Goal: Task Accomplishment & Management: Manage account settings

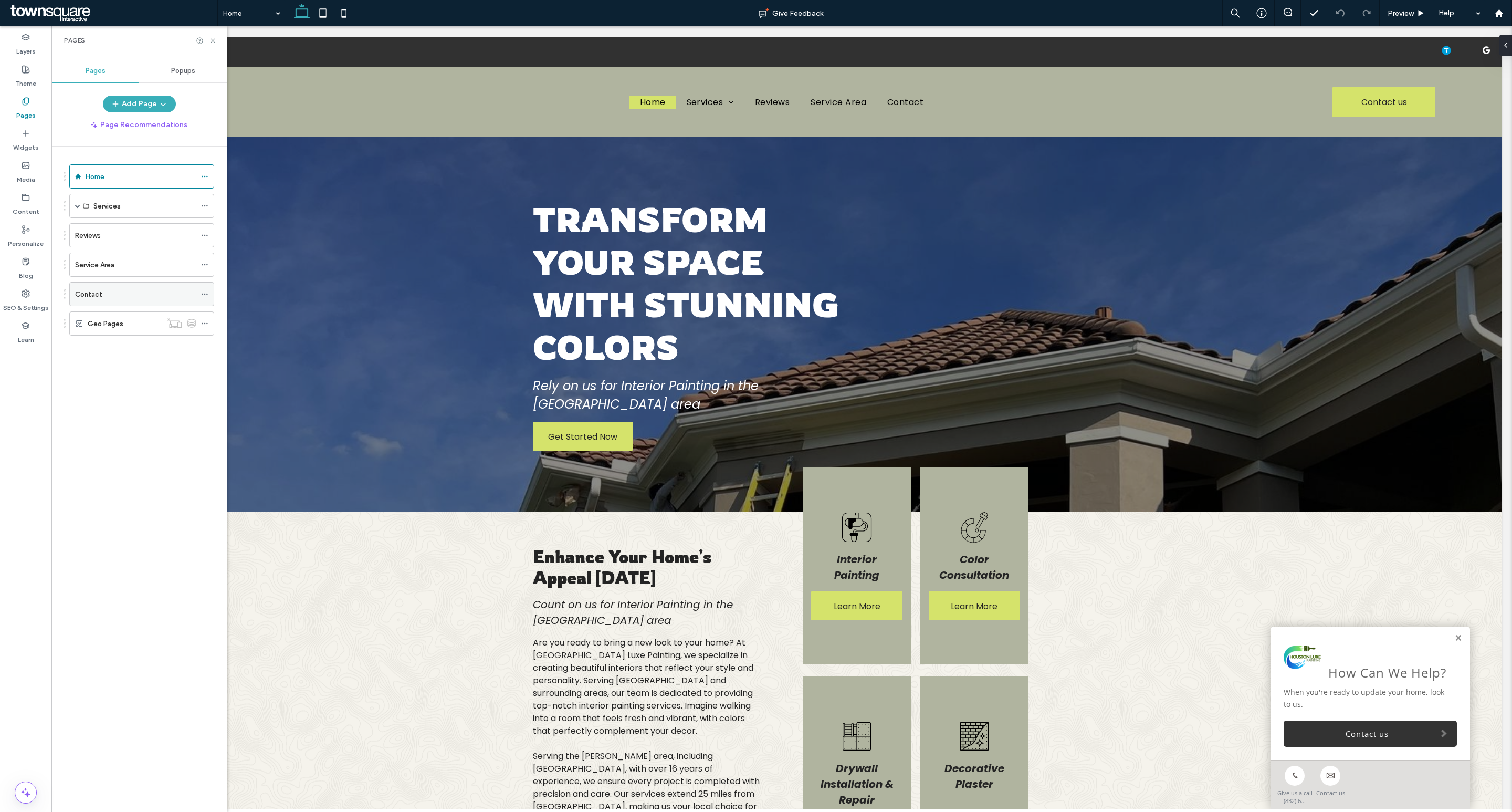
click at [108, 290] on div "Contact" at bounding box center [135, 294] width 121 height 23
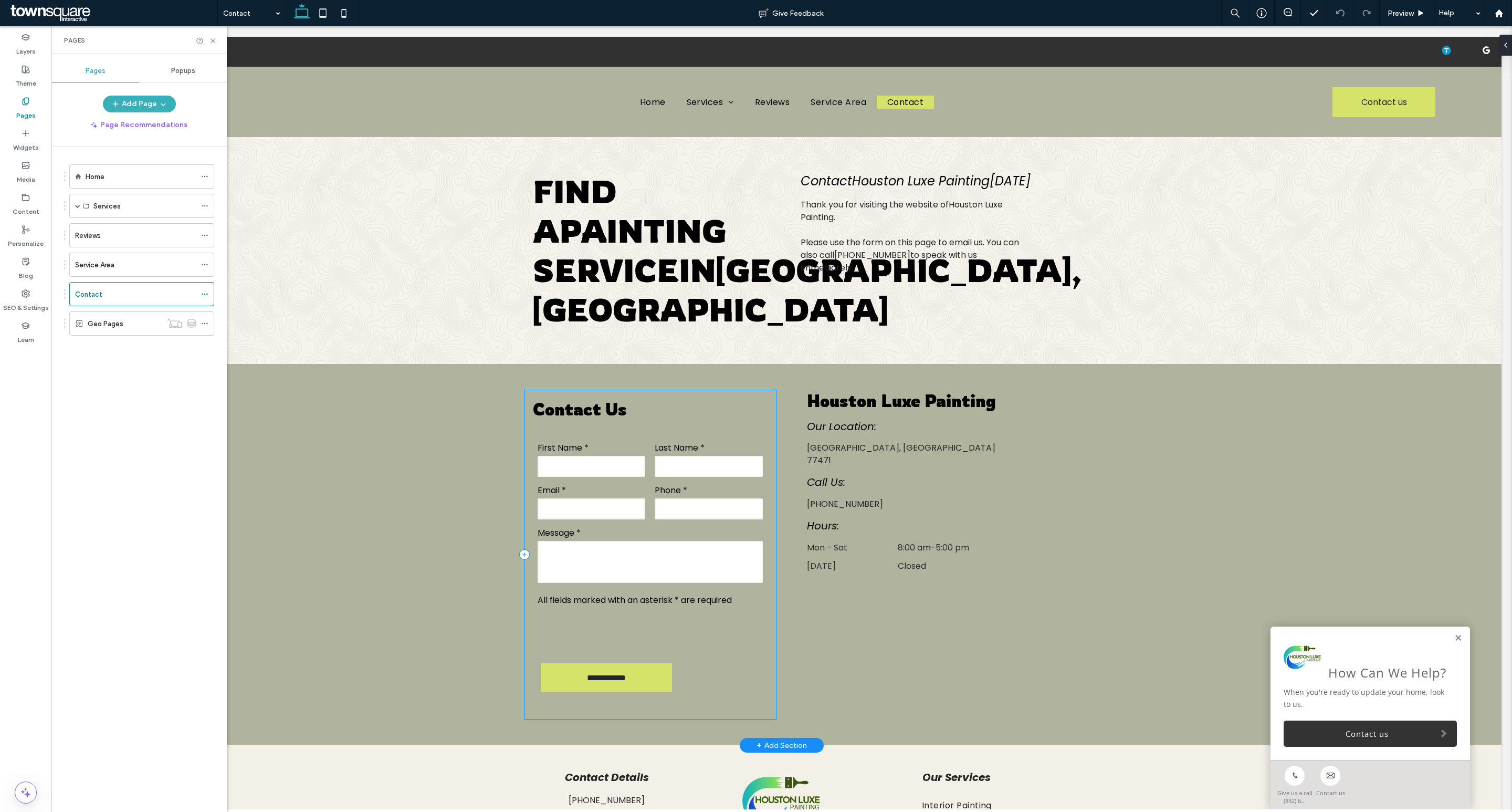
scroll to position [197, 0]
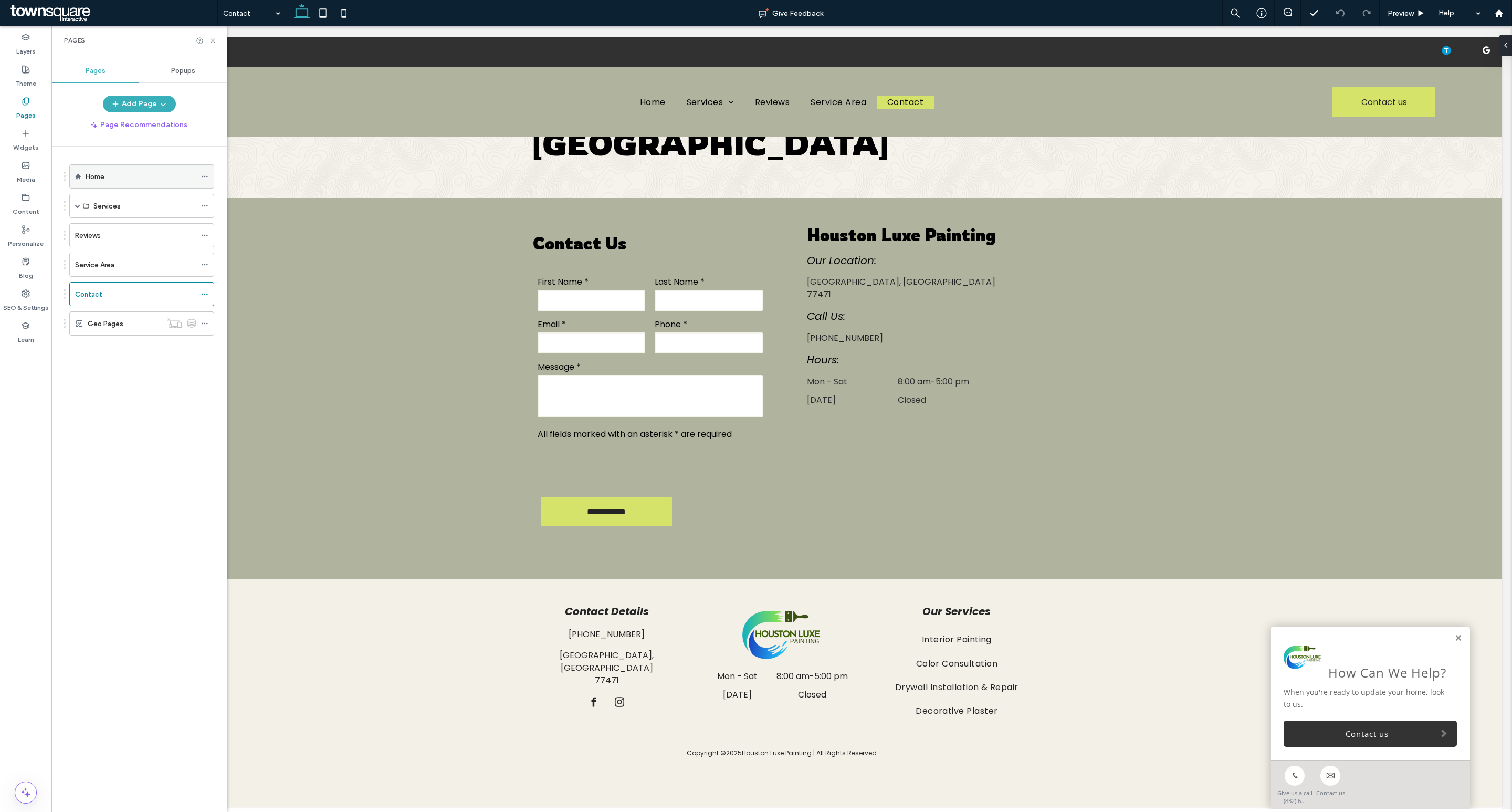
click at [152, 182] on div "Home" at bounding box center [140, 176] width 111 height 11
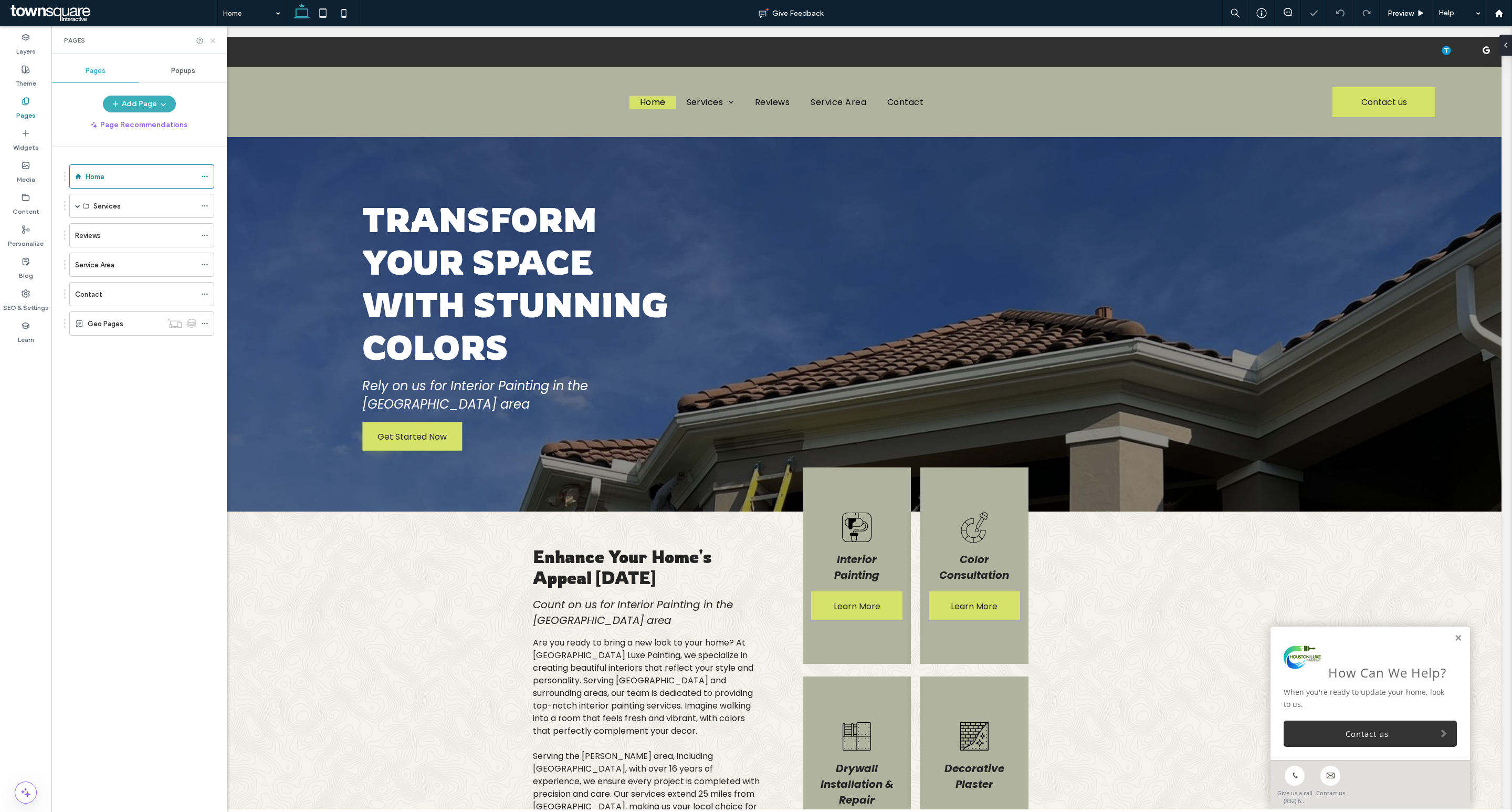
click at [209, 39] on icon at bounding box center [213, 41] width 8 height 8
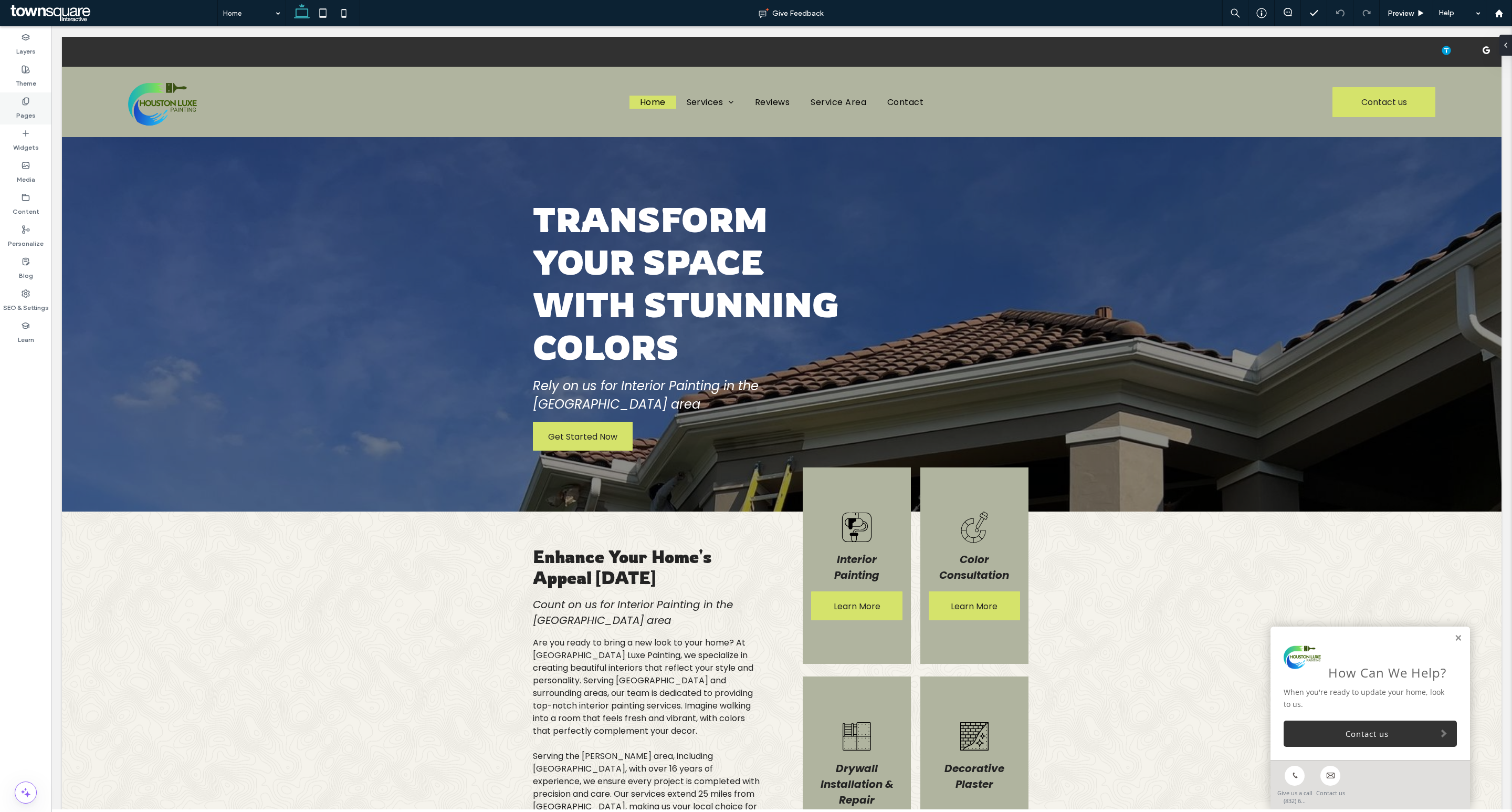
click at [32, 96] on div "Pages" at bounding box center [26, 109] width 52 height 32
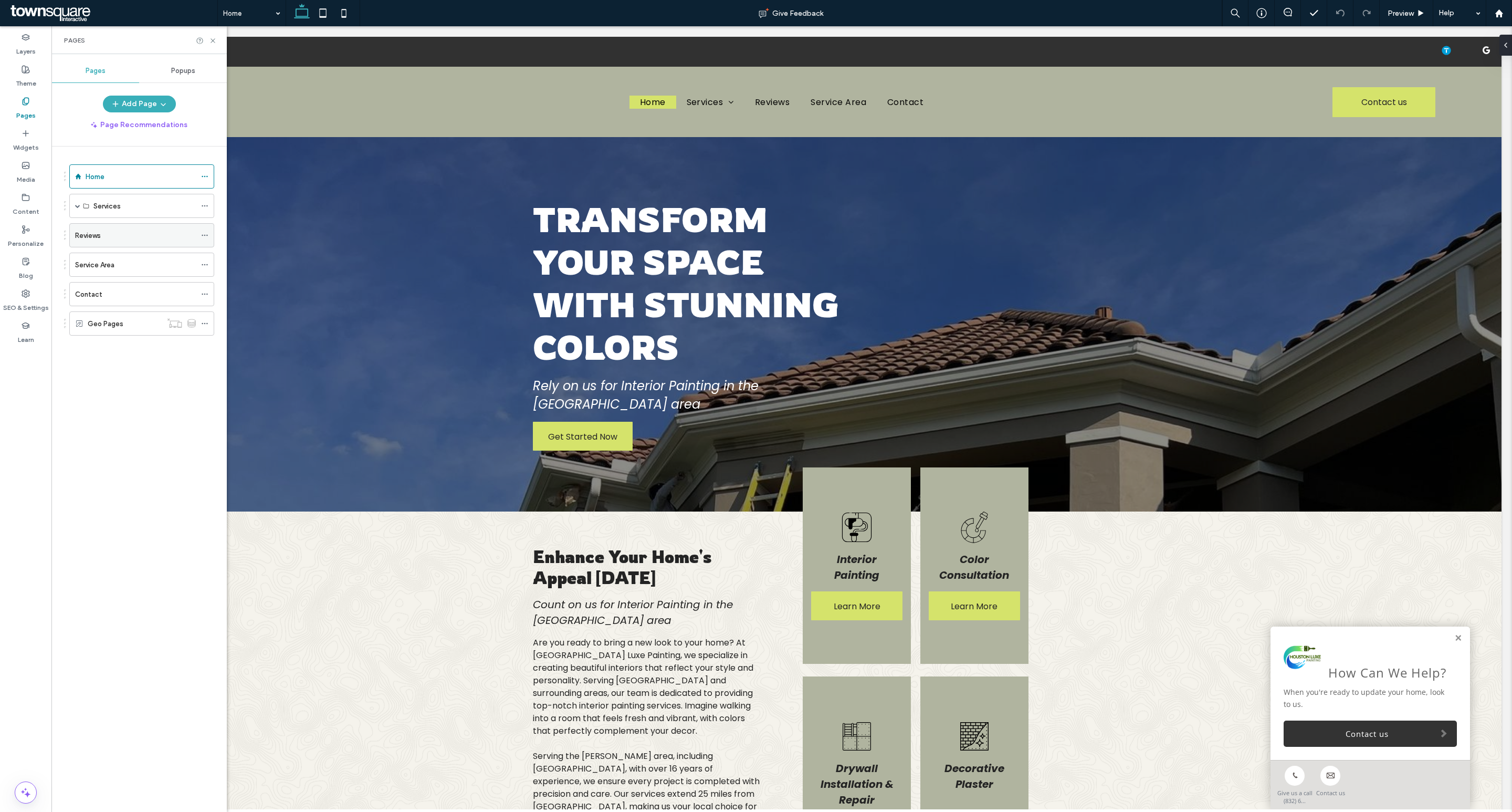
click at [127, 238] on div "Reviews" at bounding box center [135, 235] width 121 height 11
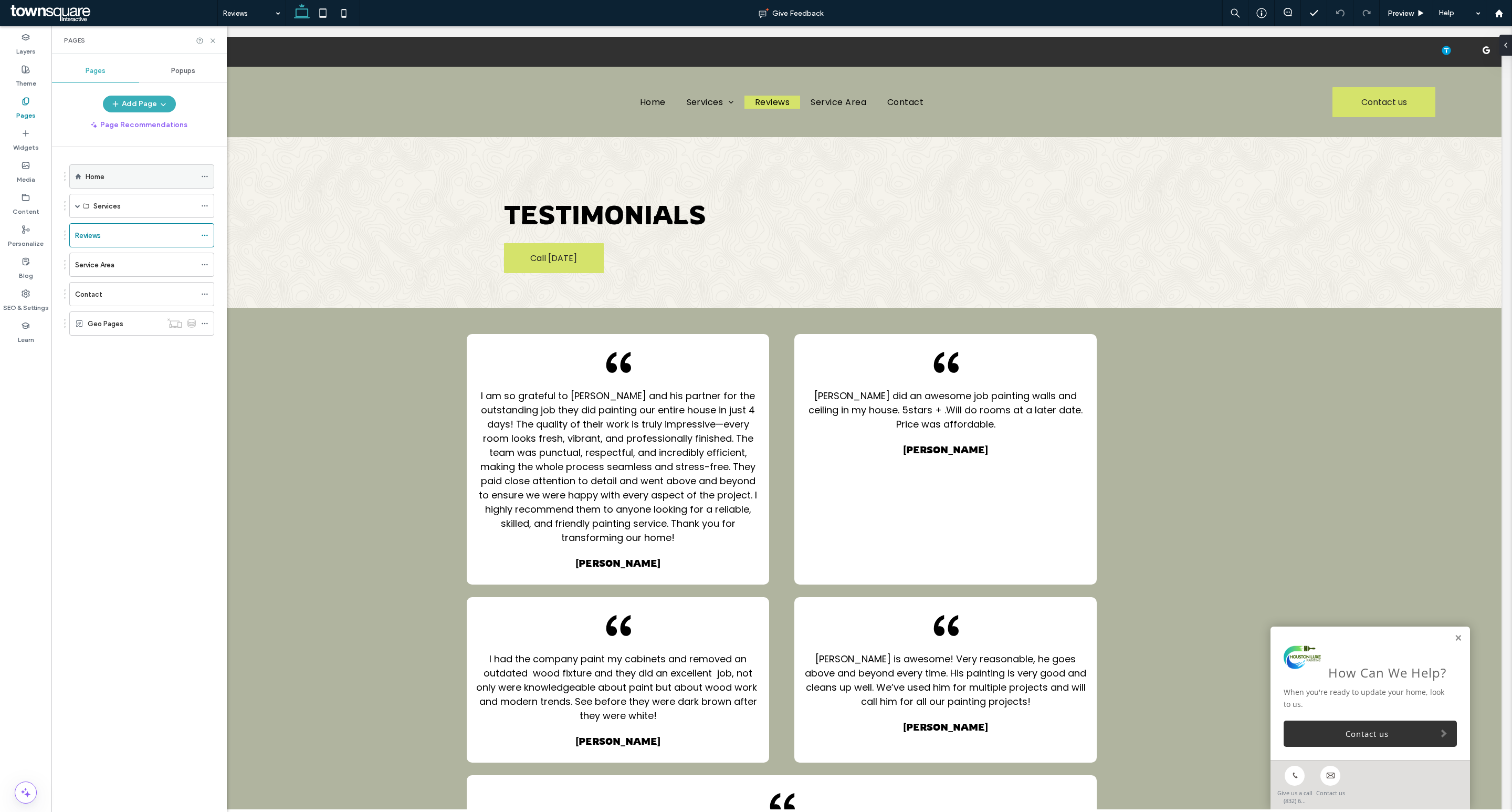
click at [142, 178] on div "Home" at bounding box center [140, 176] width 111 height 11
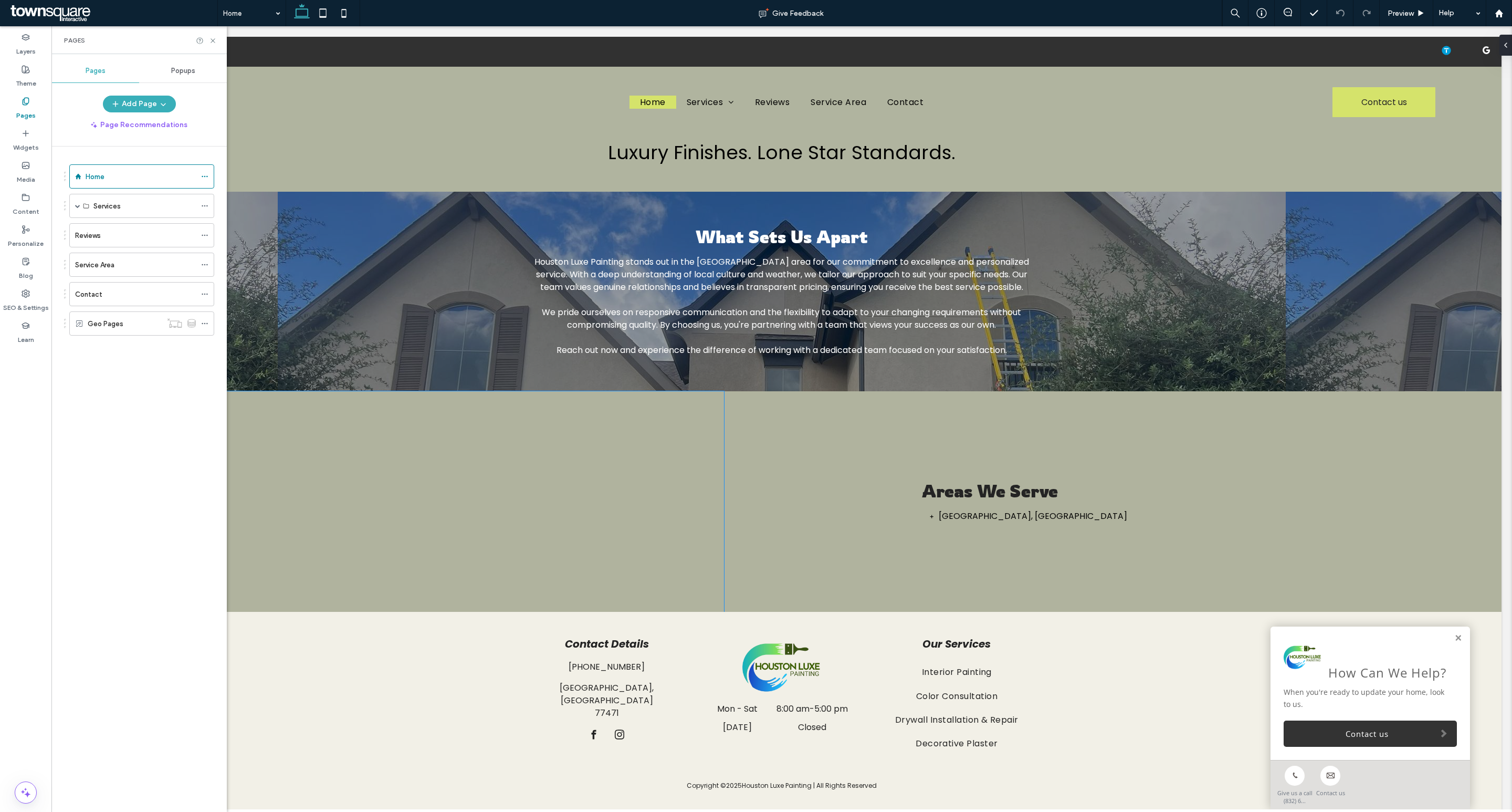
scroll to position [1299, 0]
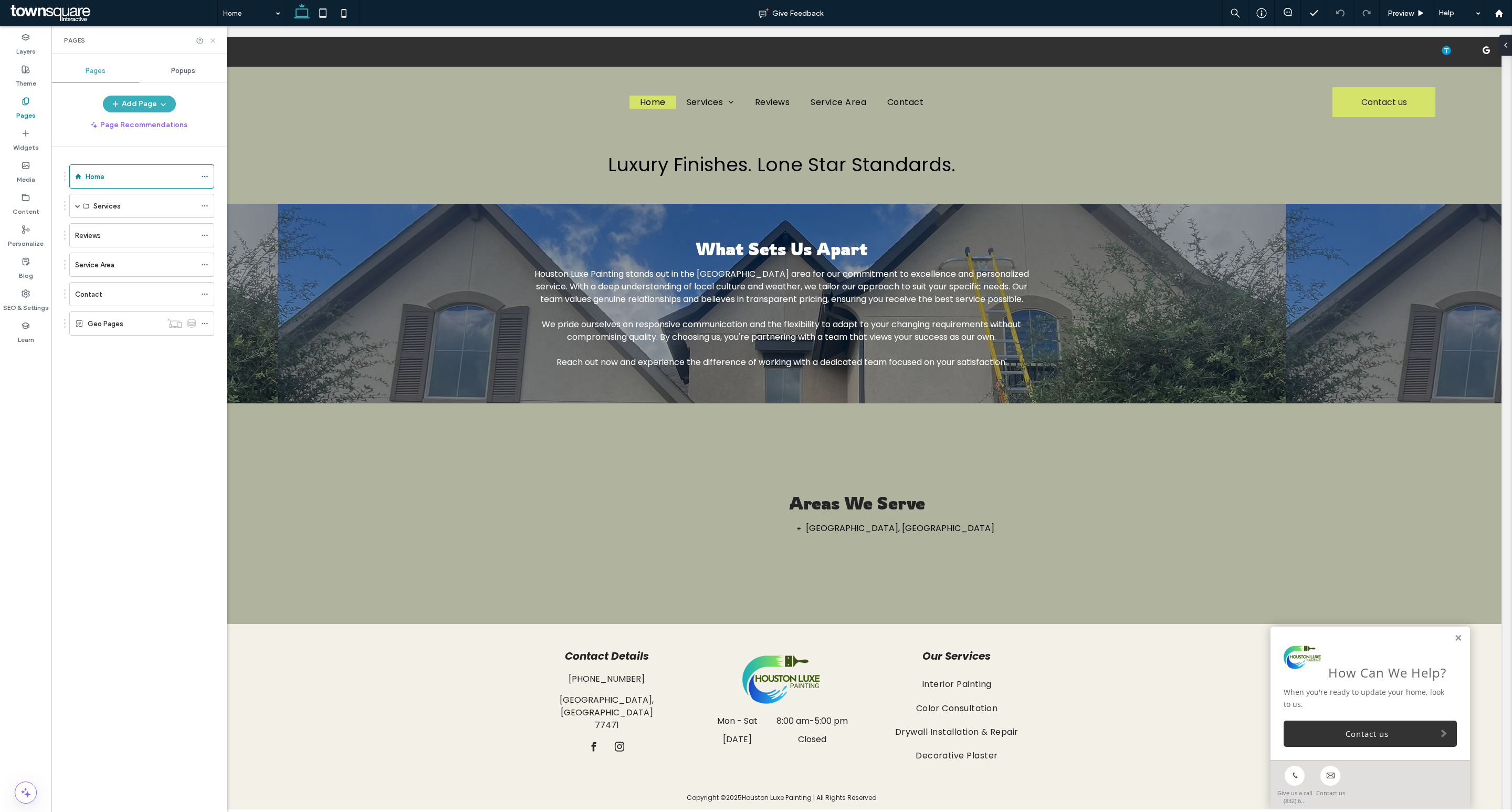
click at [211, 43] on icon at bounding box center [213, 41] width 8 height 8
click at [211, 137] on div at bounding box center [782, 137] width 1440 height 0
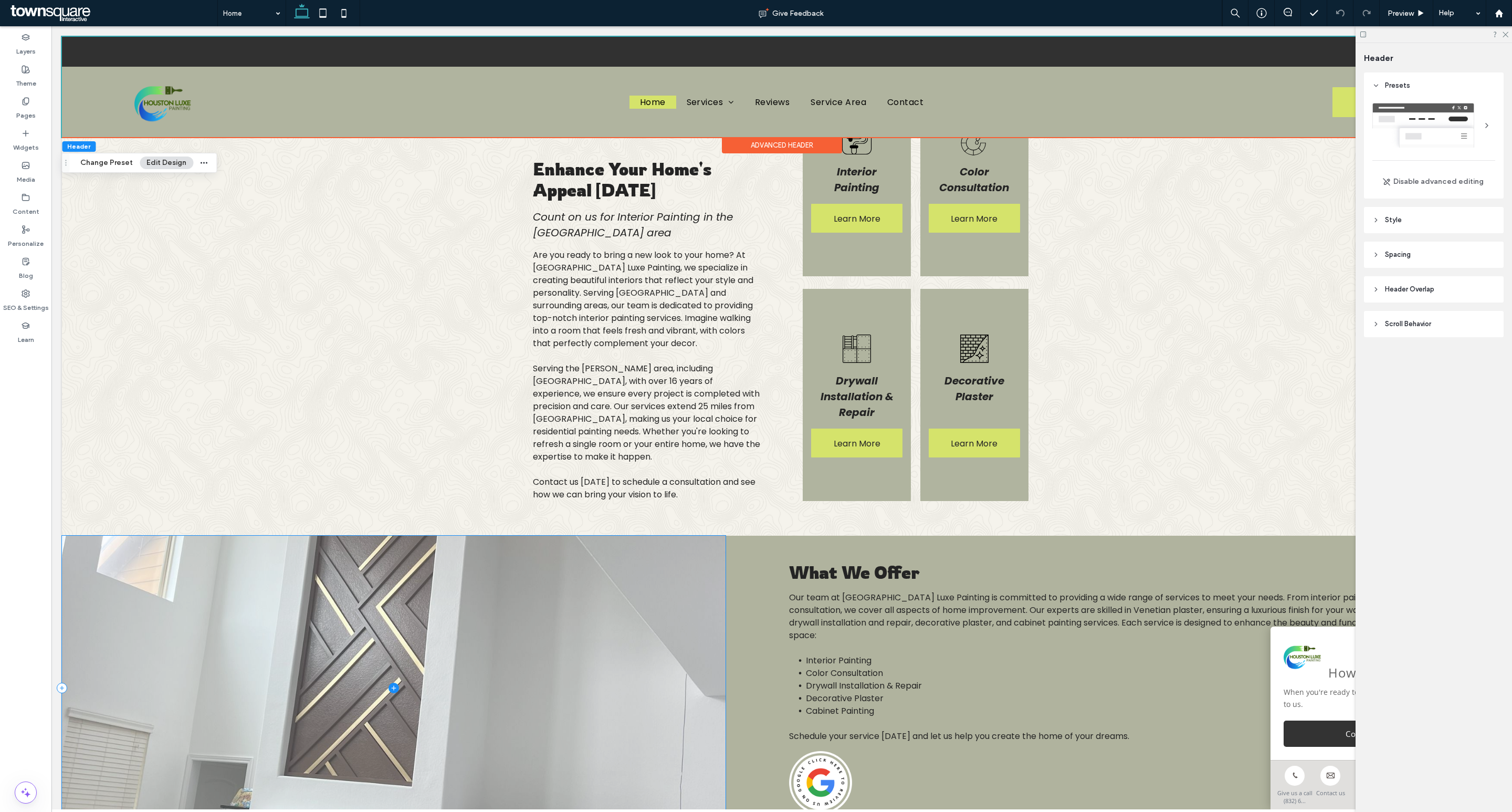
scroll to position [336, 0]
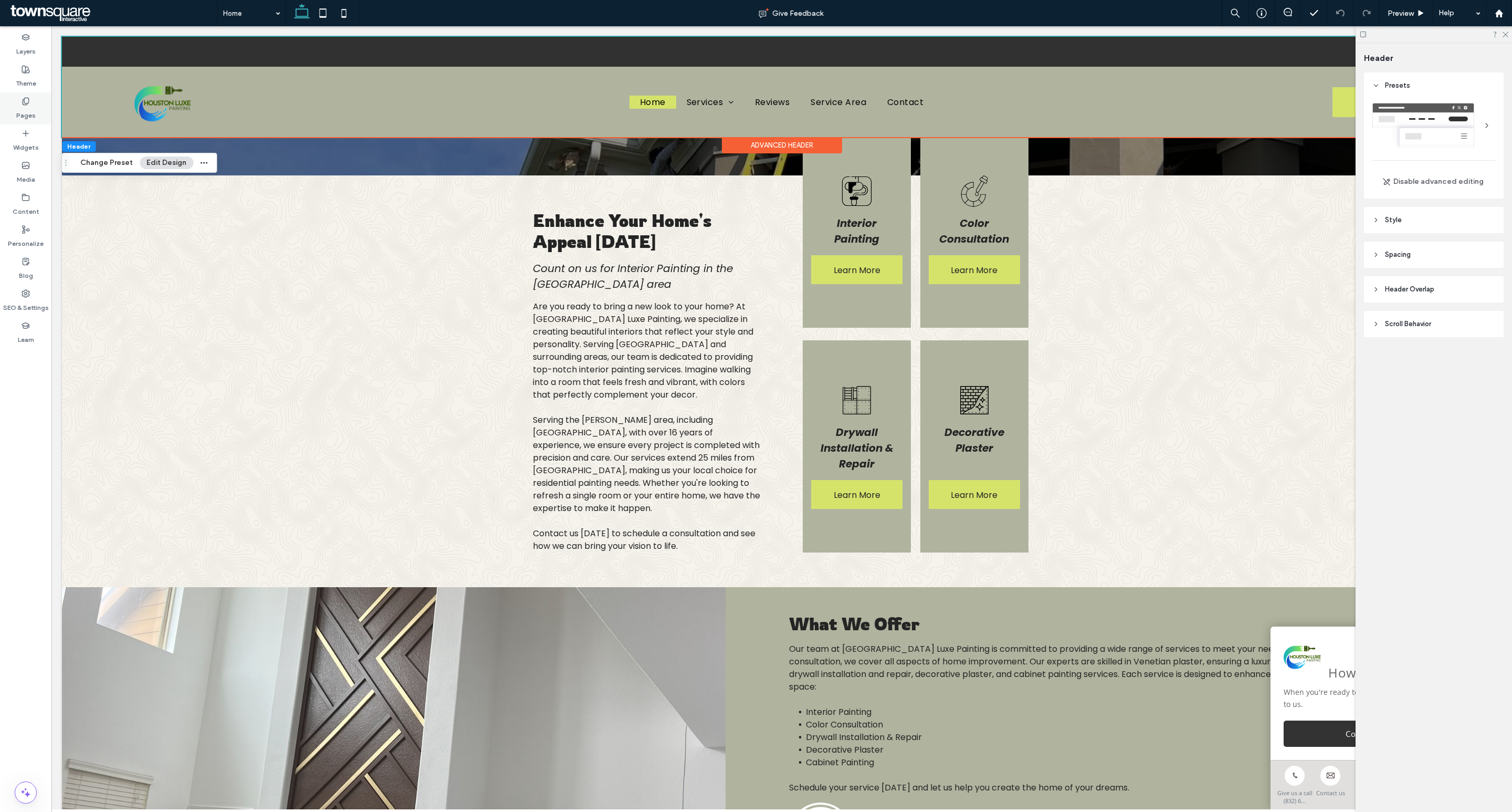
click at [19, 95] on div "Pages" at bounding box center [26, 109] width 52 height 32
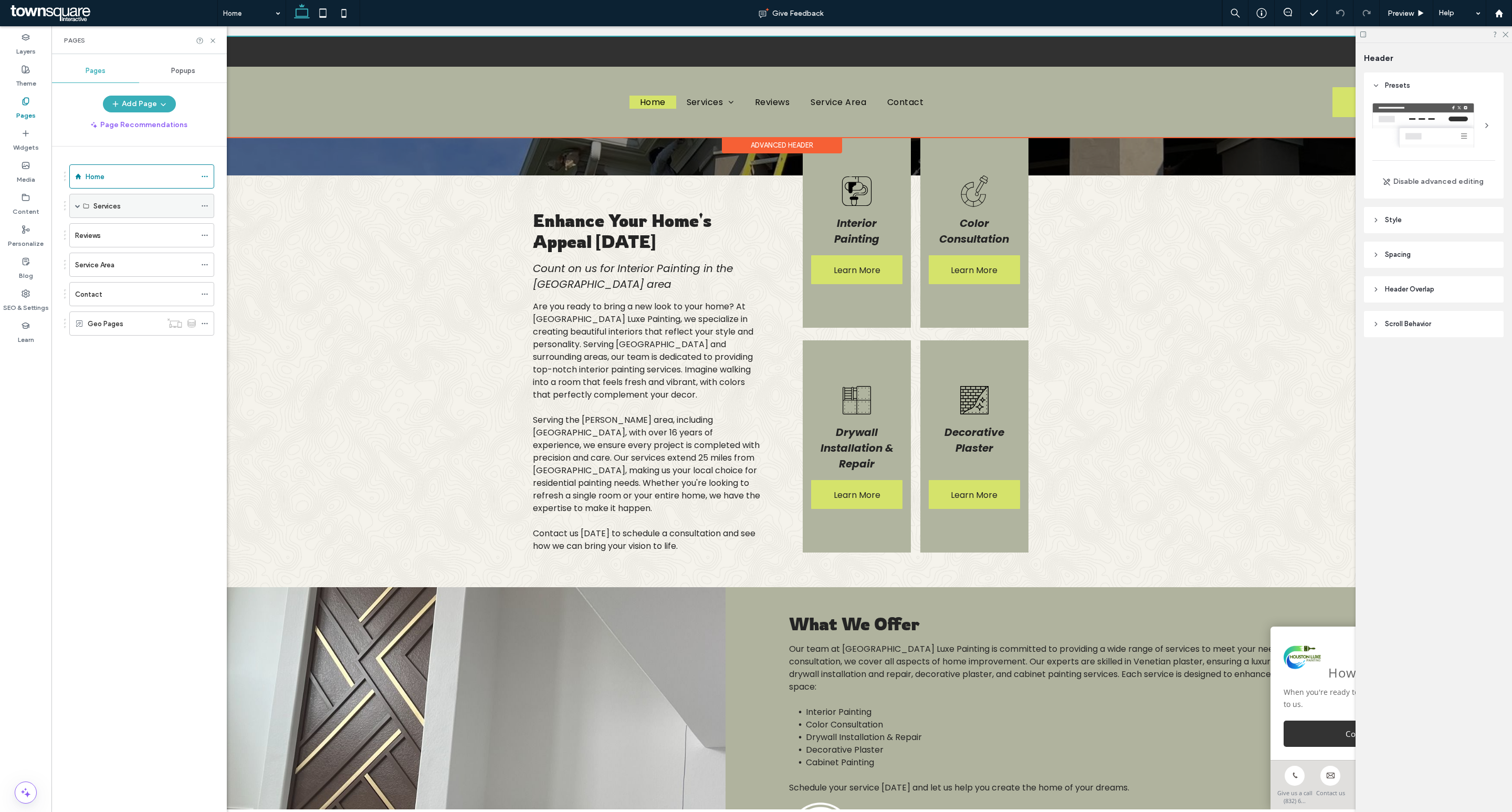
click at [77, 205] on span at bounding box center [78, 206] width 5 height 5
click at [142, 303] on label "Decorative Plaster" at bounding box center [123, 303] width 59 height 18
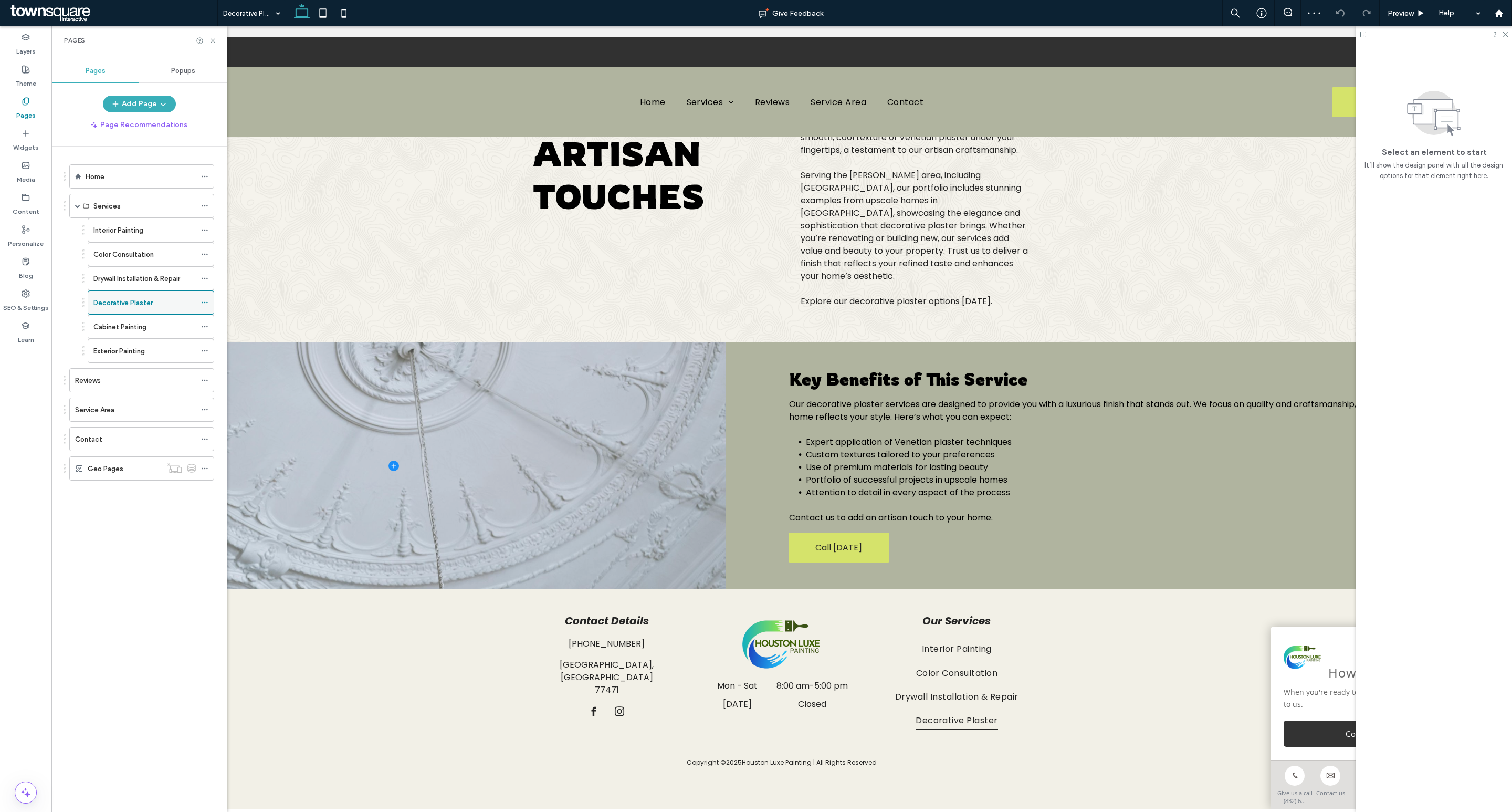
scroll to position [158, 0]
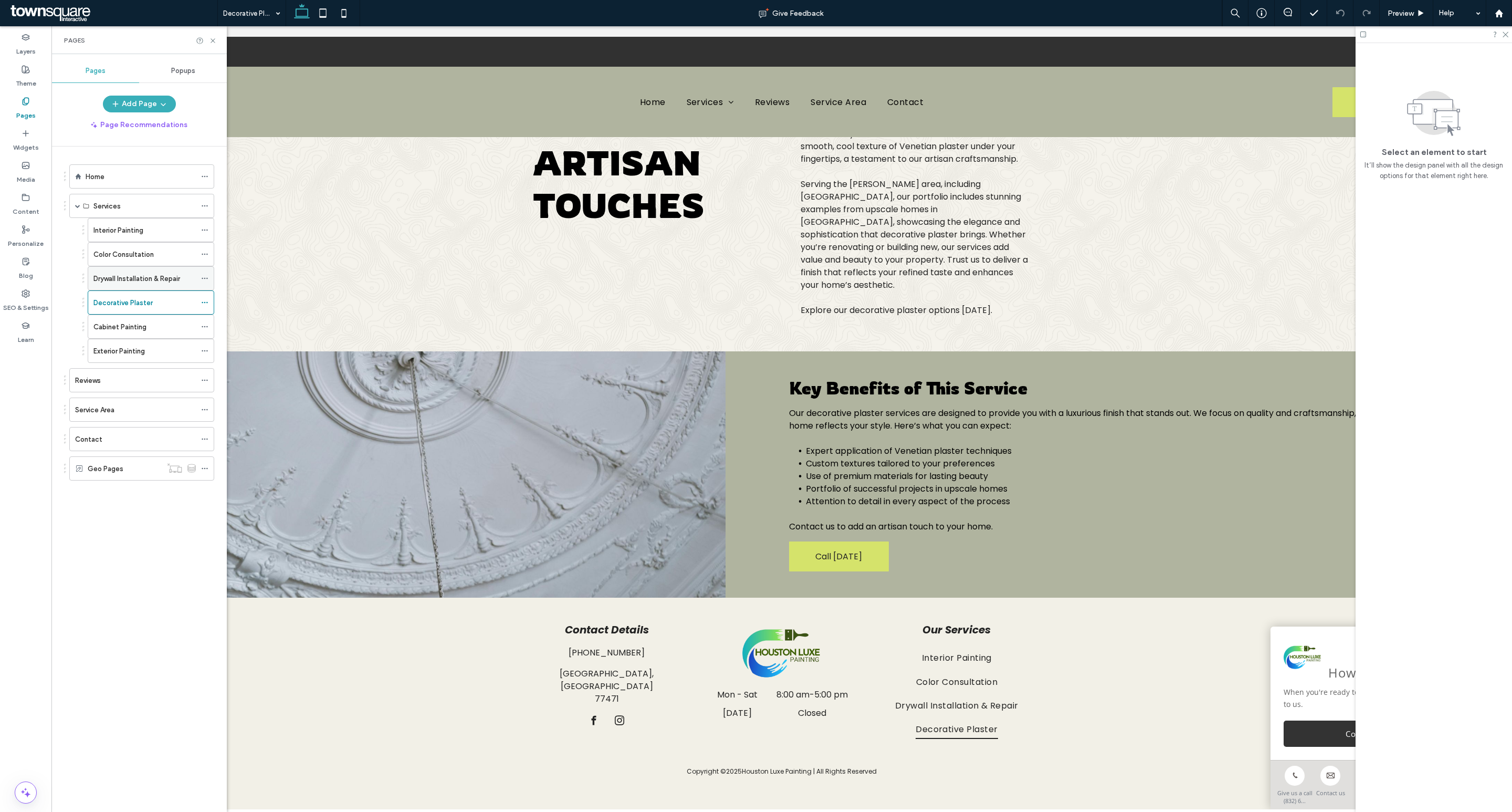
click at [131, 279] on label "Drywall Installation & Repair" at bounding box center [137, 279] width 87 height 18
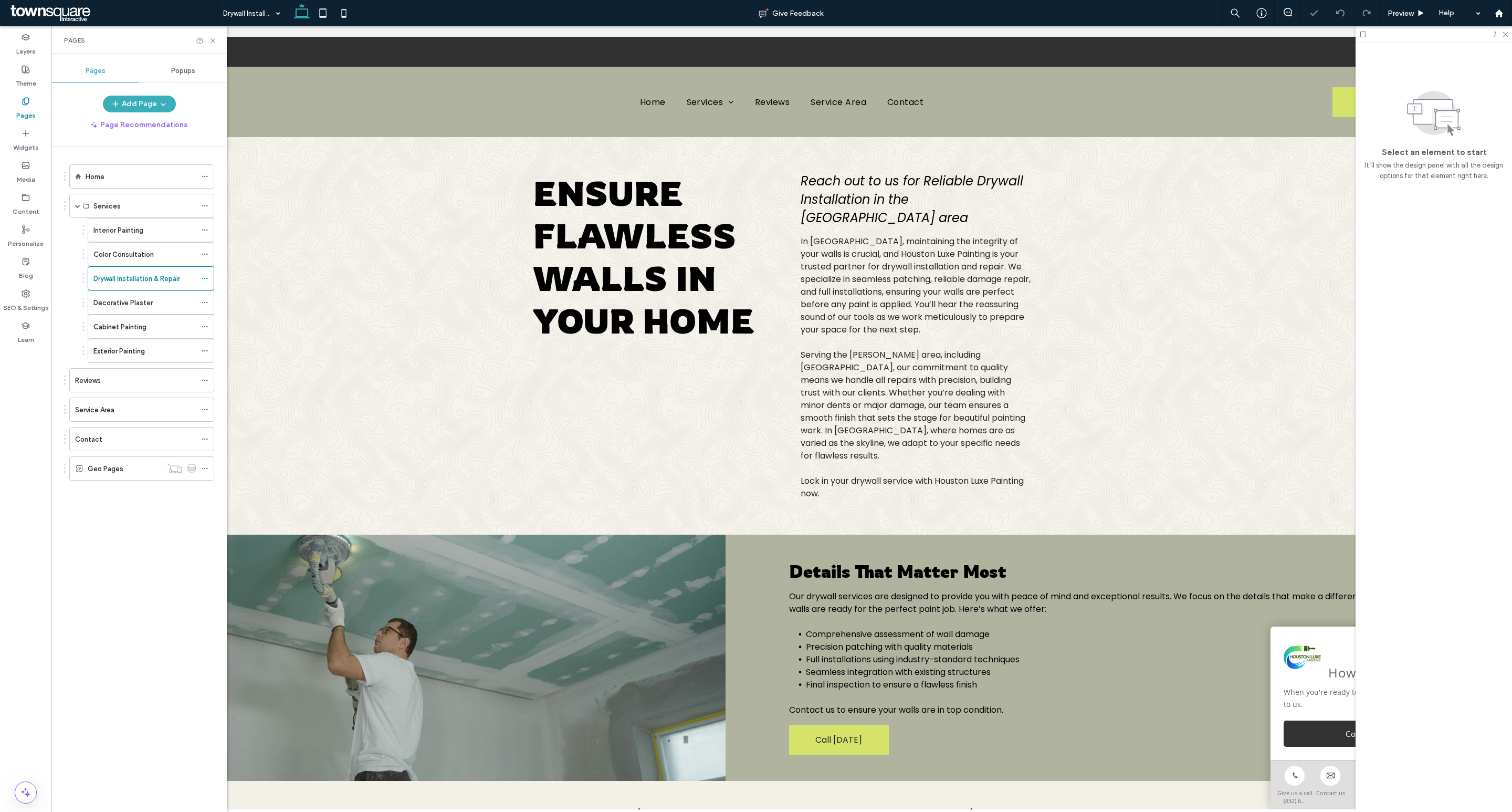
click at [142, 235] on label "Interior Painting" at bounding box center [118, 230] width 50 height 18
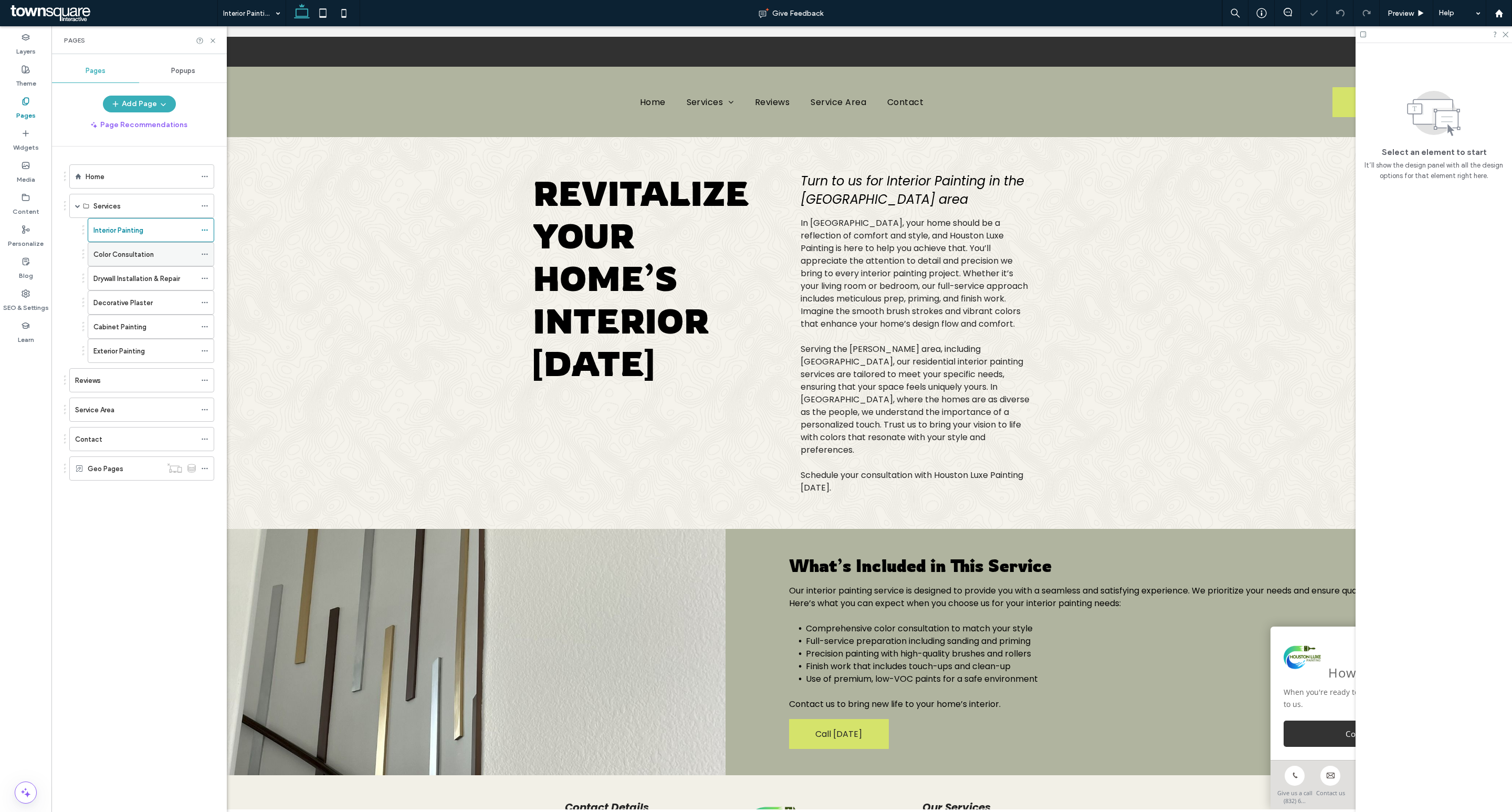
click at [142, 246] on div "Color Consultation" at bounding box center [145, 254] width 102 height 23
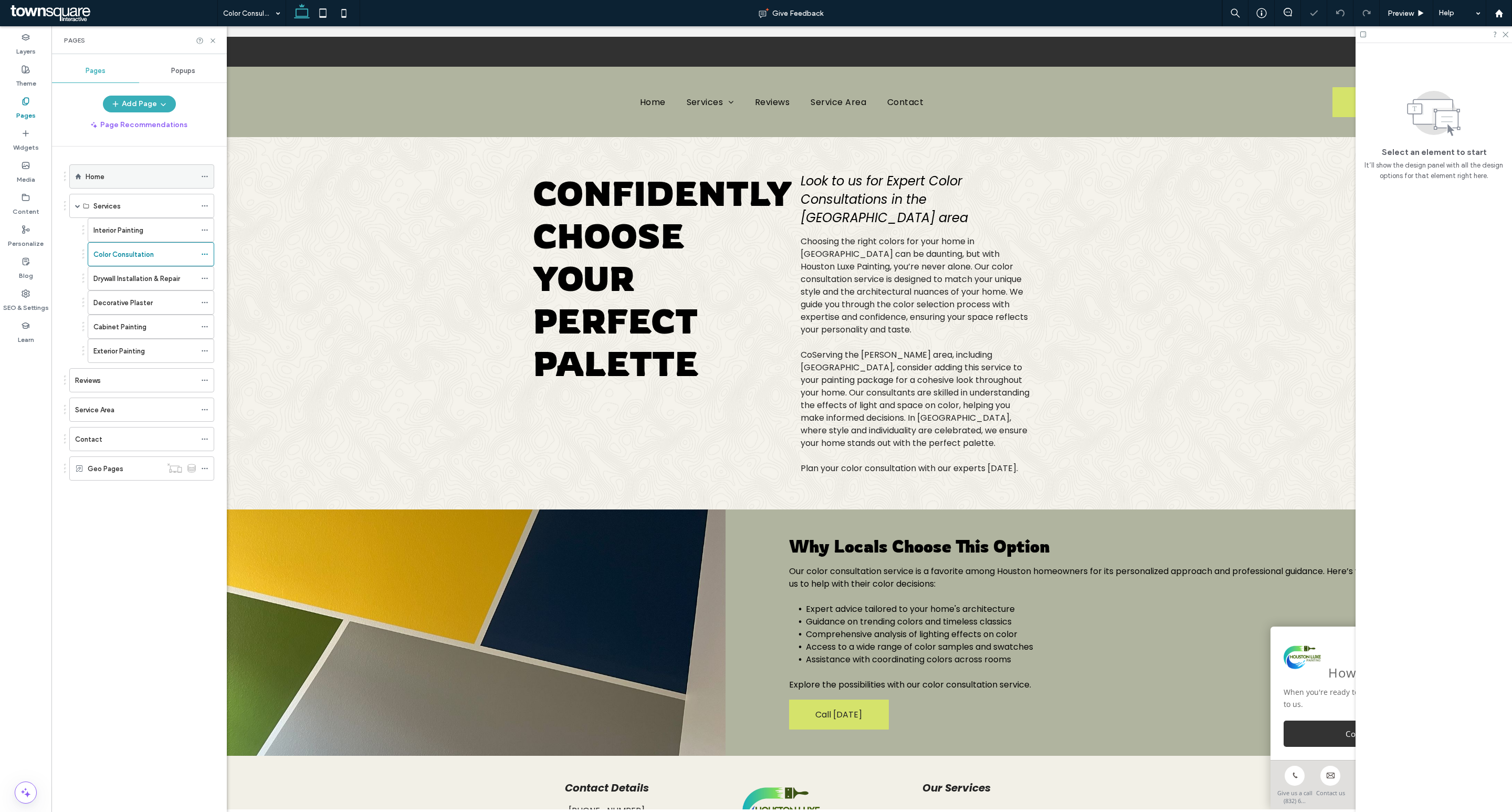
click at [160, 178] on div "Home" at bounding box center [140, 176] width 111 height 11
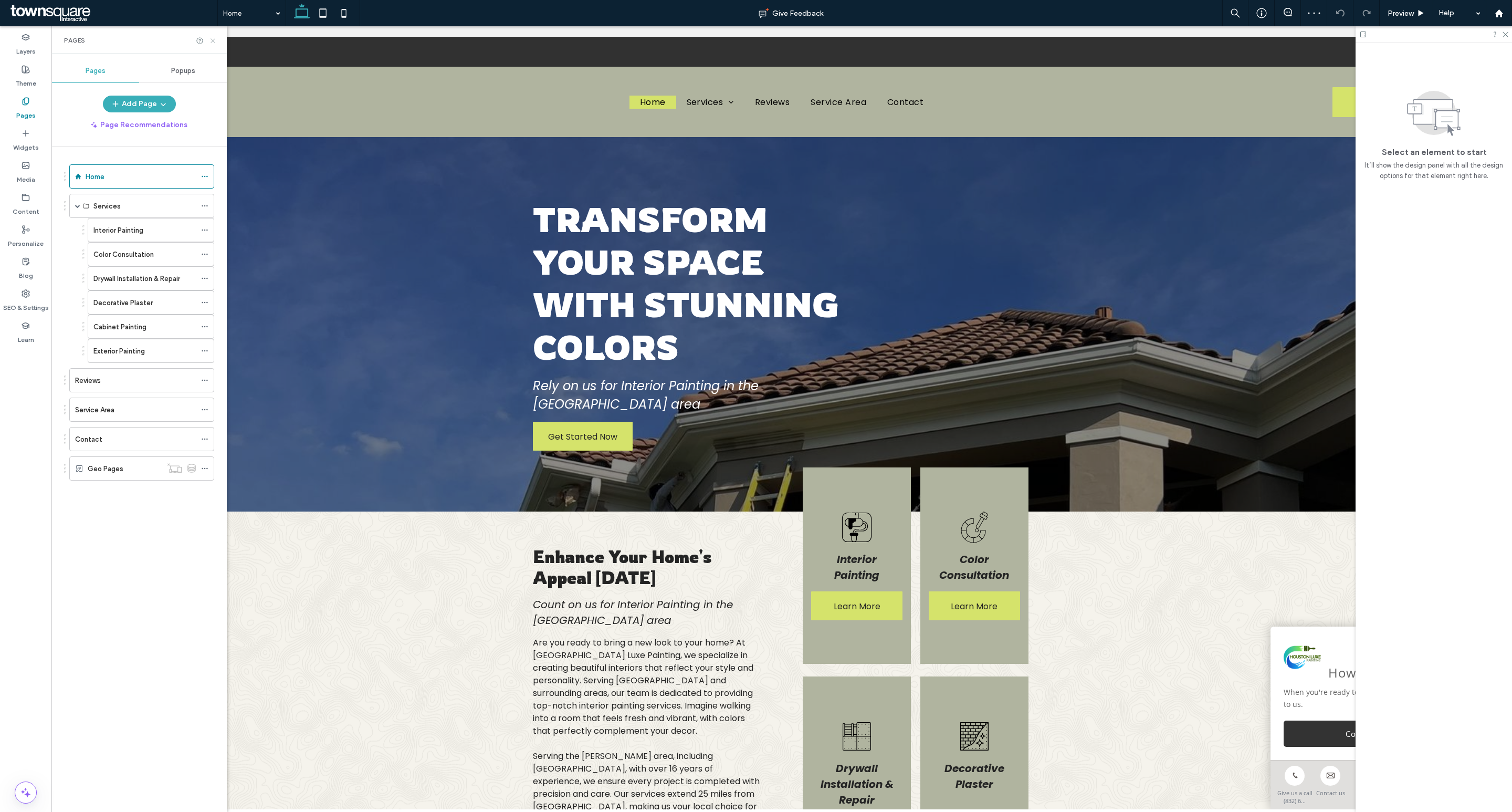
click at [209, 37] on icon at bounding box center [213, 41] width 8 height 8
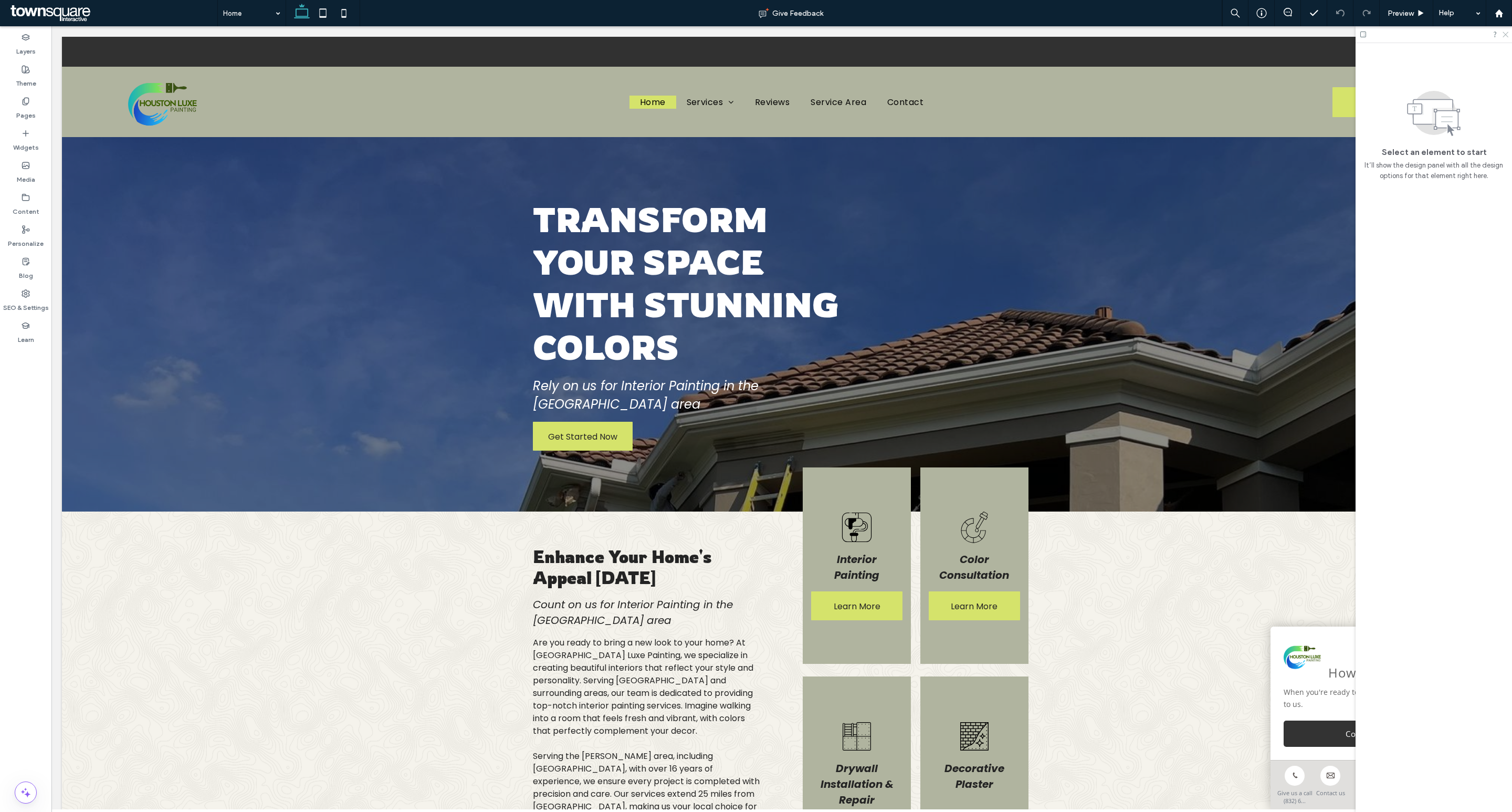
click at [1506, 32] on icon at bounding box center [1505, 34] width 7 height 7
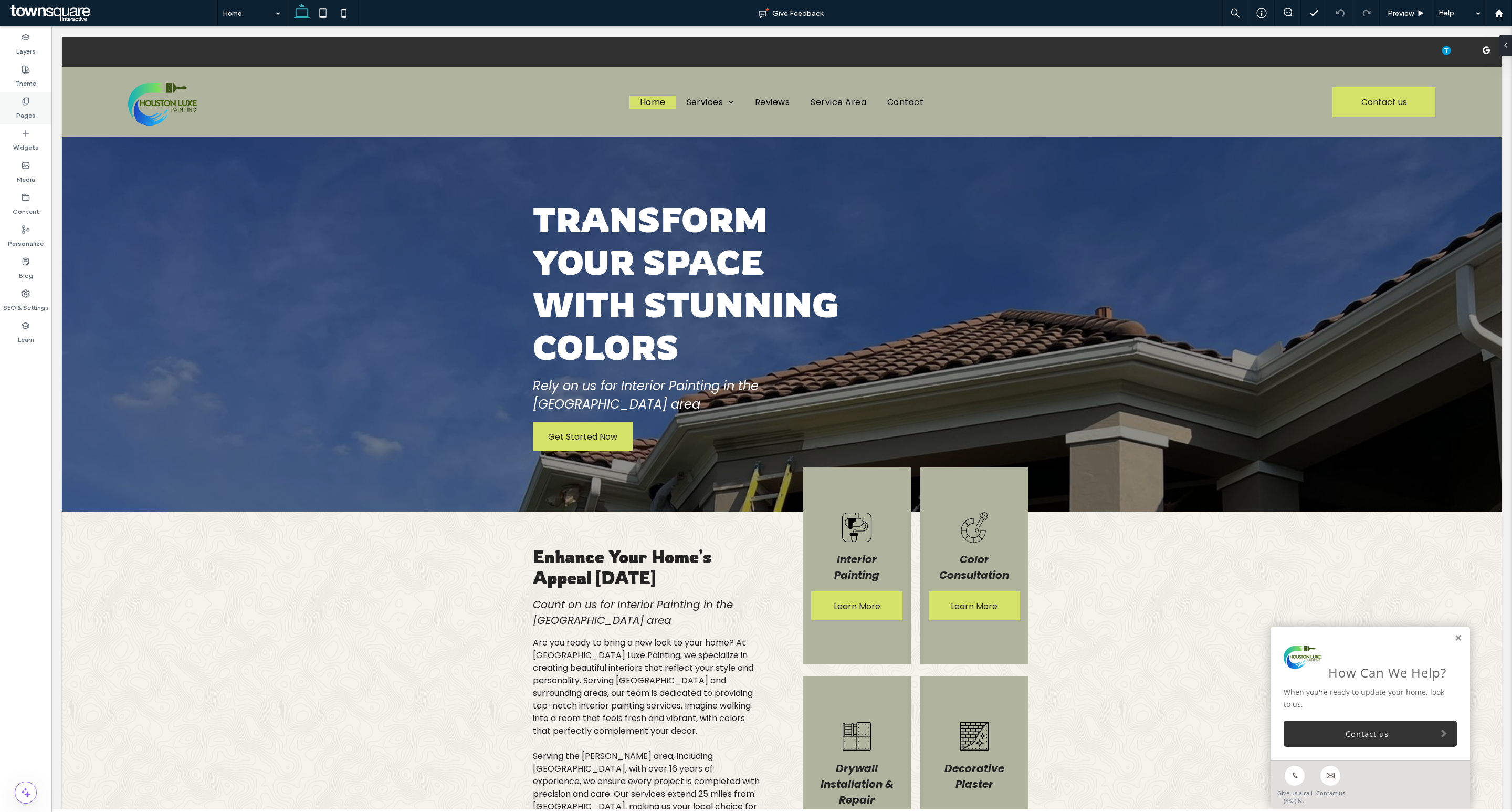
click at [25, 109] on label "Pages" at bounding box center [26, 112] width 19 height 15
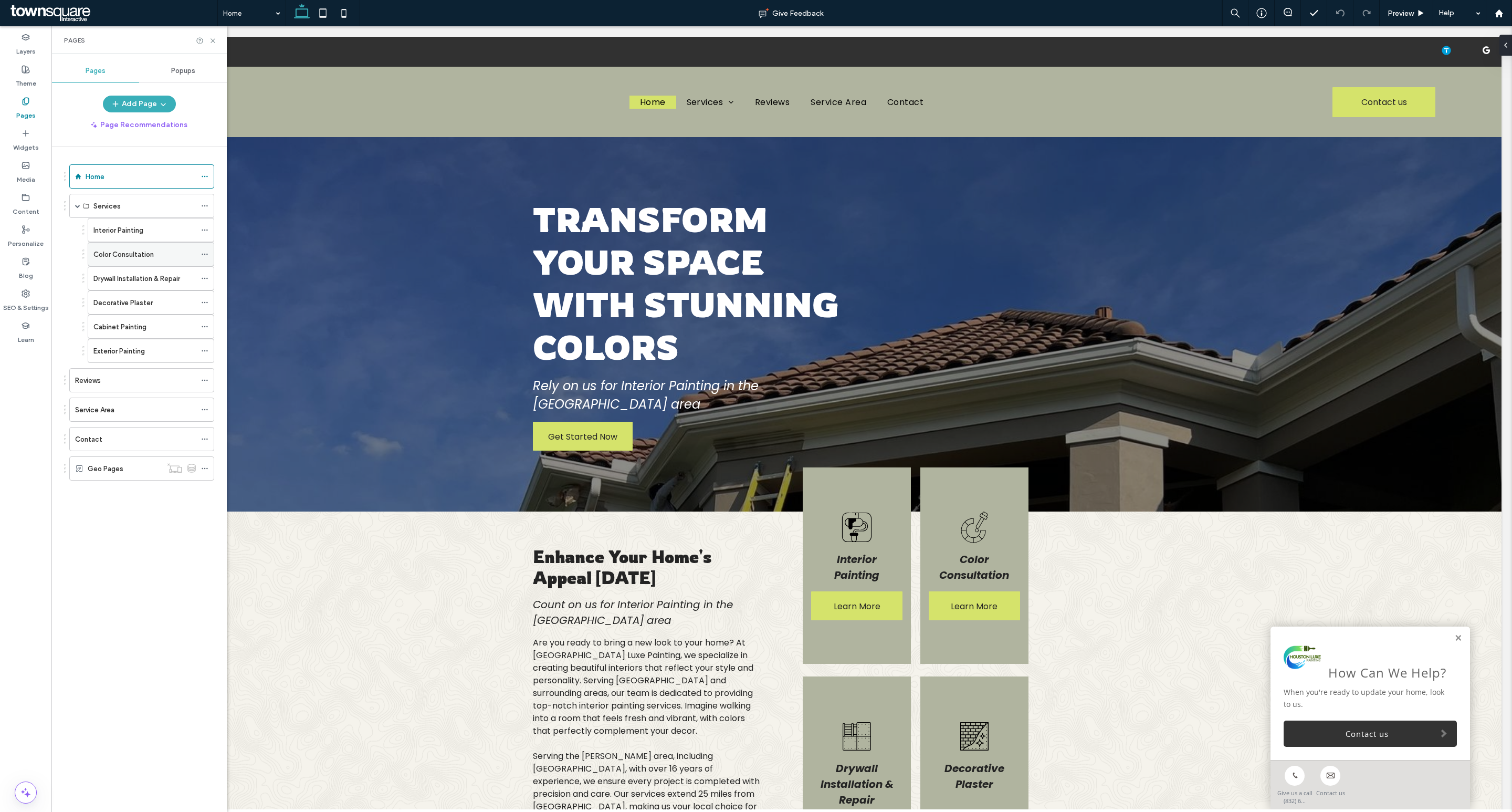
click at [133, 261] on label "Color Consultation" at bounding box center [123, 254] width 60 height 18
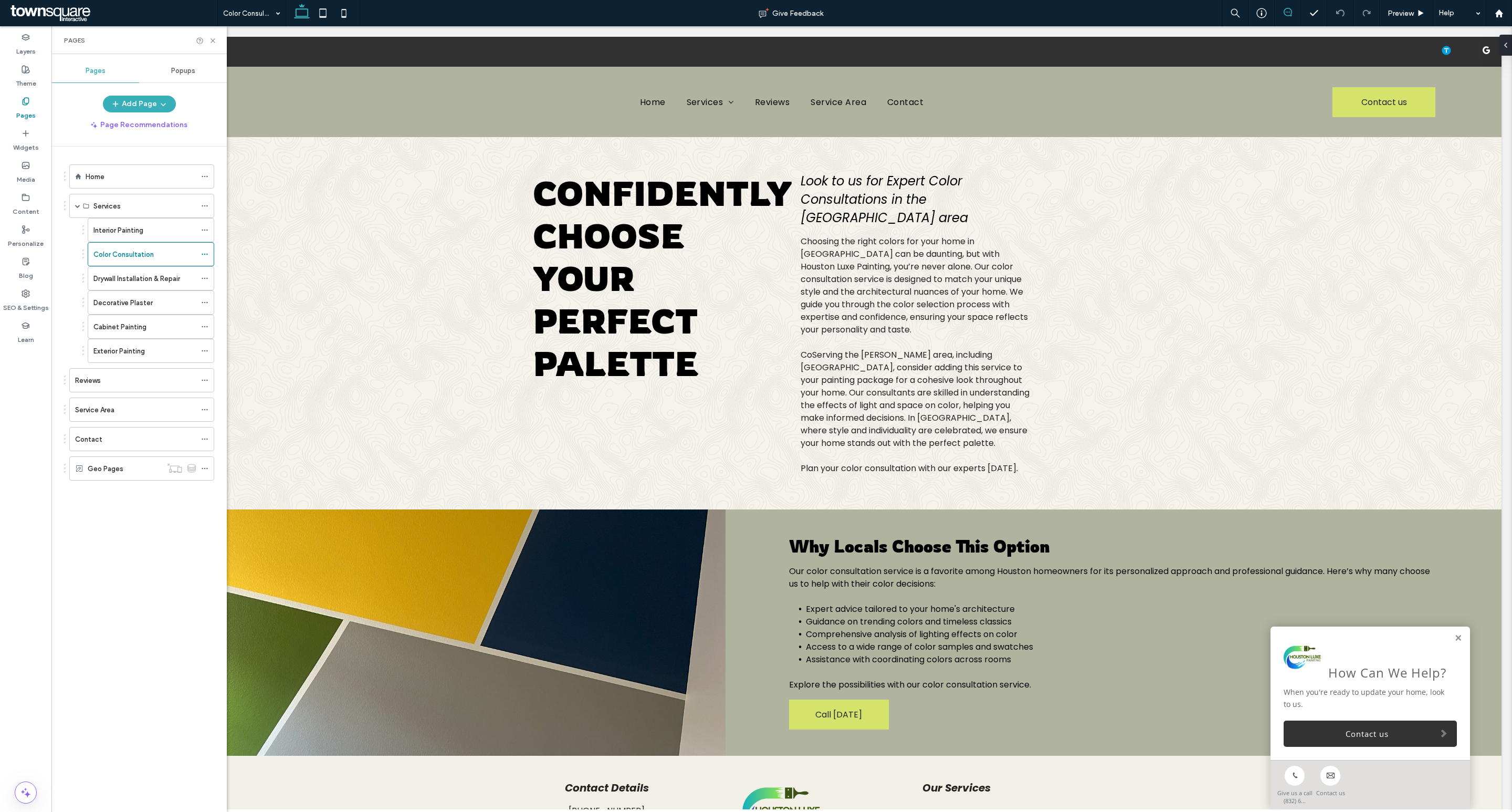
click at [1286, 11] on icon at bounding box center [1288, 12] width 8 height 8
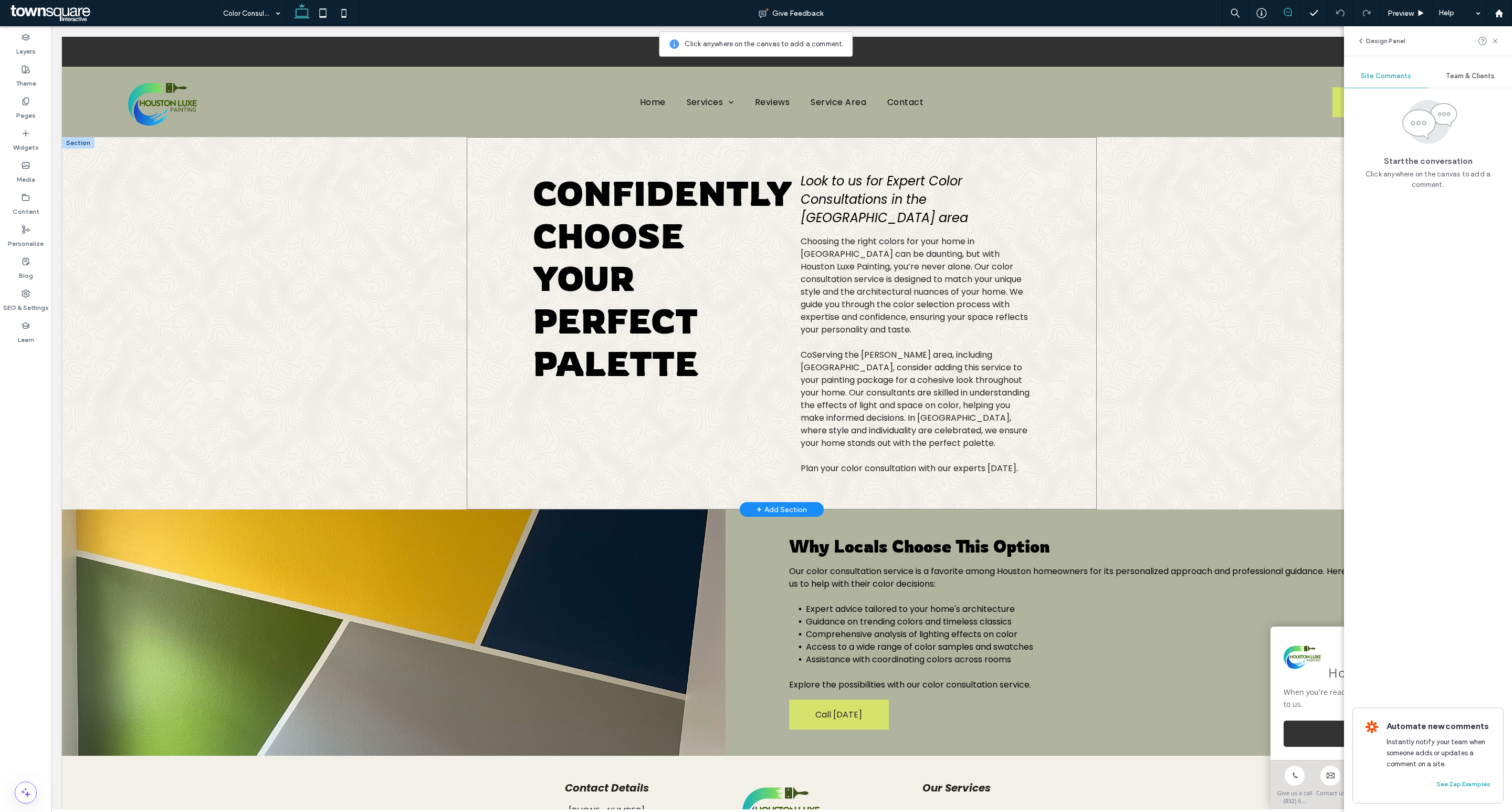
click at [707, 508] on div "Confidently Choose Your Perfect Palette Look to us for Expert Color Consultatio…" at bounding box center [782, 323] width 630 height 372
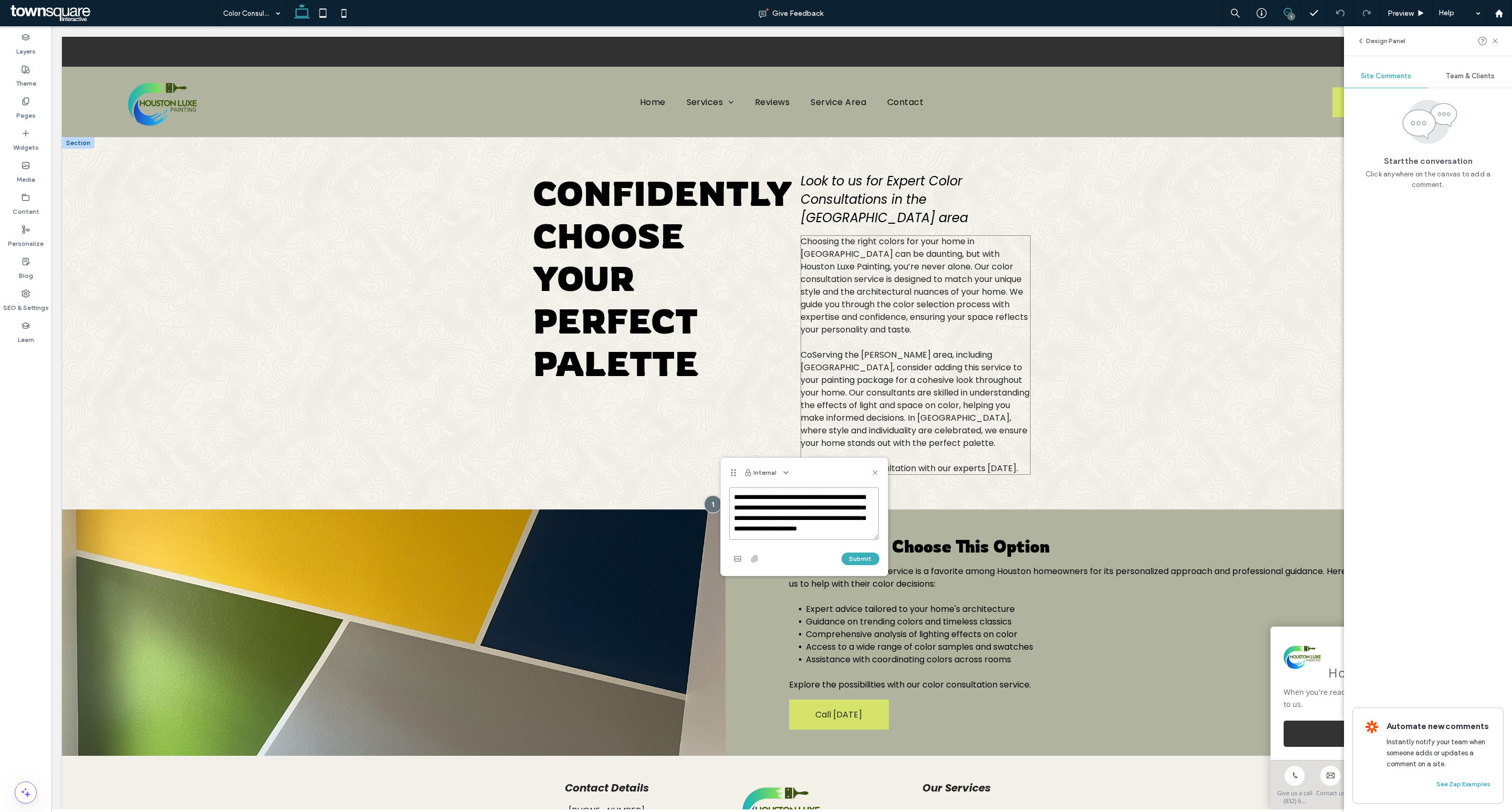
scroll to position [4, 0]
click at [851, 533] on textarea "**********" at bounding box center [804, 513] width 149 height 52
paste textarea "**********"
type textarea "**********"
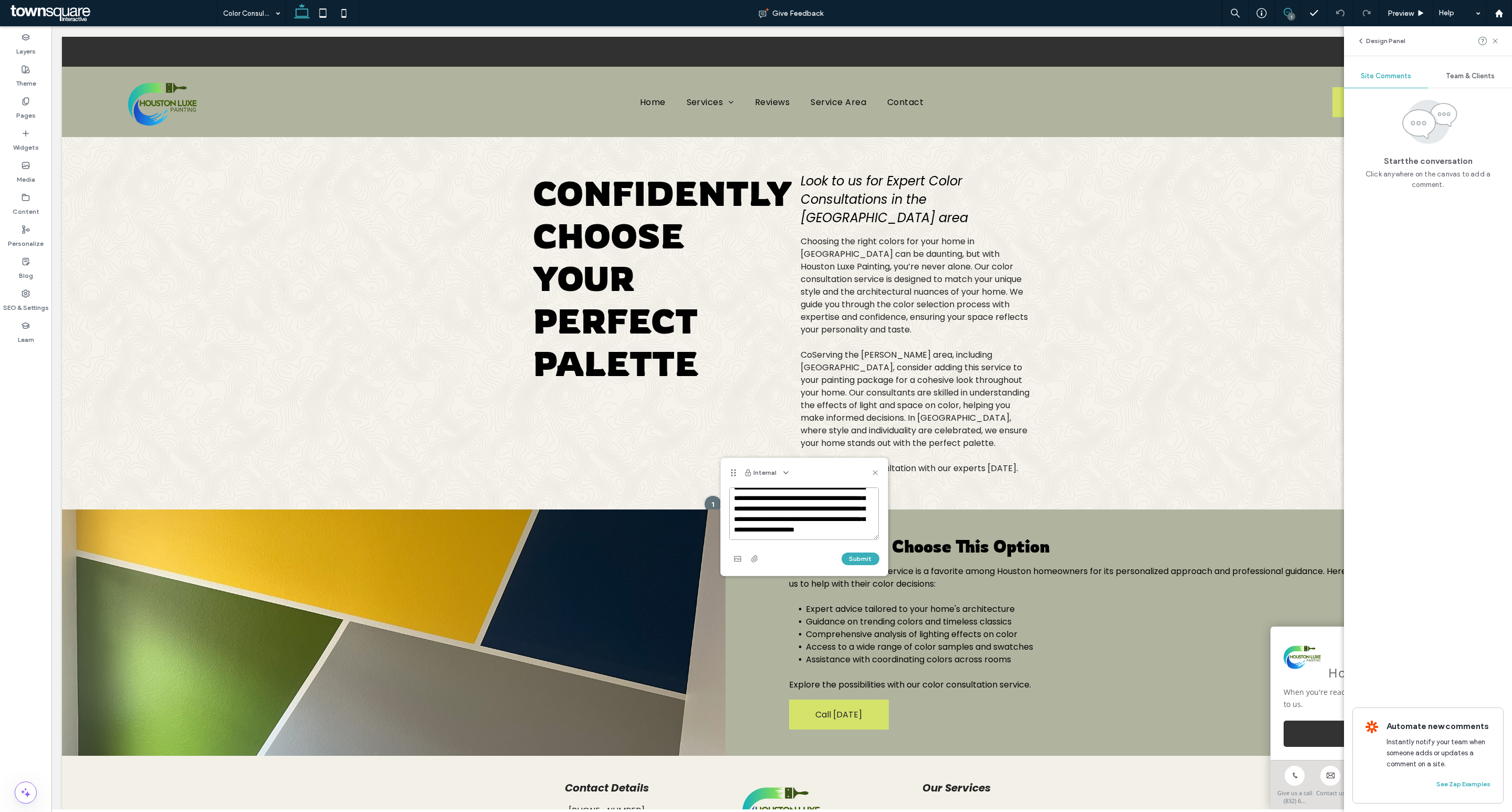
scroll to position [21, 0]
click at [754, 561] on icon "button" at bounding box center [754, 559] width 8 height 8
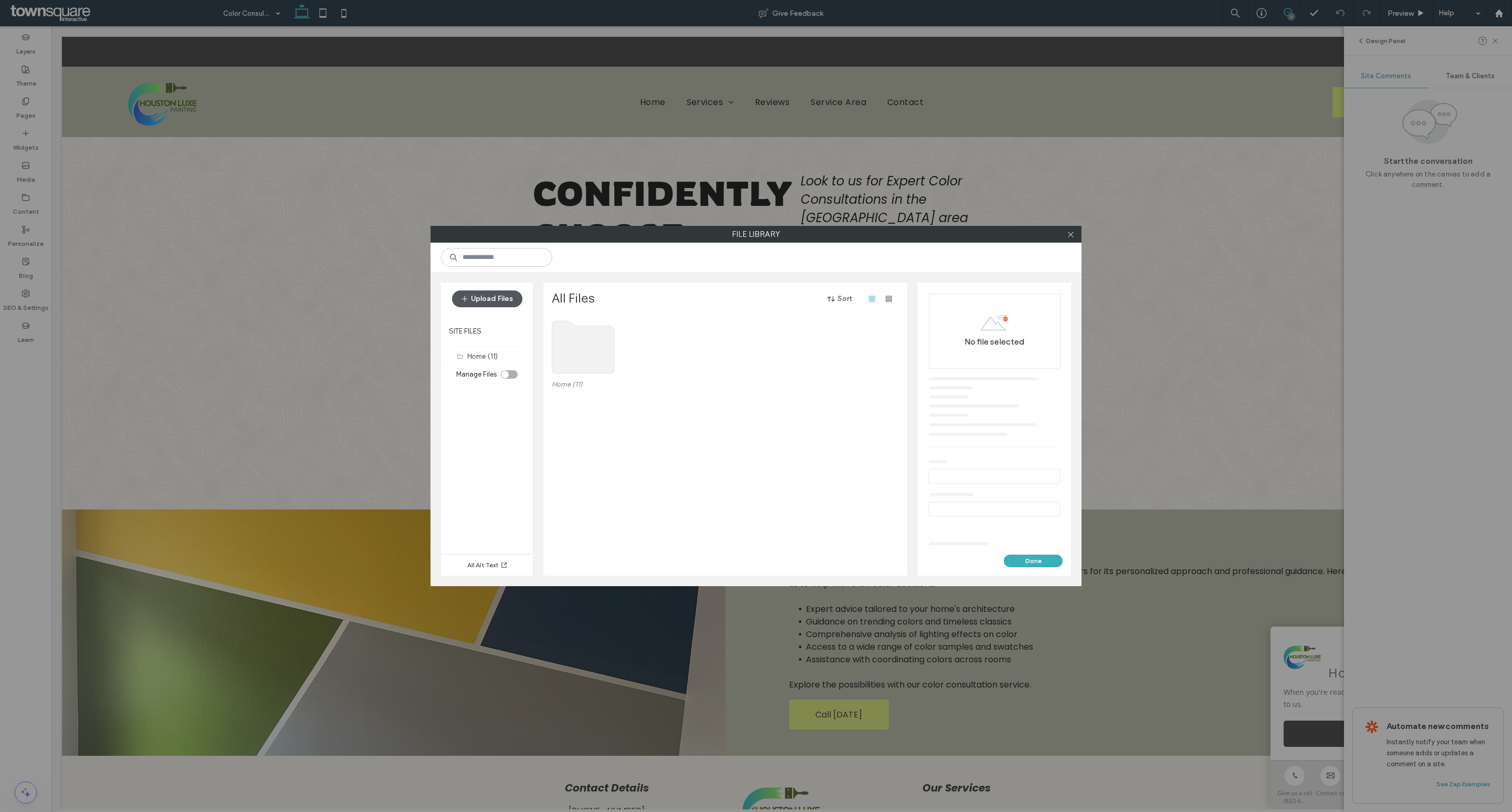
click at [495, 303] on button "Upload Files" at bounding box center [487, 299] width 70 height 17
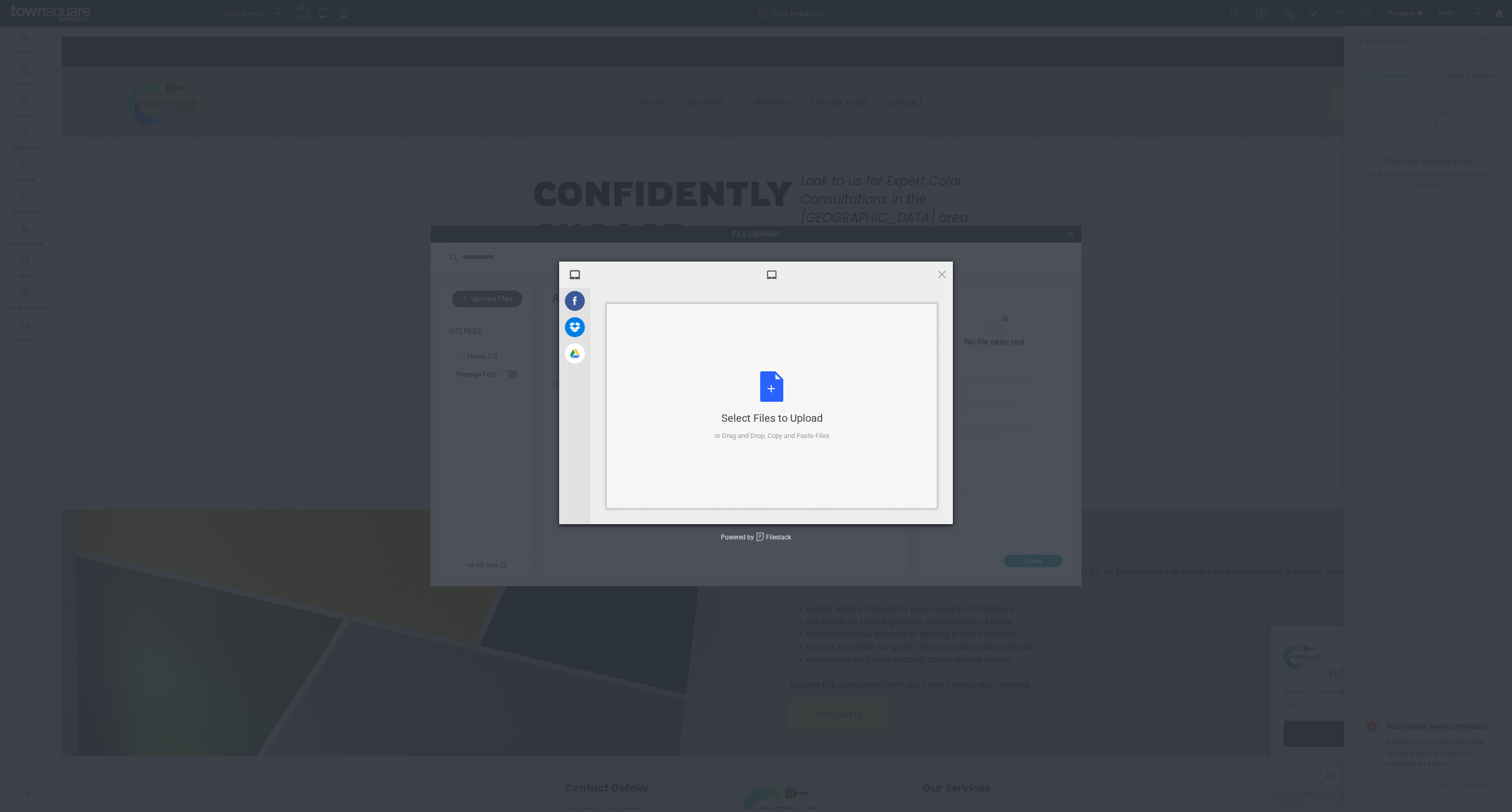
click at [725, 394] on div "Select Files to Upload or Drag and Drop, Copy and Paste Files" at bounding box center [772, 406] width 115 height 70
click at [941, 506] on span "Upload 1" at bounding box center [921, 510] width 53 height 20
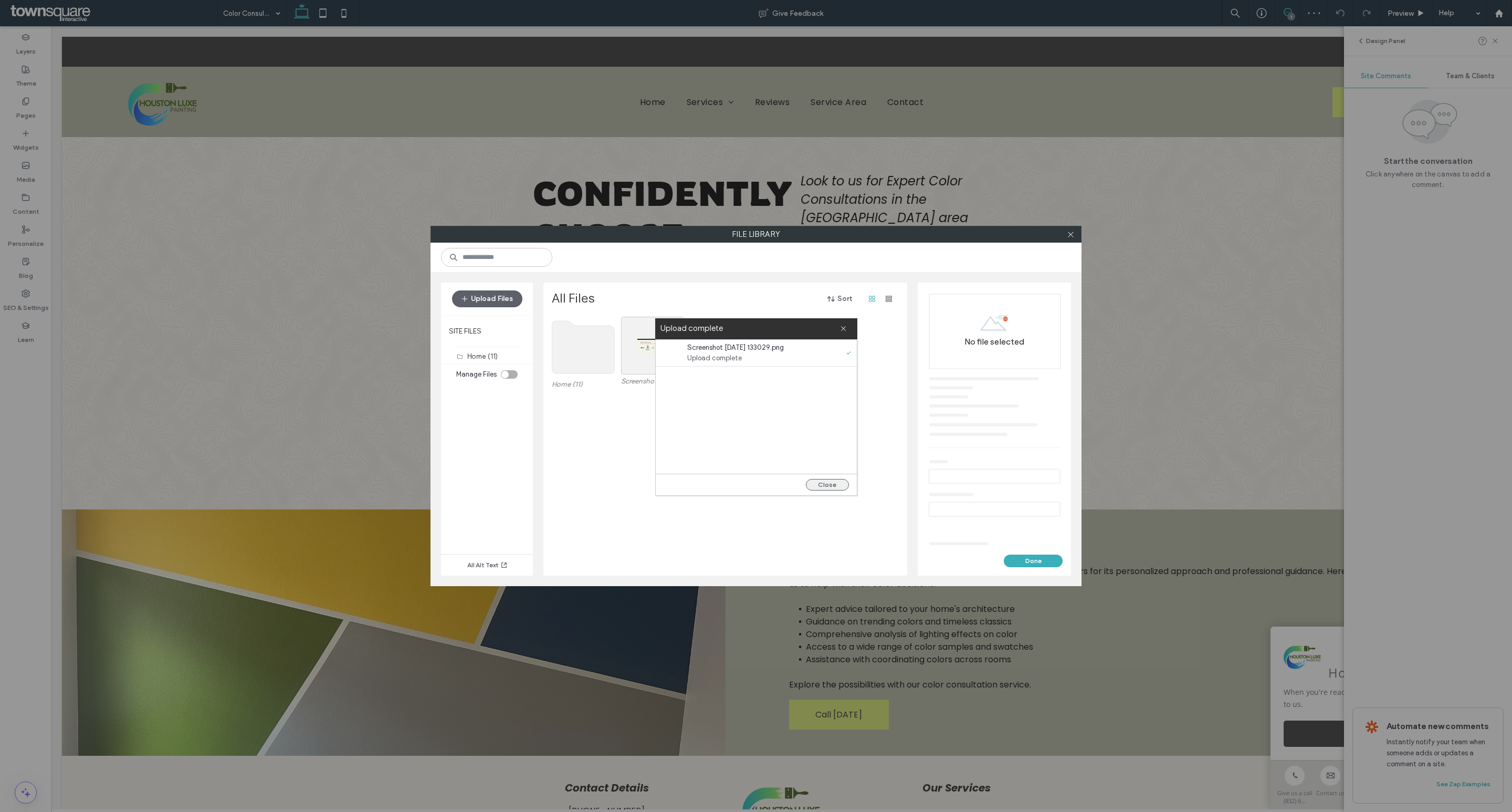
drag, startPoint x: 836, startPoint y: 486, endPoint x: 813, endPoint y: 482, distance: 23.3
click at [835, 486] on button "Close" at bounding box center [827, 485] width 43 height 12
click at [650, 348] on div "Select" at bounding box center [652, 345] width 63 height 58
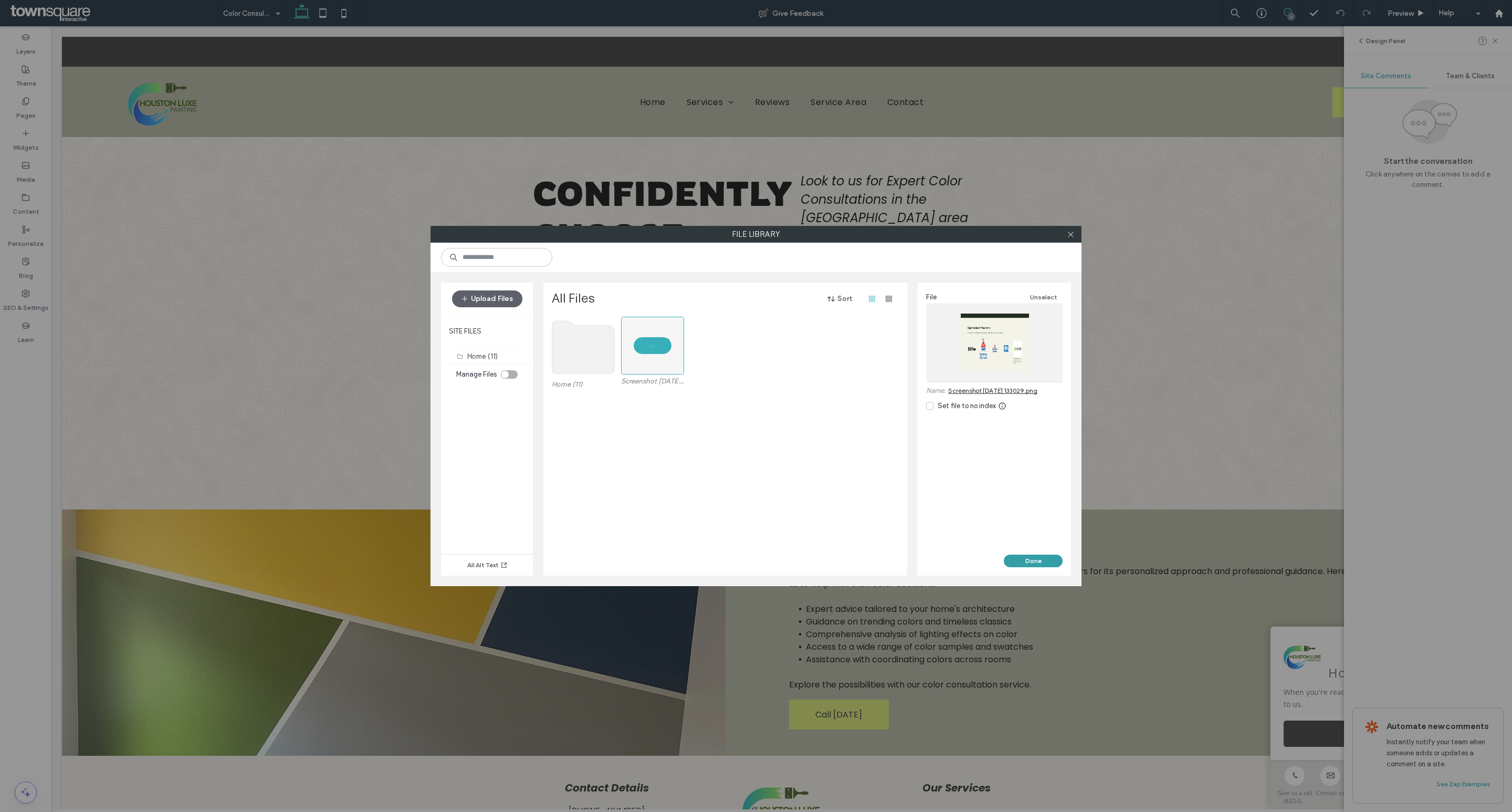
click at [1028, 566] on button "Done" at bounding box center [1033, 561] width 59 height 12
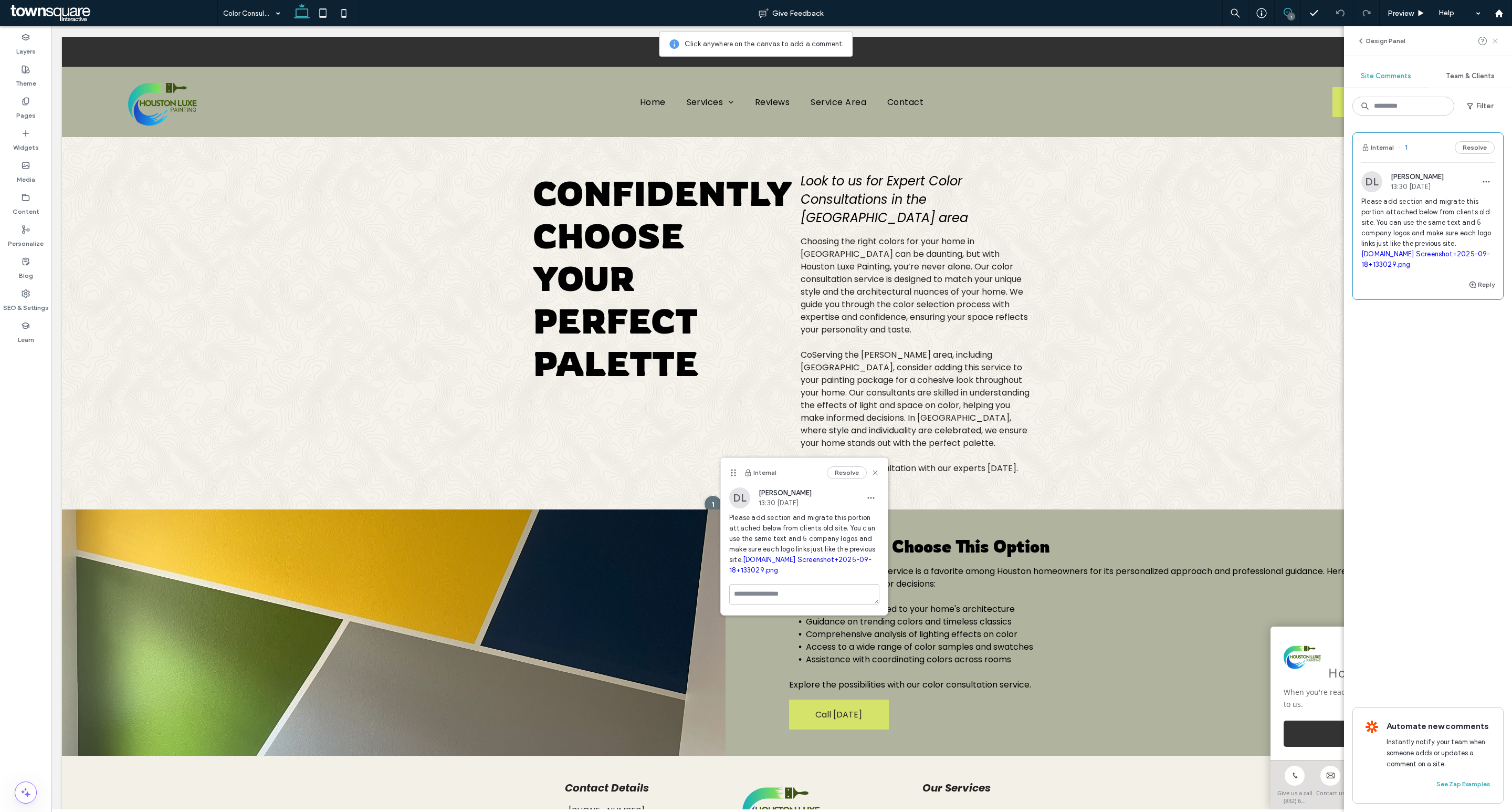
click at [1494, 44] on icon at bounding box center [1495, 41] width 8 height 8
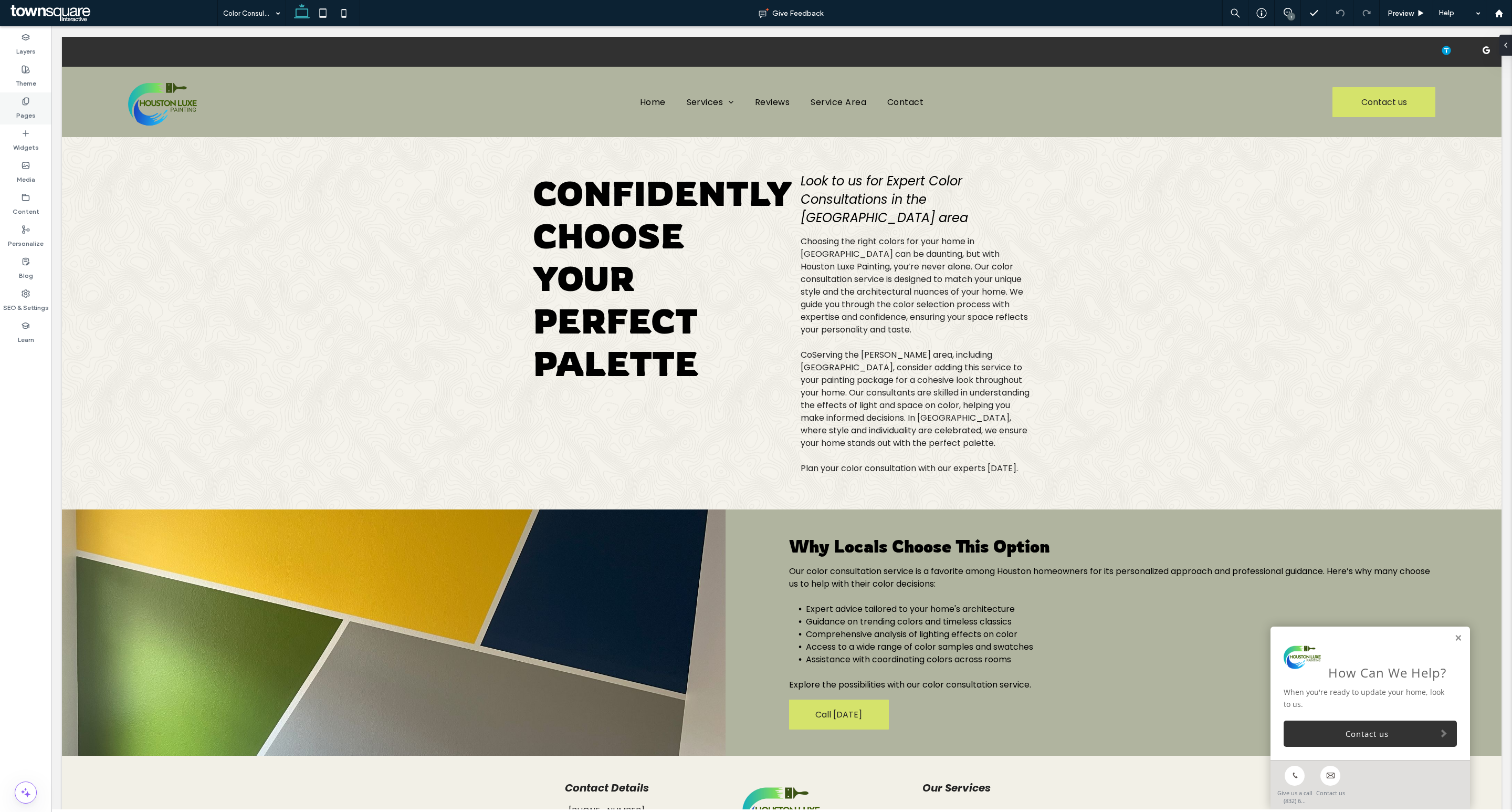
click at [23, 106] on label "Pages" at bounding box center [26, 112] width 19 height 15
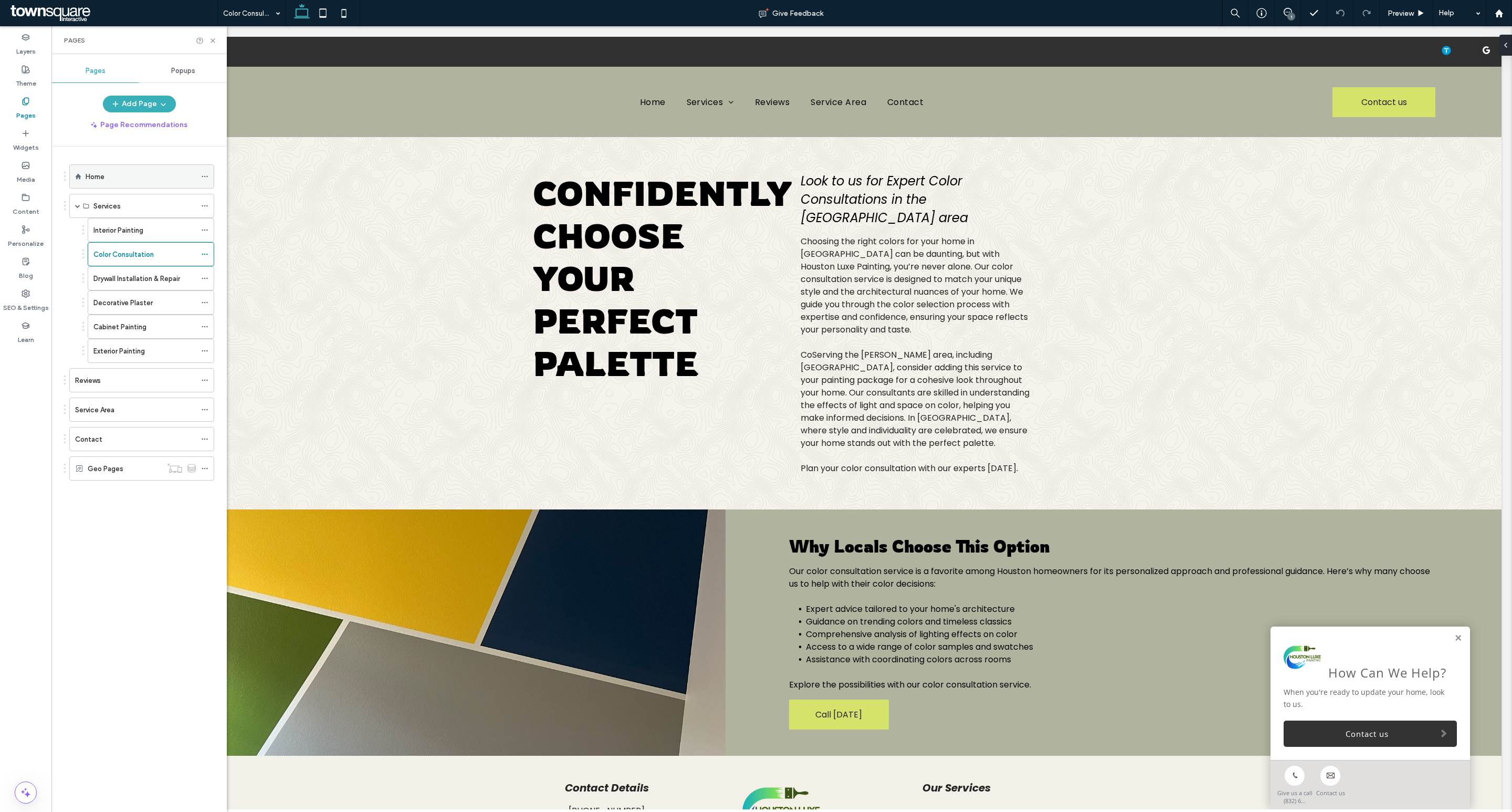
click at [83, 180] on div "Home" at bounding box center [142, 176] width 145 height 24
click at [142, 178] on div "Home" at bounding box center [140, 176] width 111 height 11
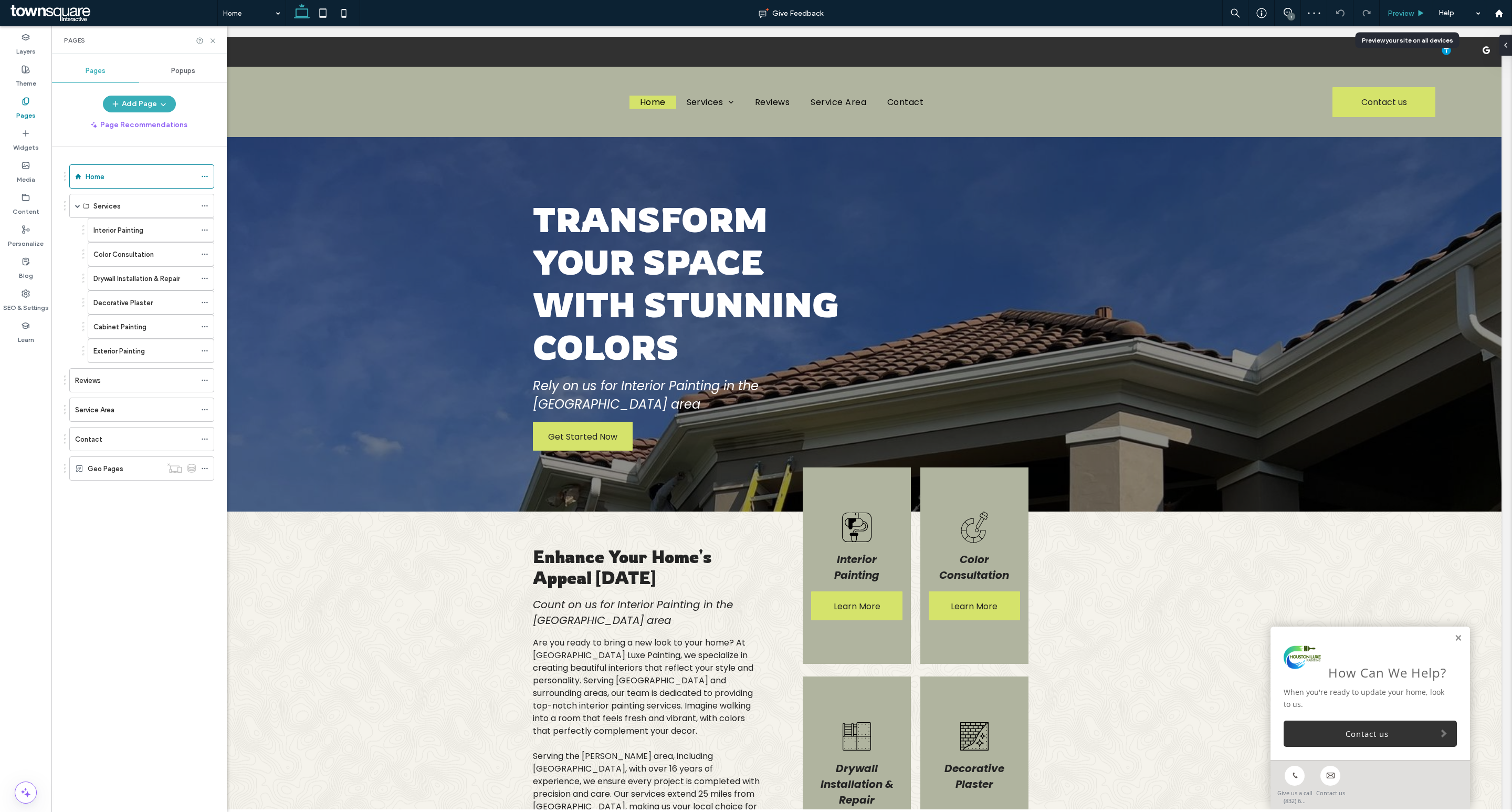
click at [1405, 16] on span "Preview" at bounding box center [1401, 14] width 27 height 9
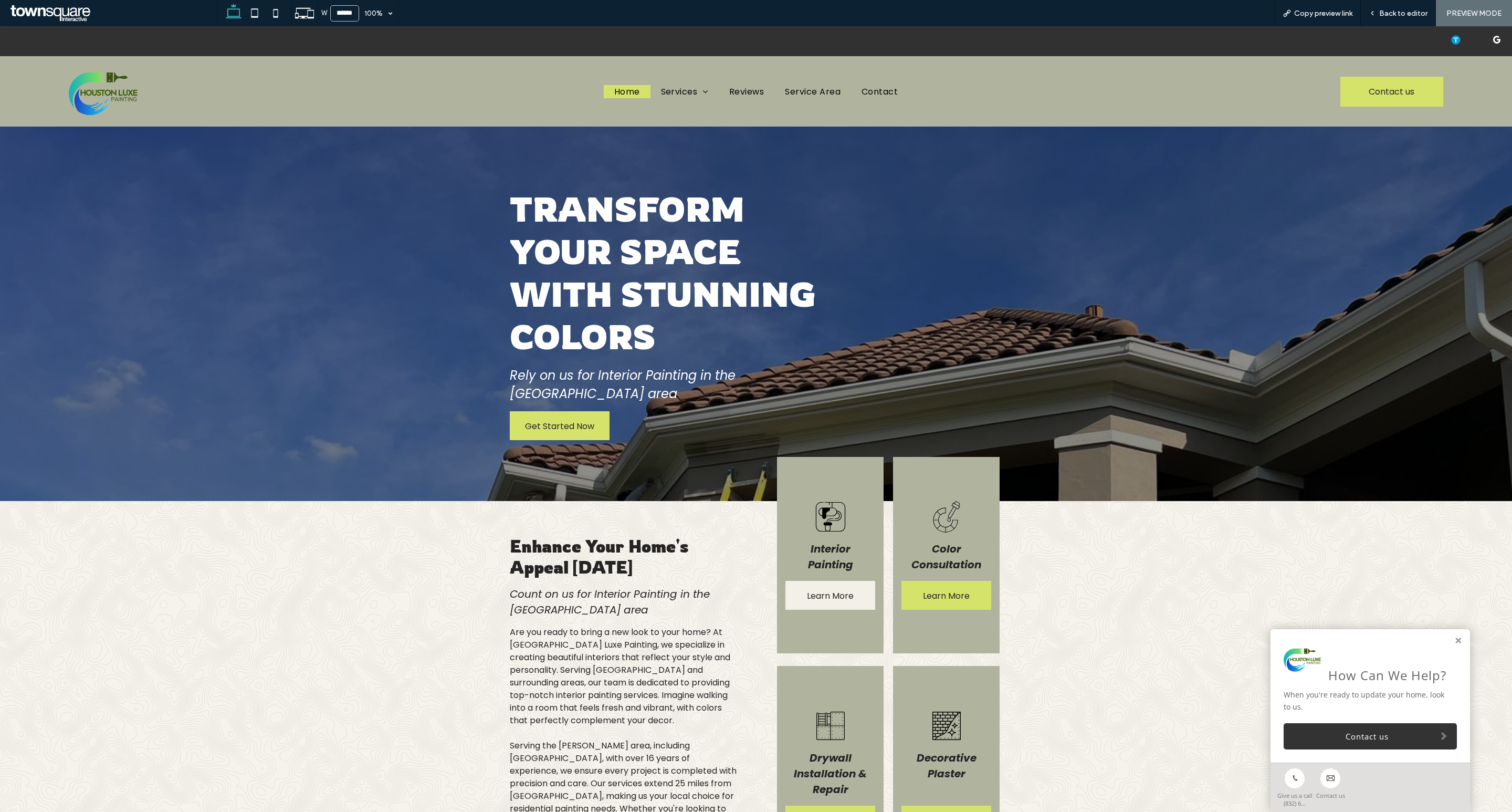
click at [824, 581] on span "Learn More" at bounding box center [830, 595] width 47 height 30
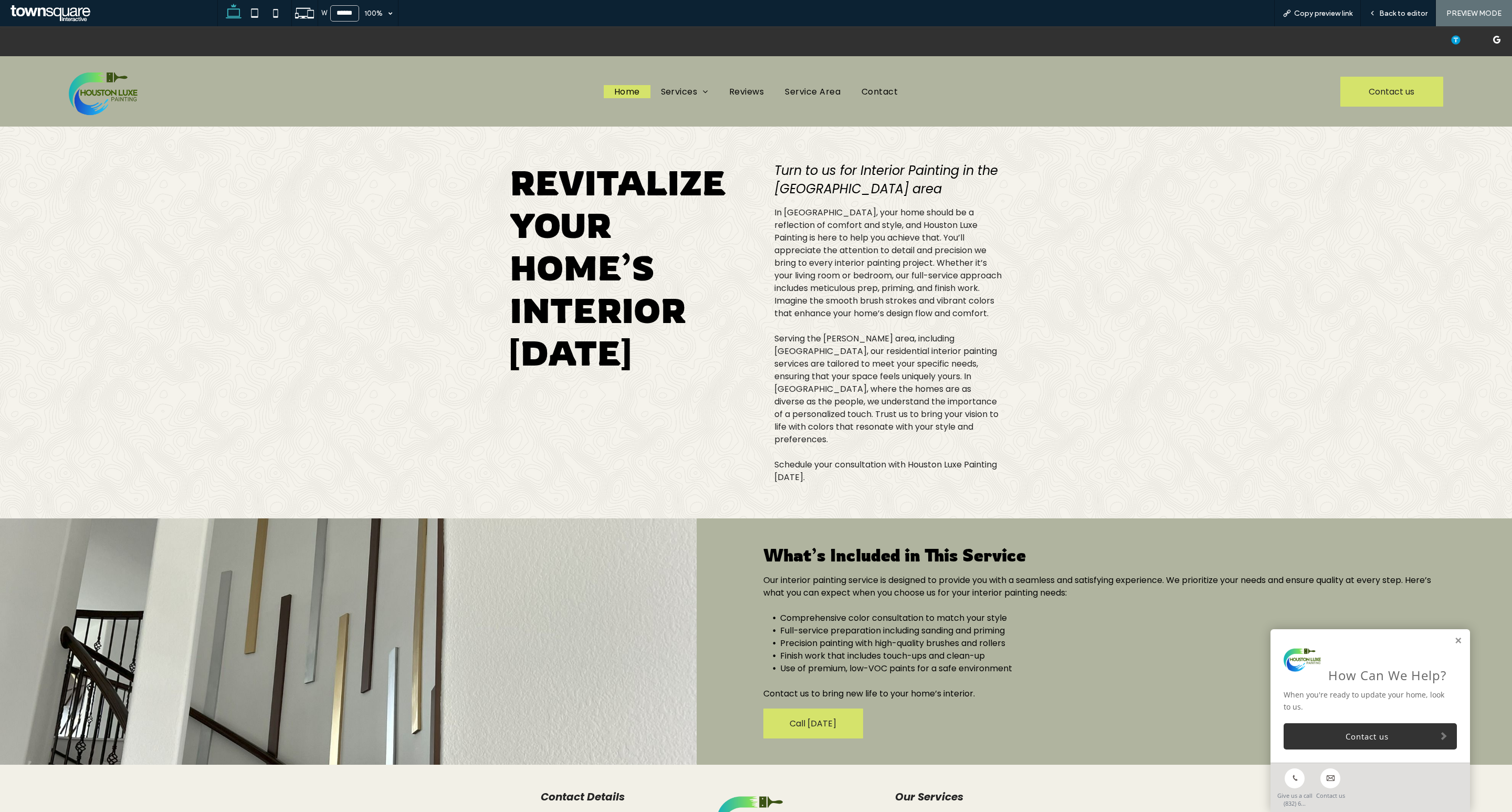
click at [617, 92] on span "Home" at bounding box center [627, 92] width 26 height 13
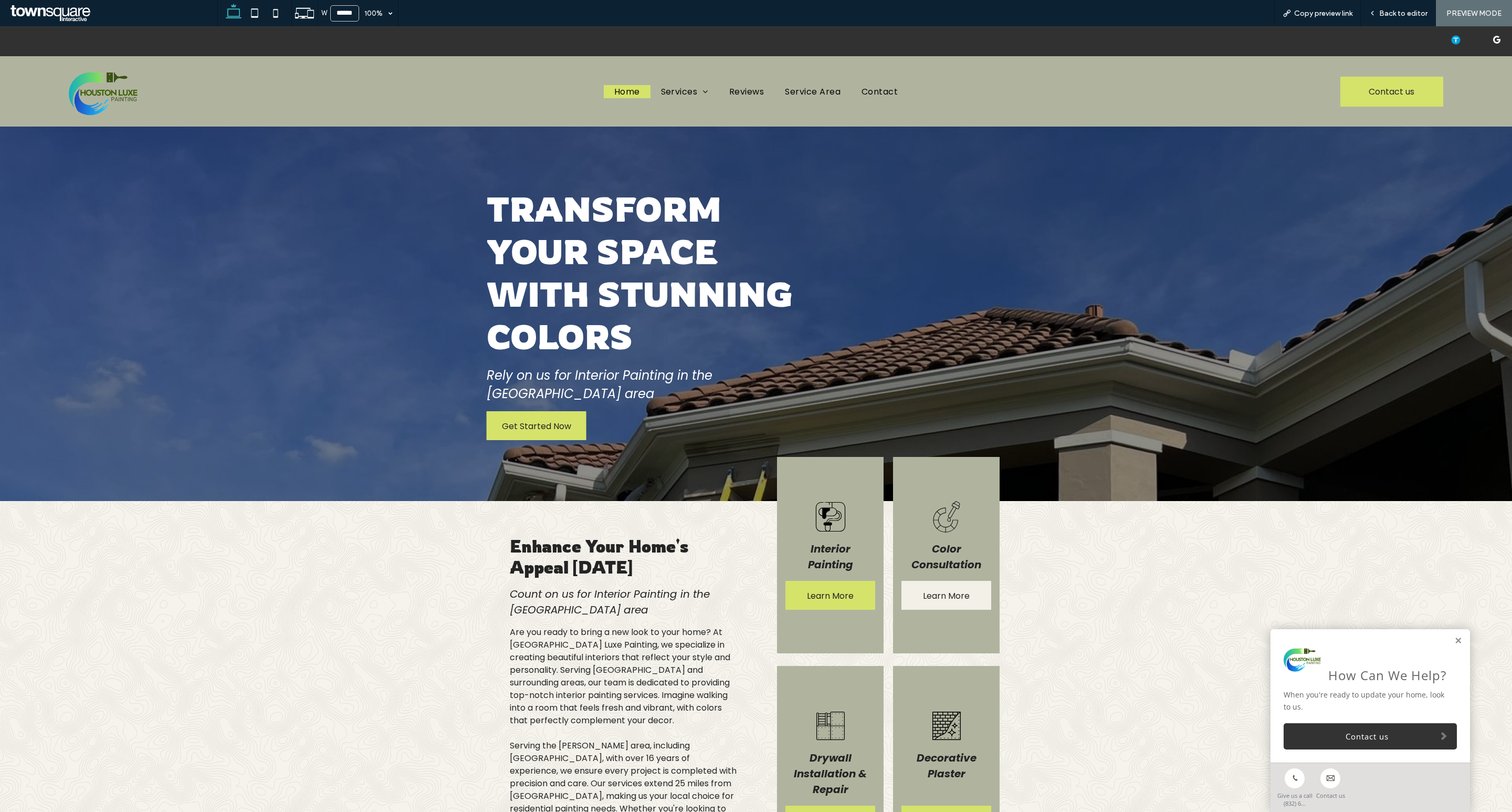
click at [950, 581] on span "Learn More" at bounding box center [946, 595] width 47 height 30
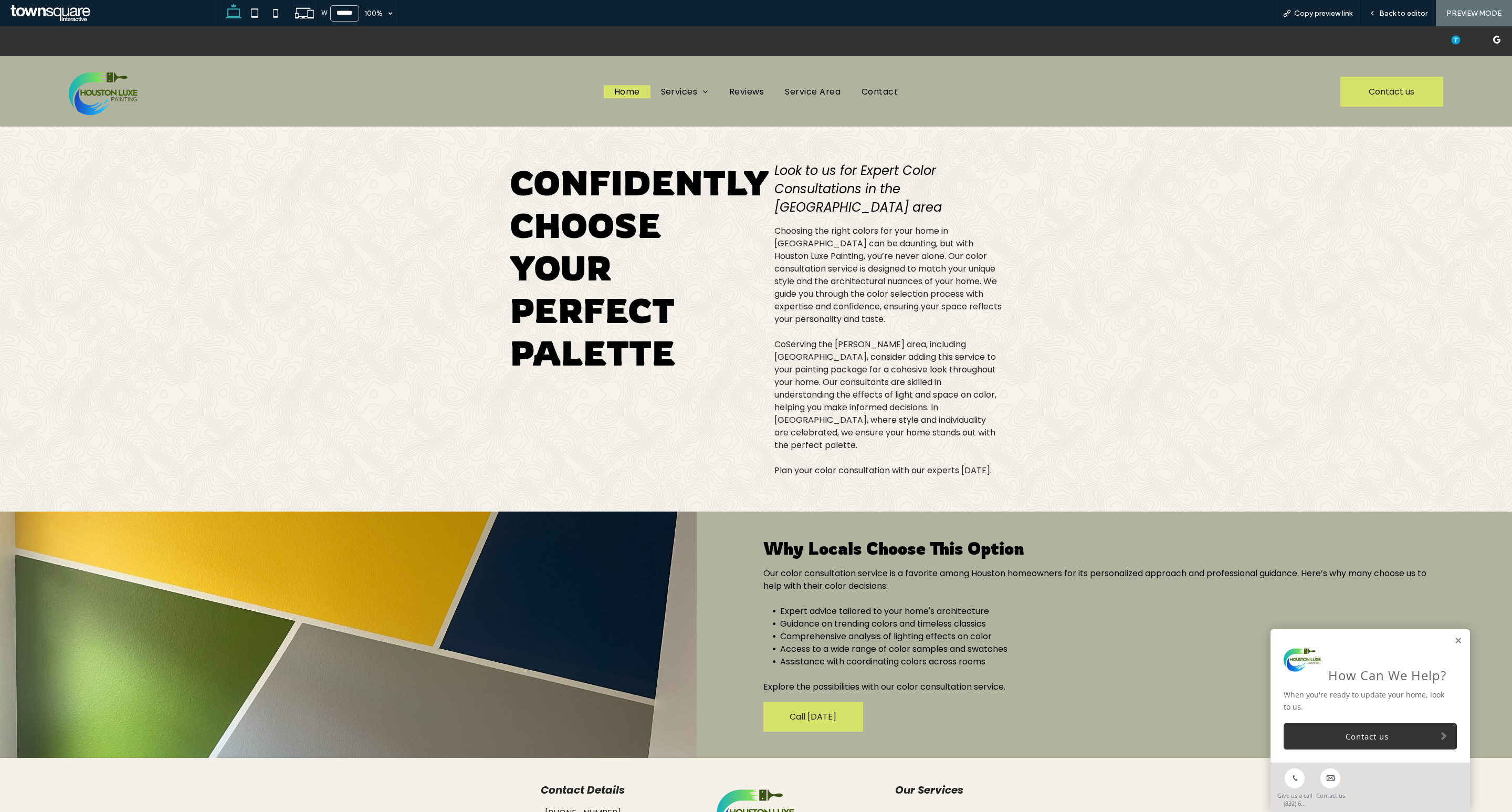
click at [631, 87] on span "Home" at bounding box center [627, 92] width 26 height 13
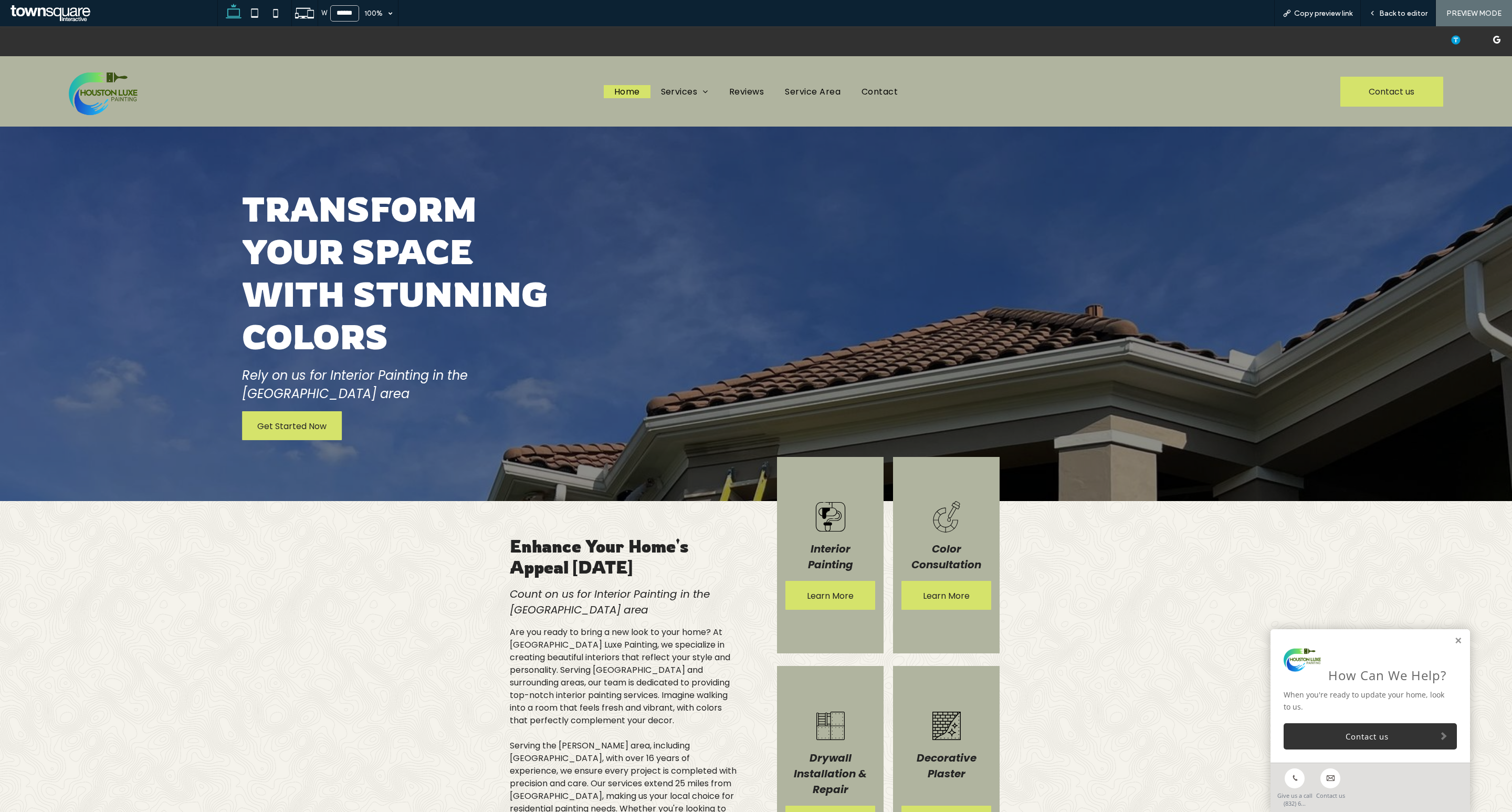
scroll to position [235, 0]
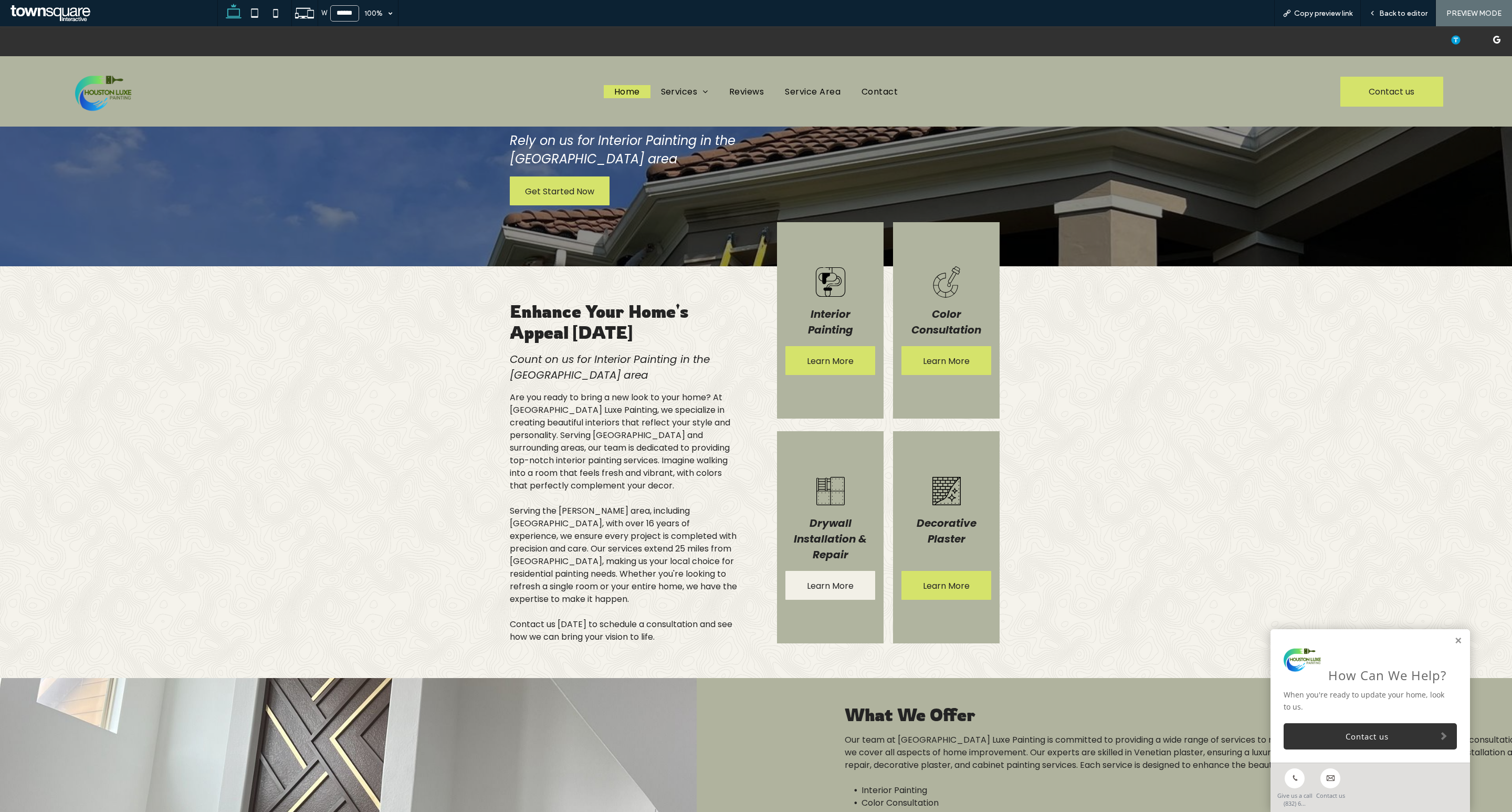
click at [840, 571] on span "Learn More" at bounding box center [830, 586] width 47 height 30
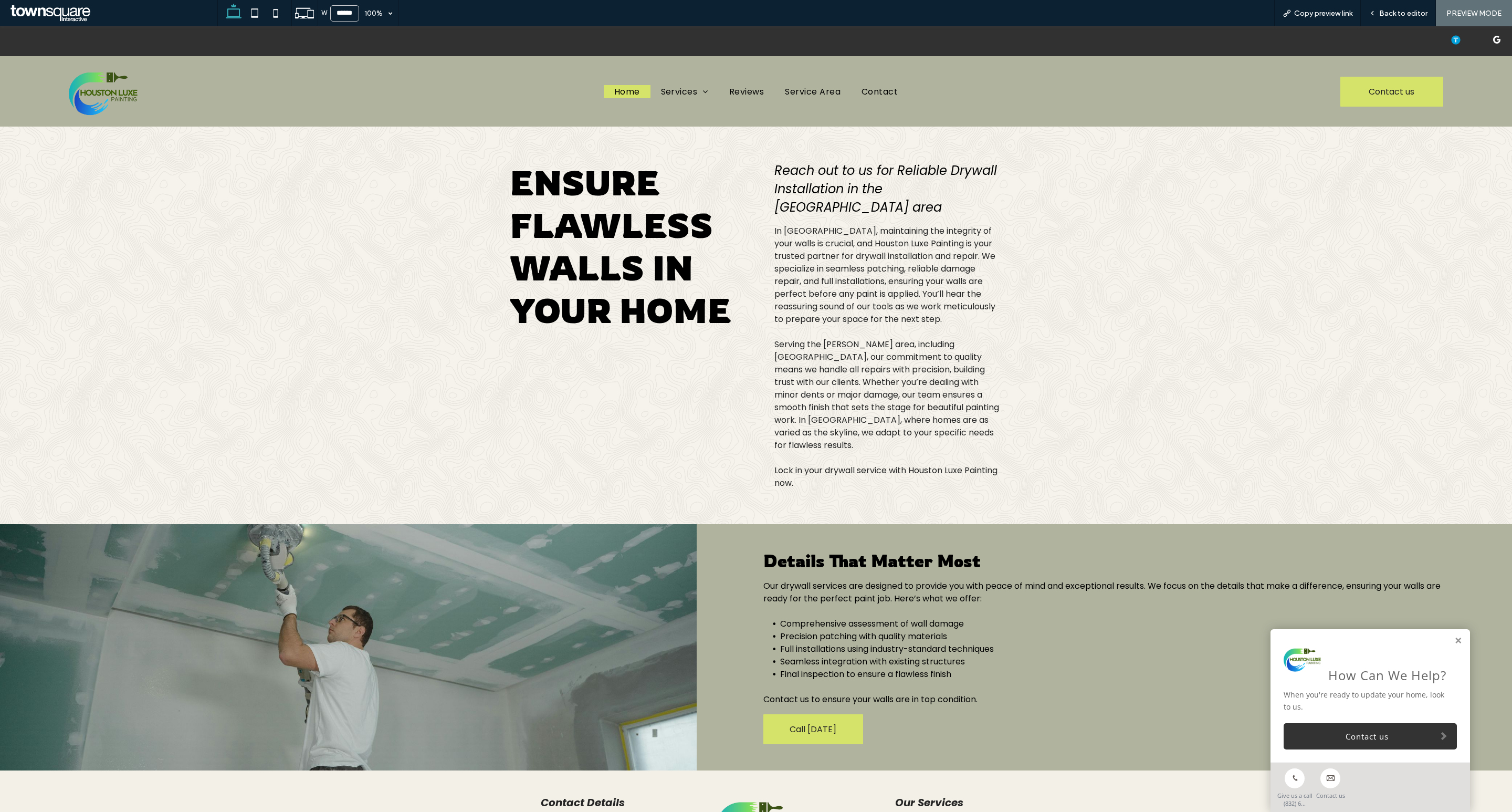
click at [614, 91] on span "Home" at bounding box center [627, 92] width 26 height 13
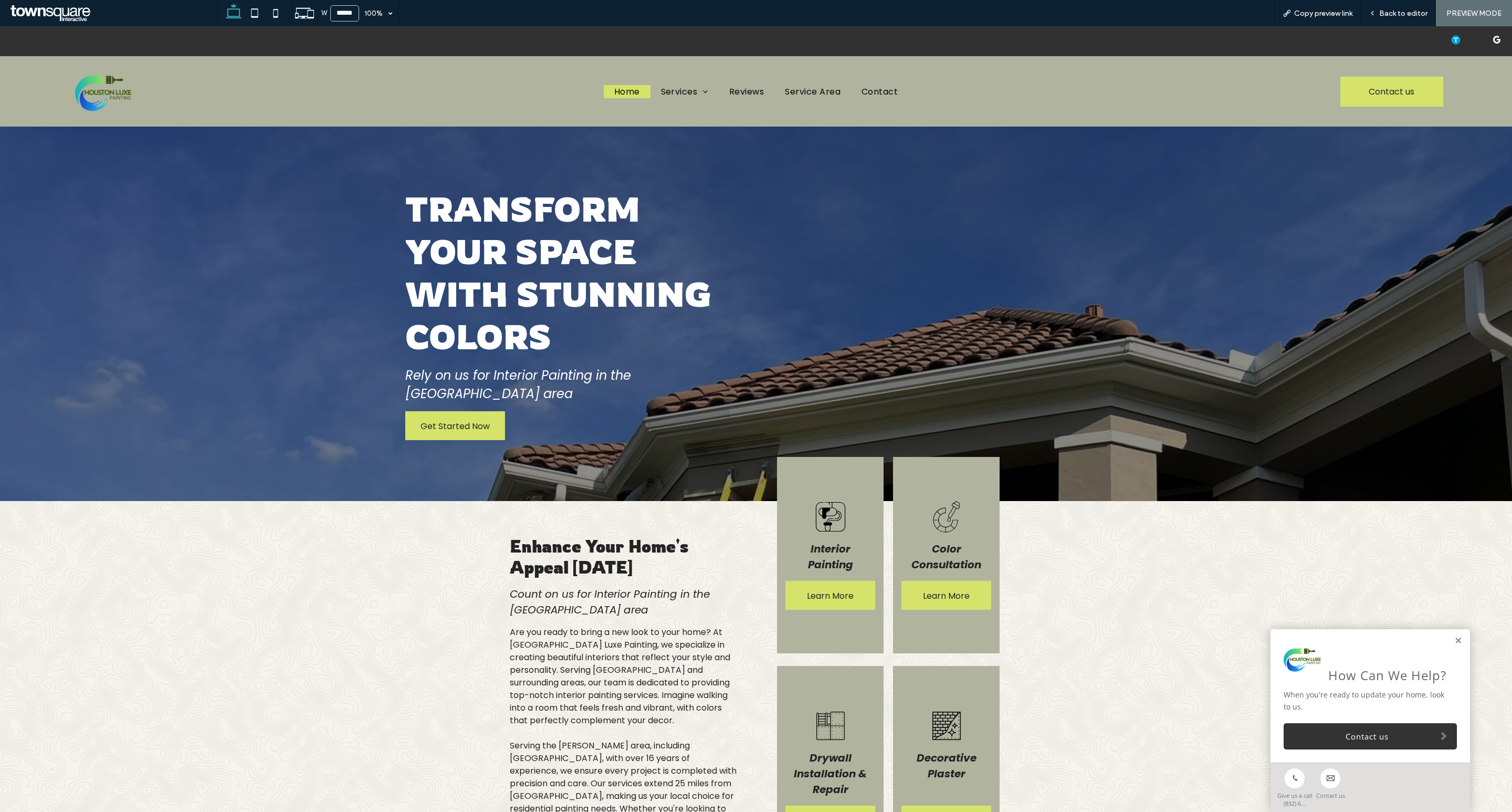
scroll to position [120, 0]
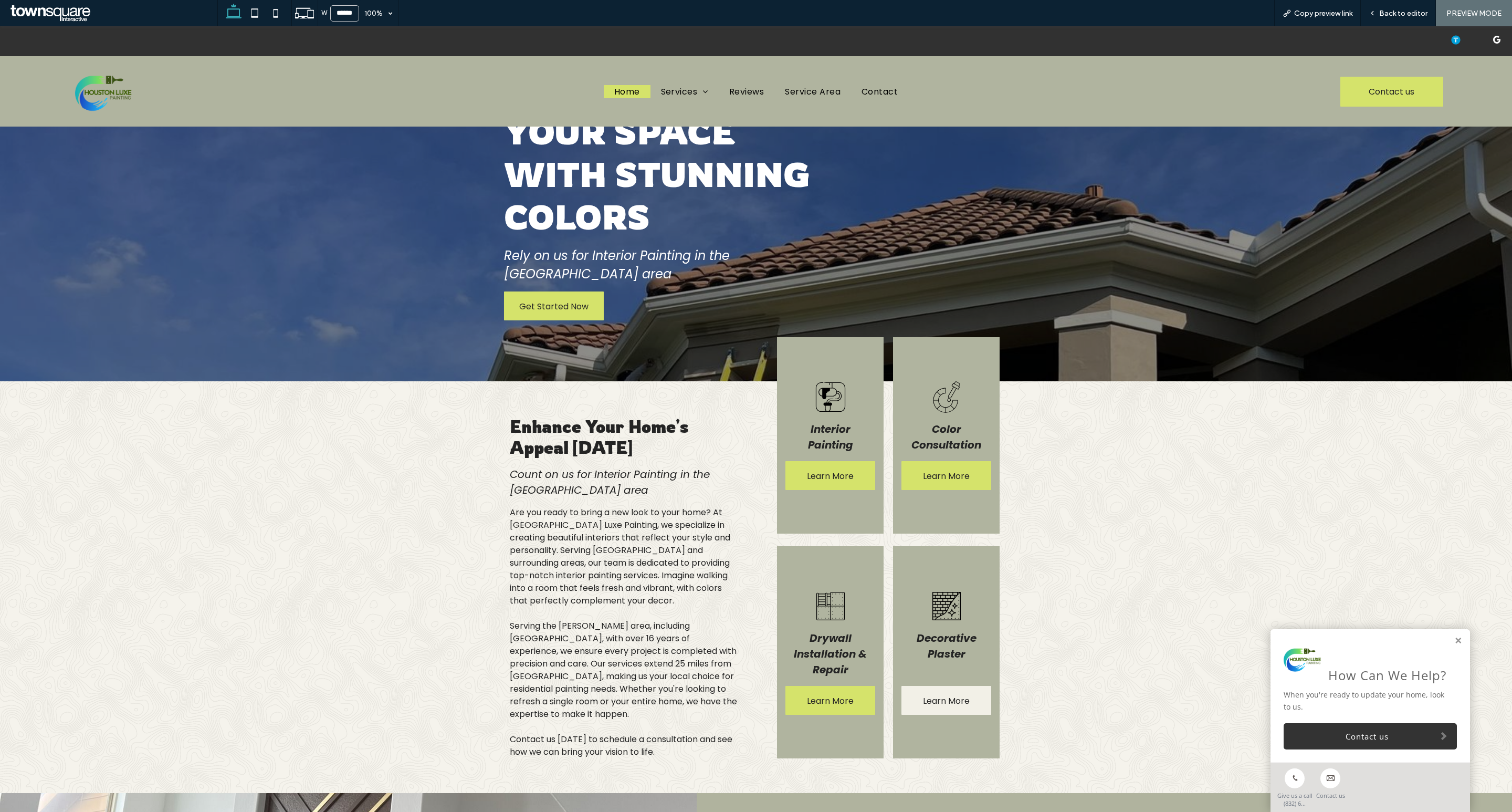
click at [924, 686] on span "Learn More" at bounding box center [946, 701] width 47 height 30
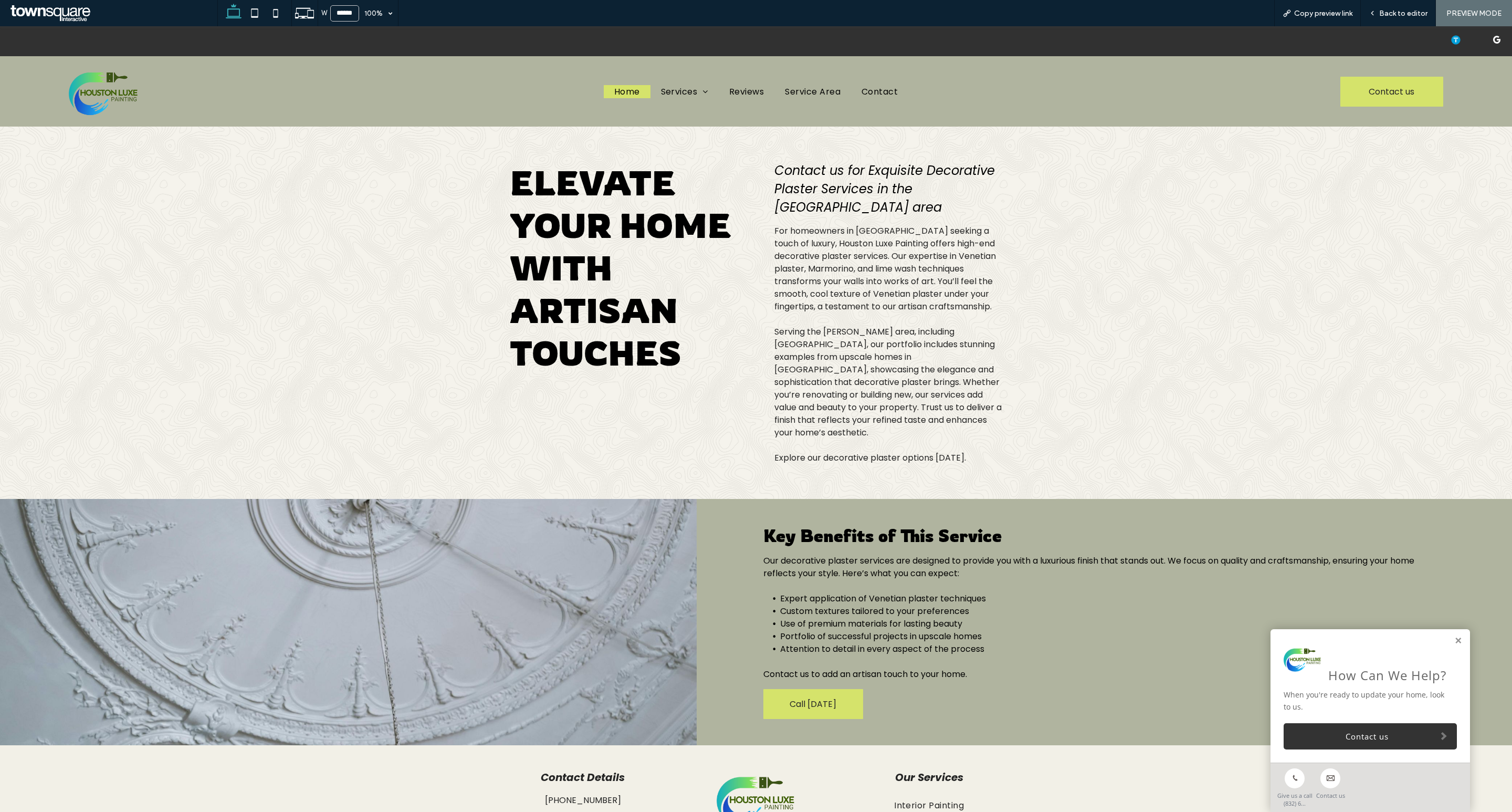
click at [621, 94] on span "Home" at bounding box center [627, 92] width 26 height 13
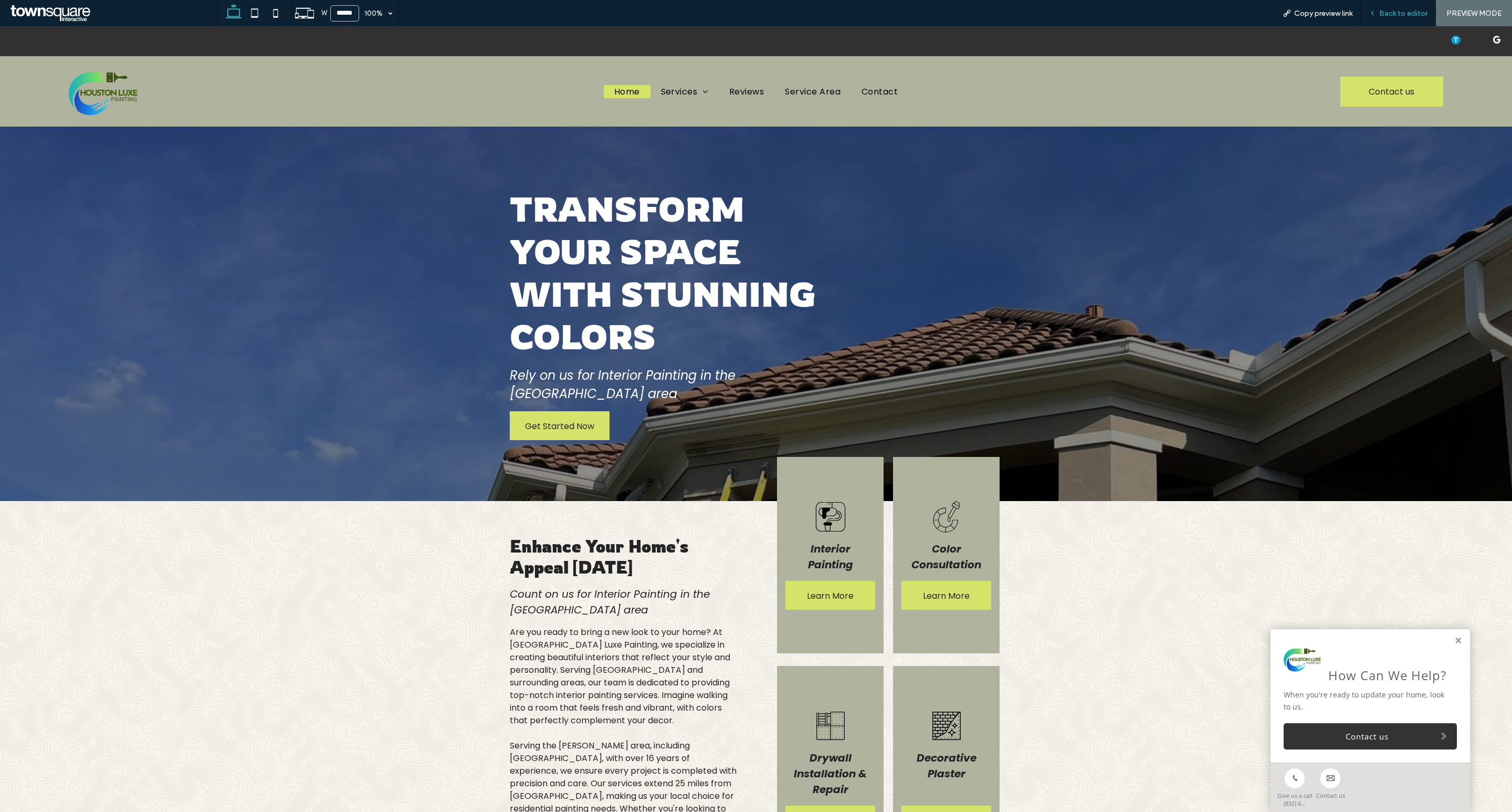
click at [1407, 19] on div "Back to editor" at bounding box center [1398, 13] width 75 height 27
click at [1397, 8] on div "Back to editor" at bounding box center [1398, 13] width 75 height 27
click at [1396, 14] on span "Back to editor" at bounding box center [1403, 14] width 48 height 9
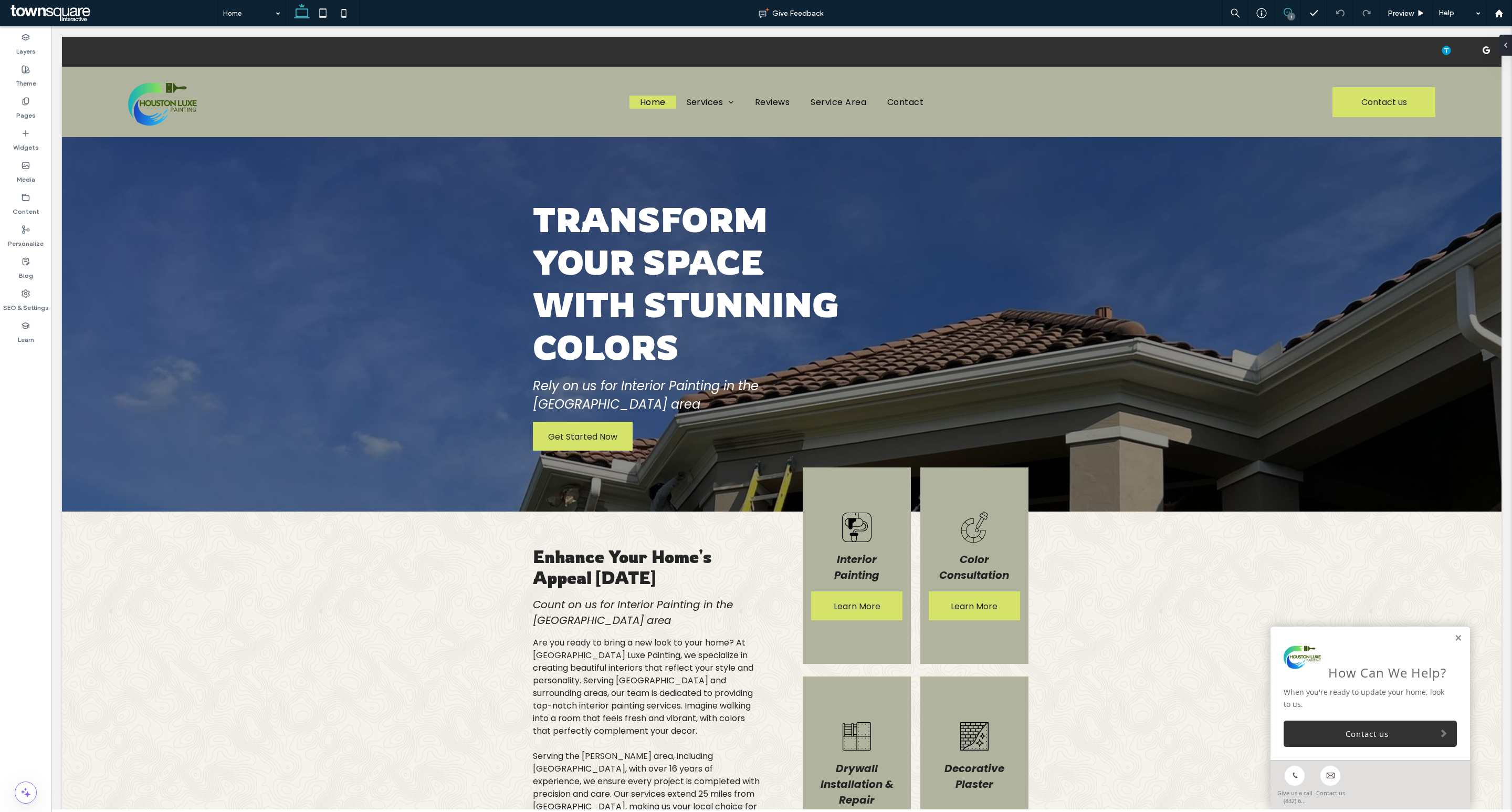
click at [1286, 12] on icon at bounding box center [1288, 12] width 8 height 8
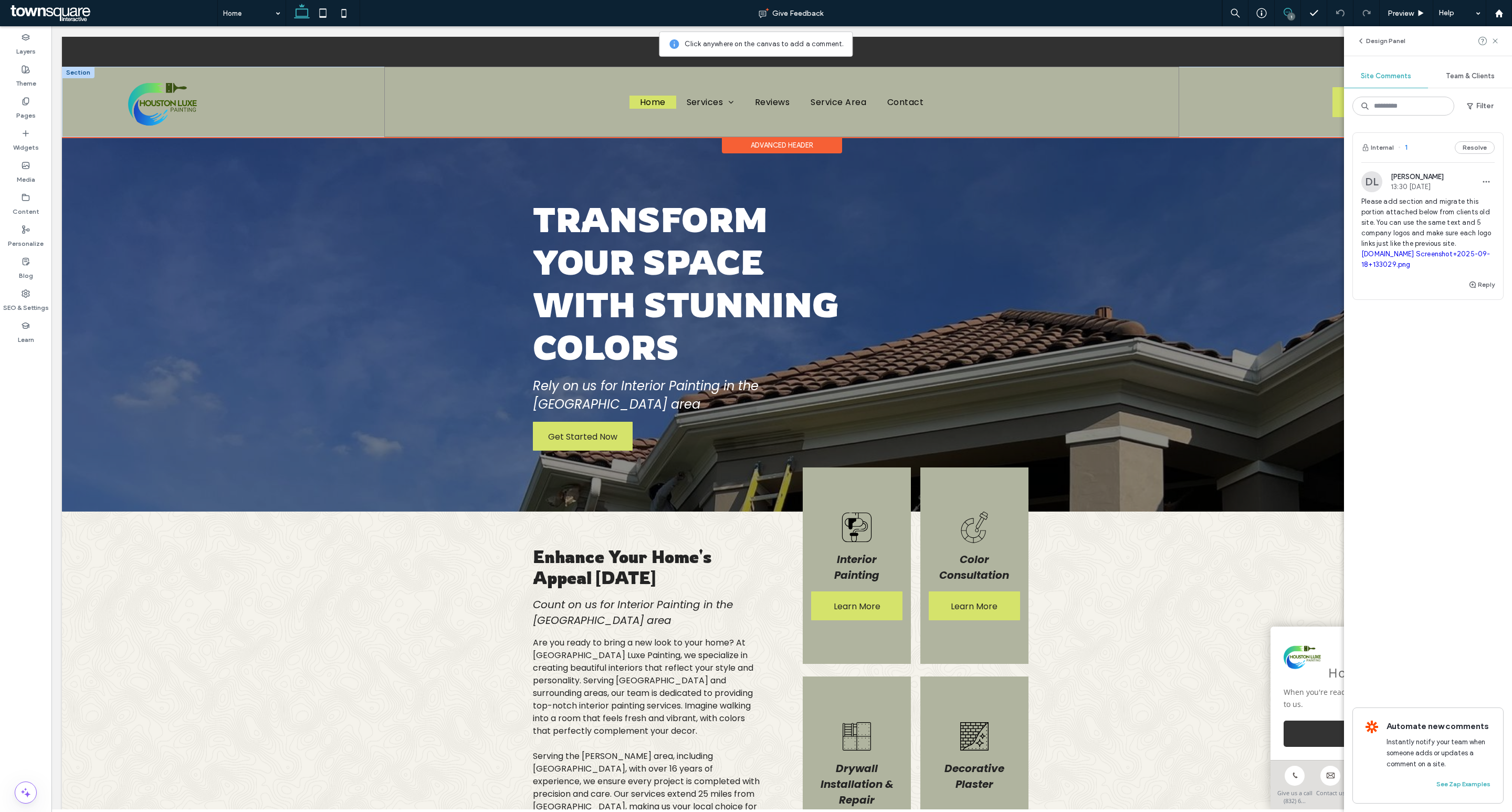
click at [797, 112] on div "Home Services Interior Painting Color Consultation Drywall Installation & Repai…" at bounding box center [782, 102] width 795 height 70
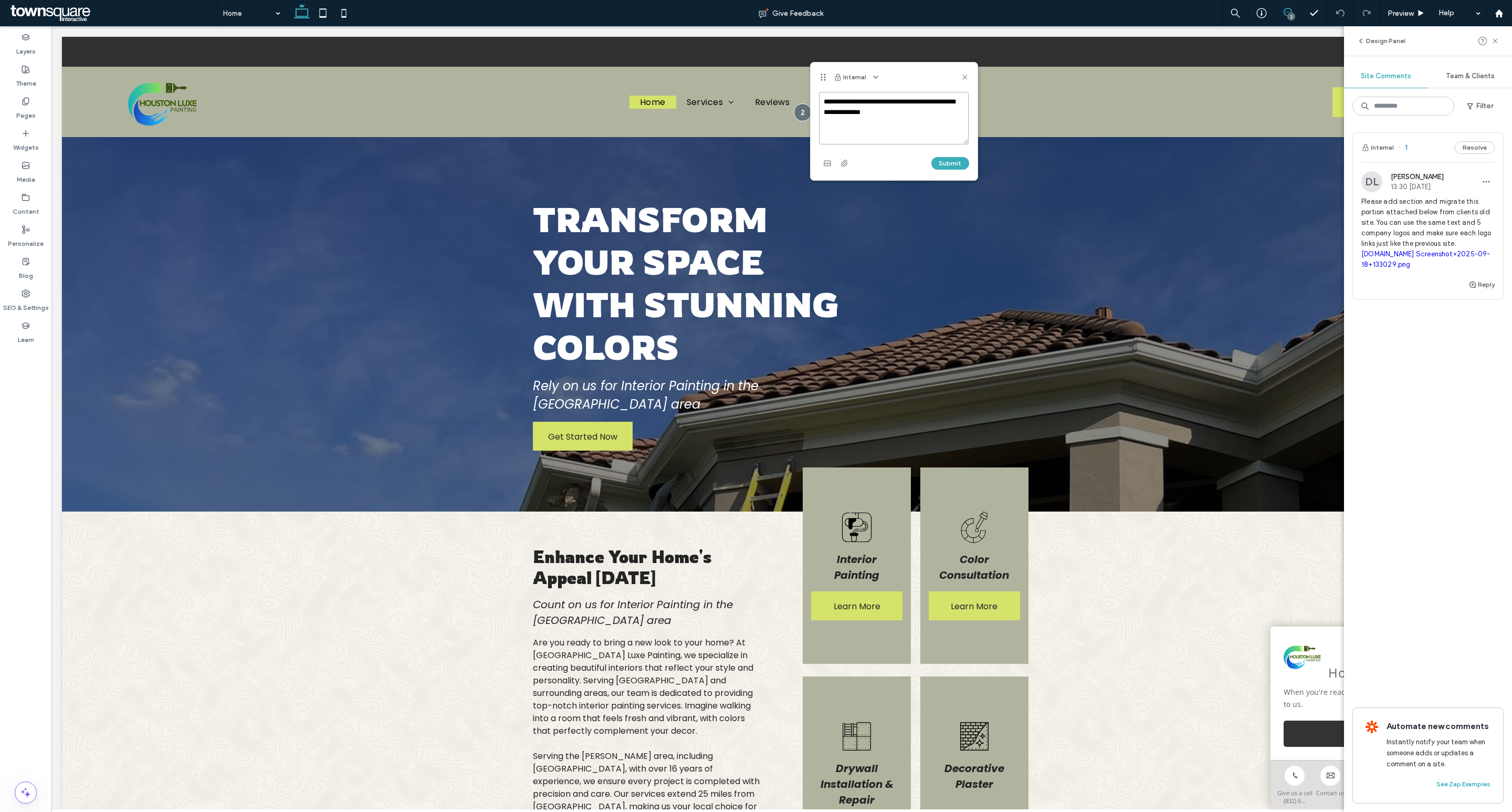
paste textarea "**********"
type textarea "**********"
click at [952, 163] on button "Submit" at bounding box center [950, 163] width 37 height 12
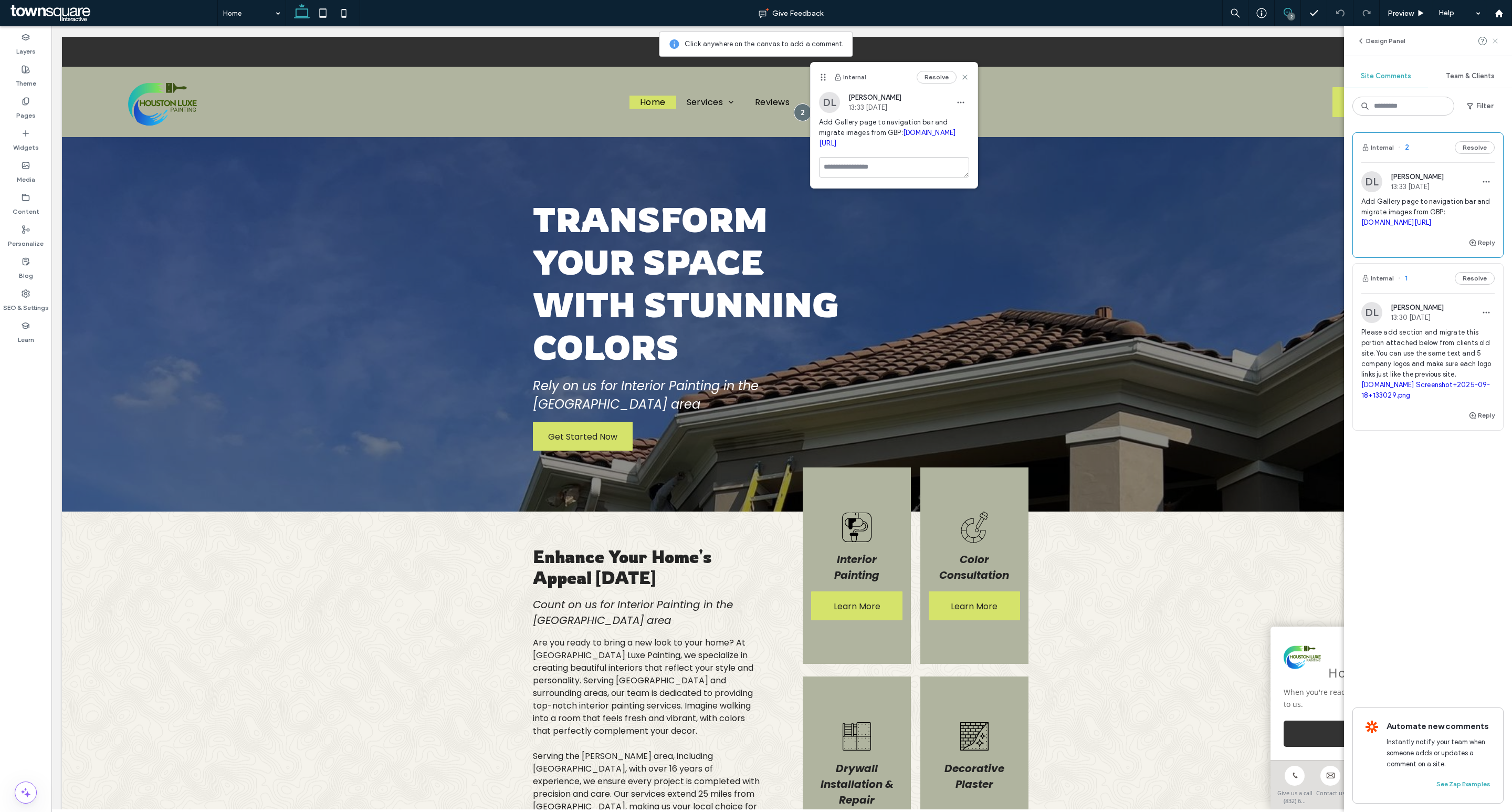
click at [1496, 37] on icon at bounding box center [1495, 41] width 8 height 8
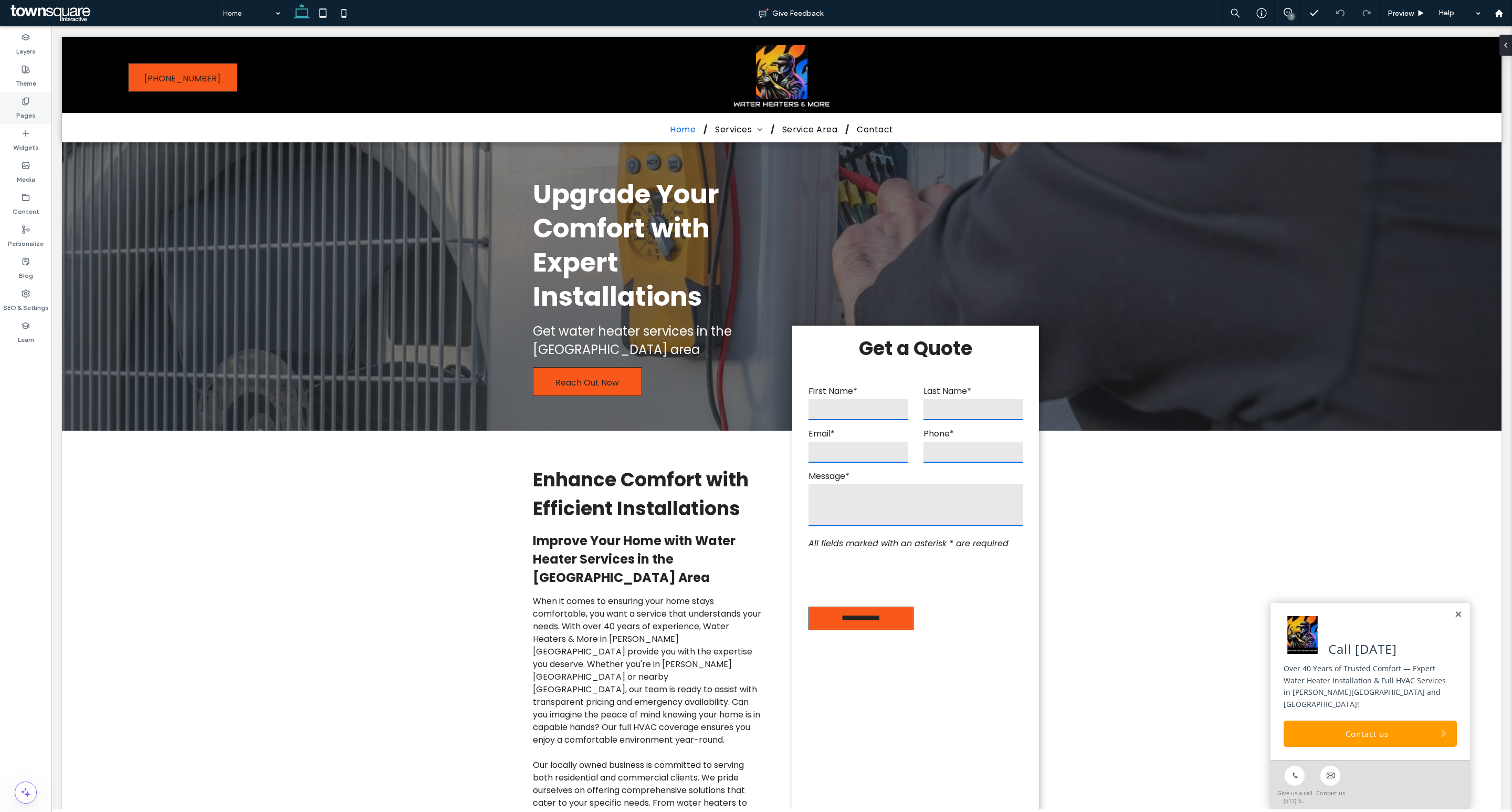
click at [27, 105] on label "Pages" at bounding box center [26, 112] width 19 height 15
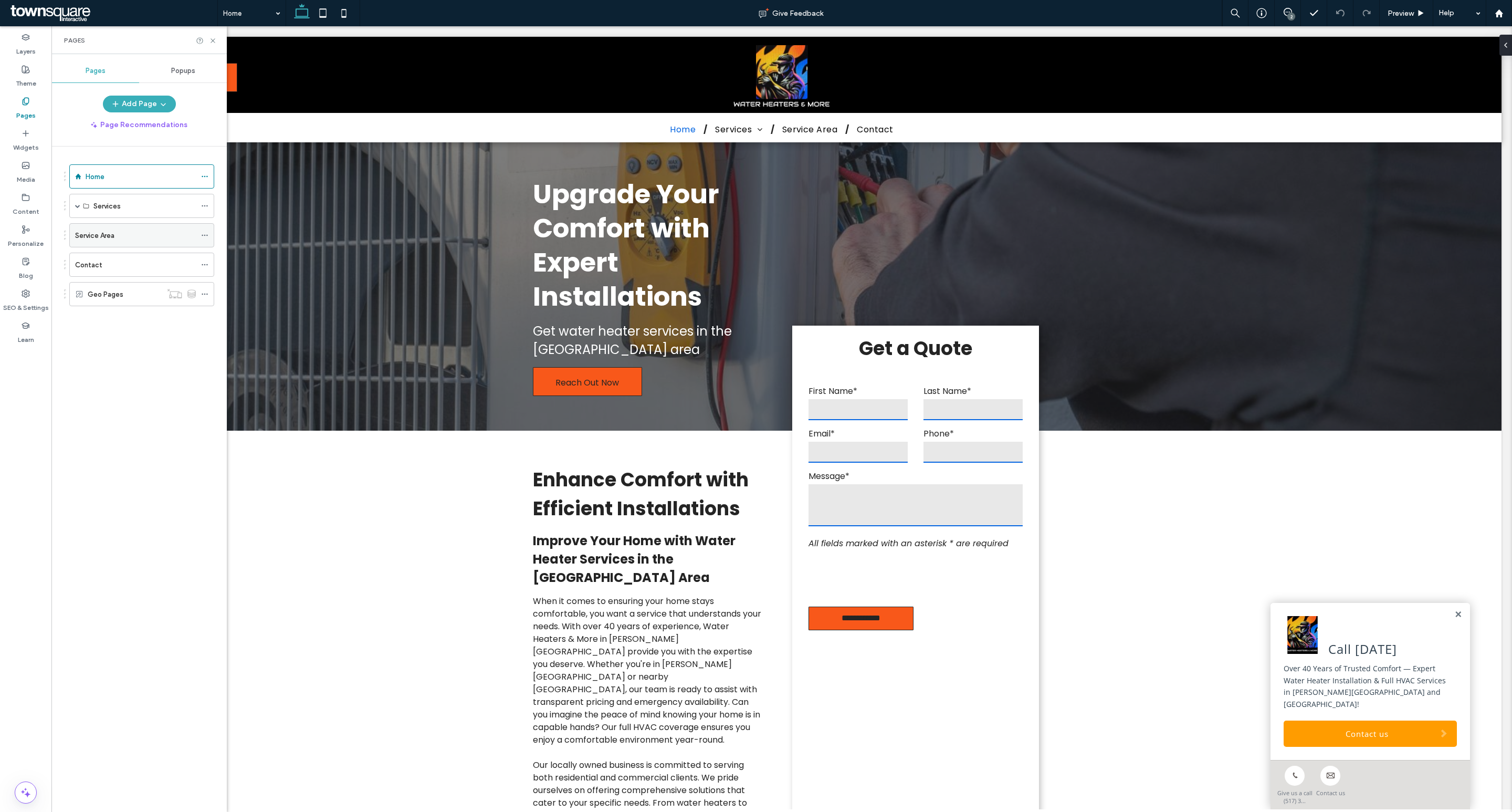
click at [112, 235] on label "Service Area" at bounding box center [94, 235] width 39 height 18
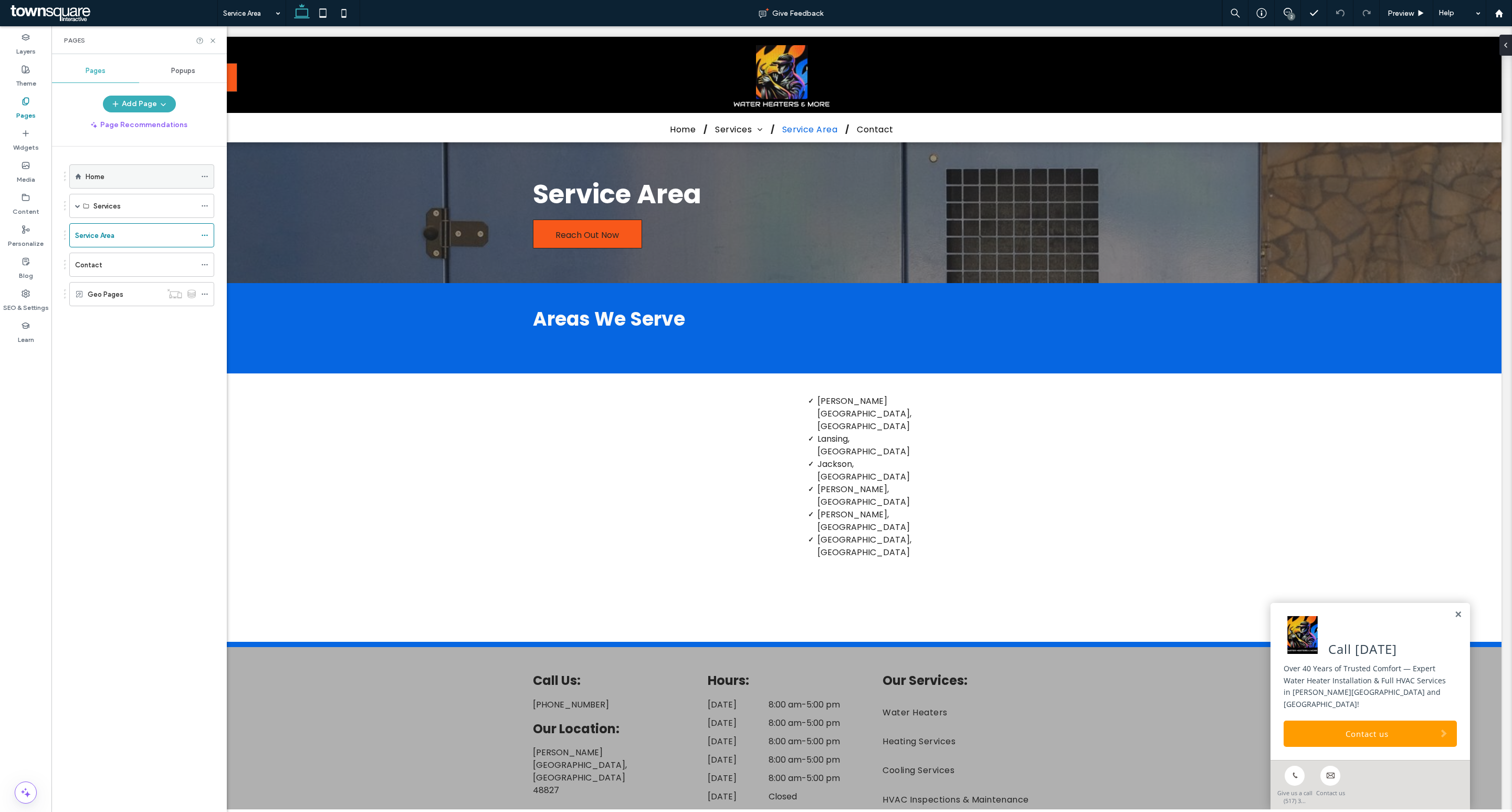
click at [111, 172] on div "Home" at bounding box center [140, 176] width 111 height 11
click at [211, 39] on icon at bounding box center [213, 41] width 8 height 8
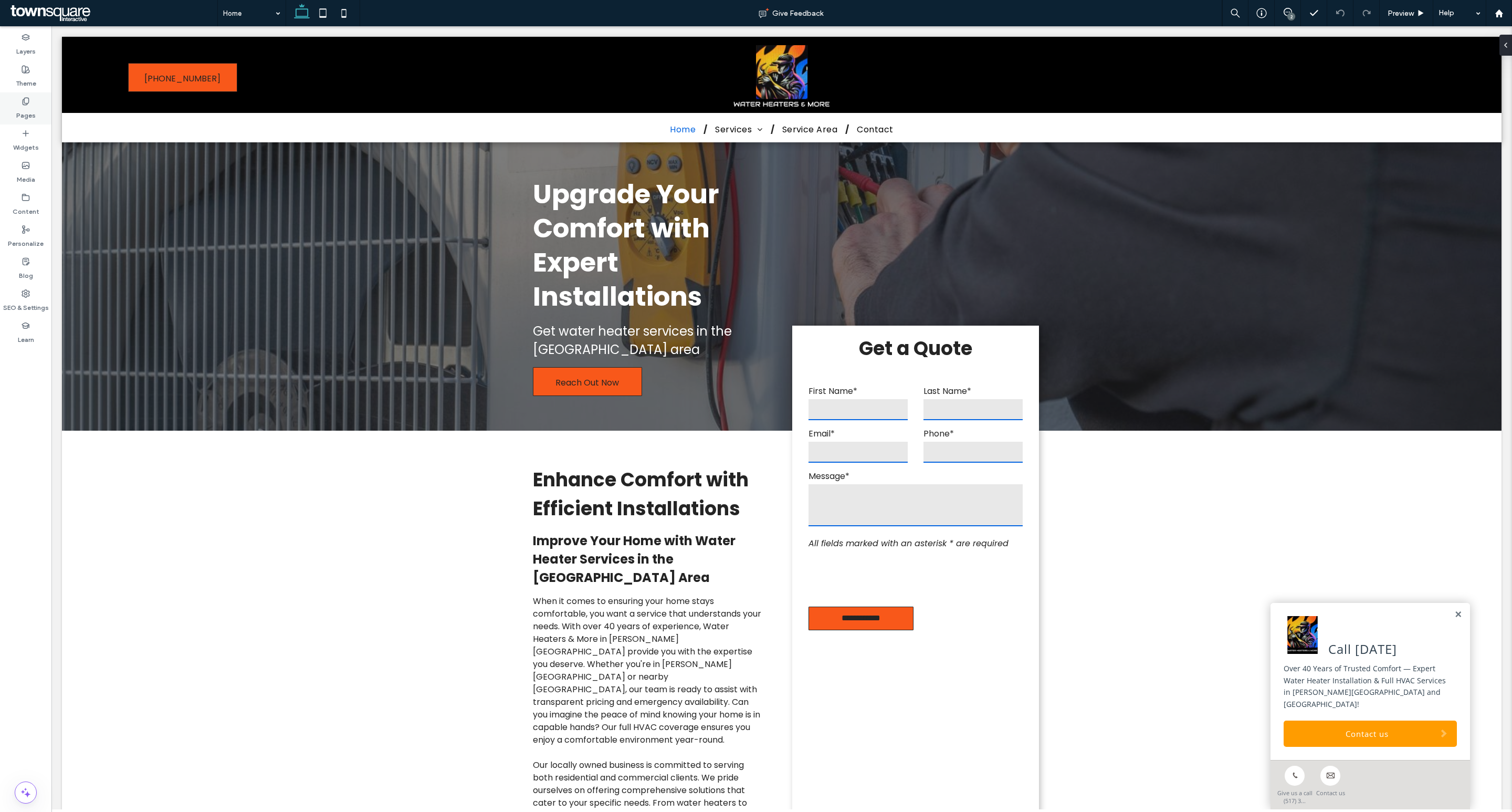
click at [16, 92] on div "Pages" at bounding box center [26, 109] width 52 height 32
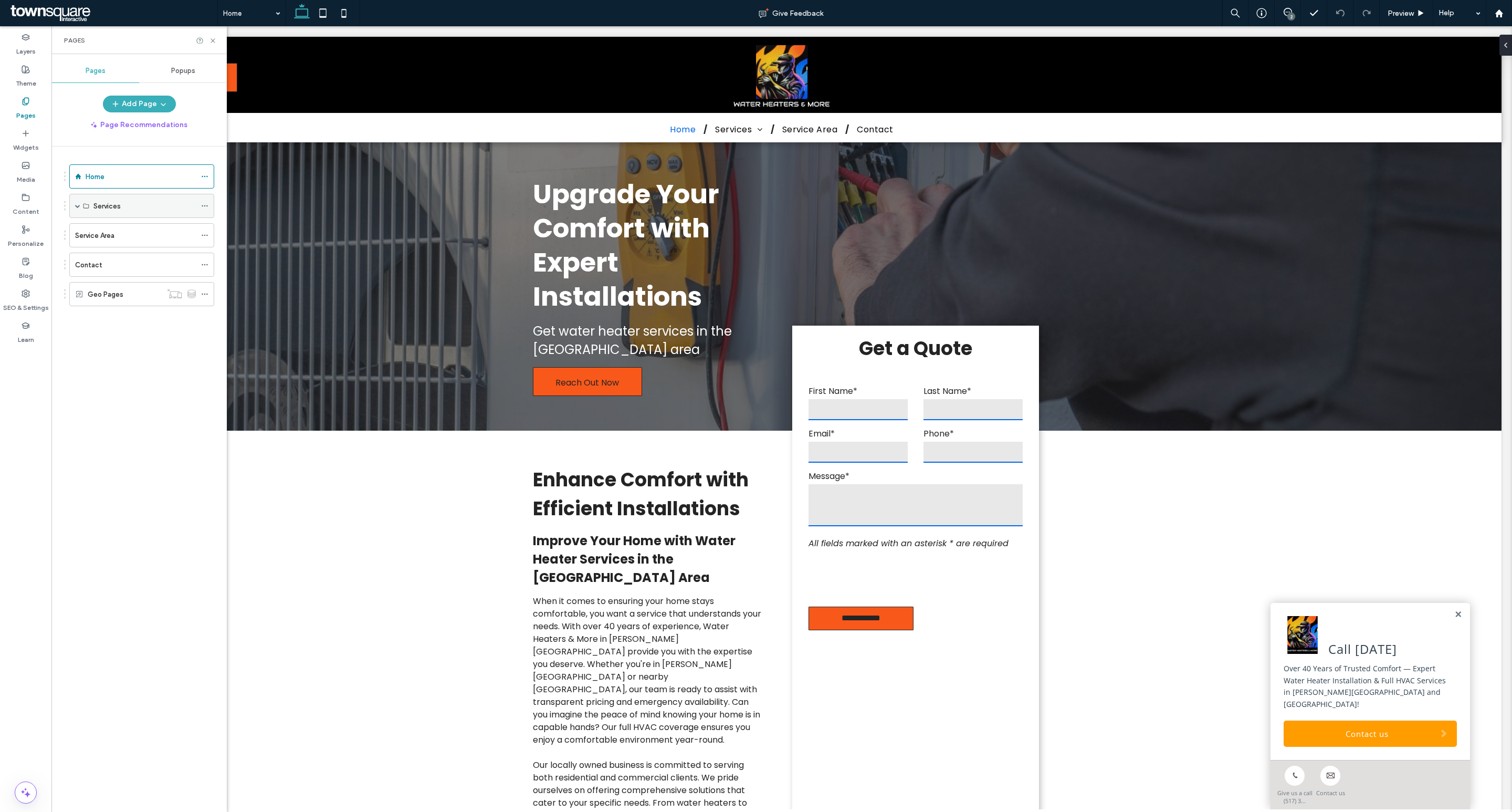
click at [76, 207] on span at bounding box center [78, 206] width 5 height 5
click at [140, 227] on div "Water Heaters" at bounding box center [145, 230] width 102 height 11
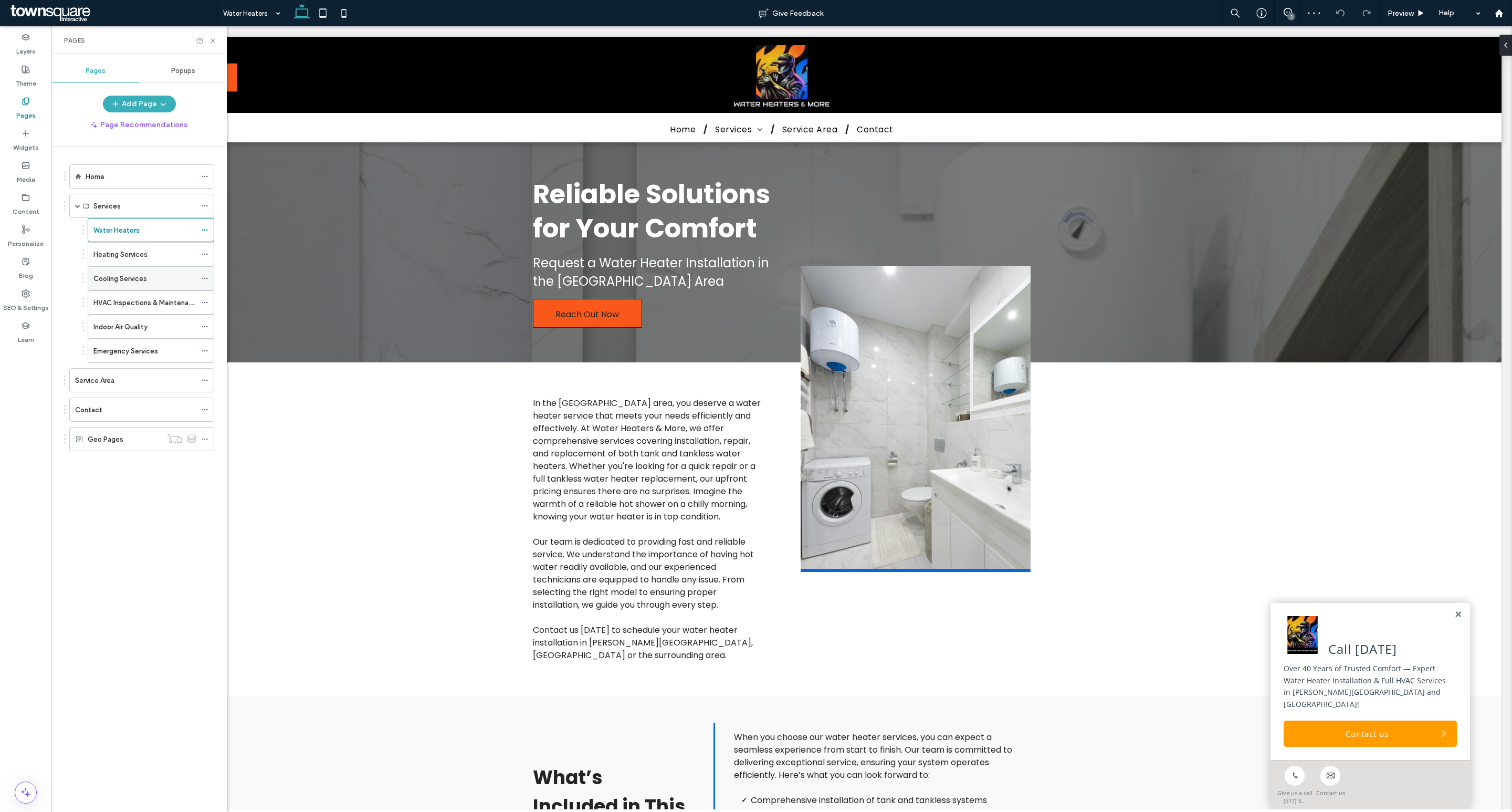
click at [123, 273] on div "Cooling Services" at bounding box center [145, 279] width 102 height 23
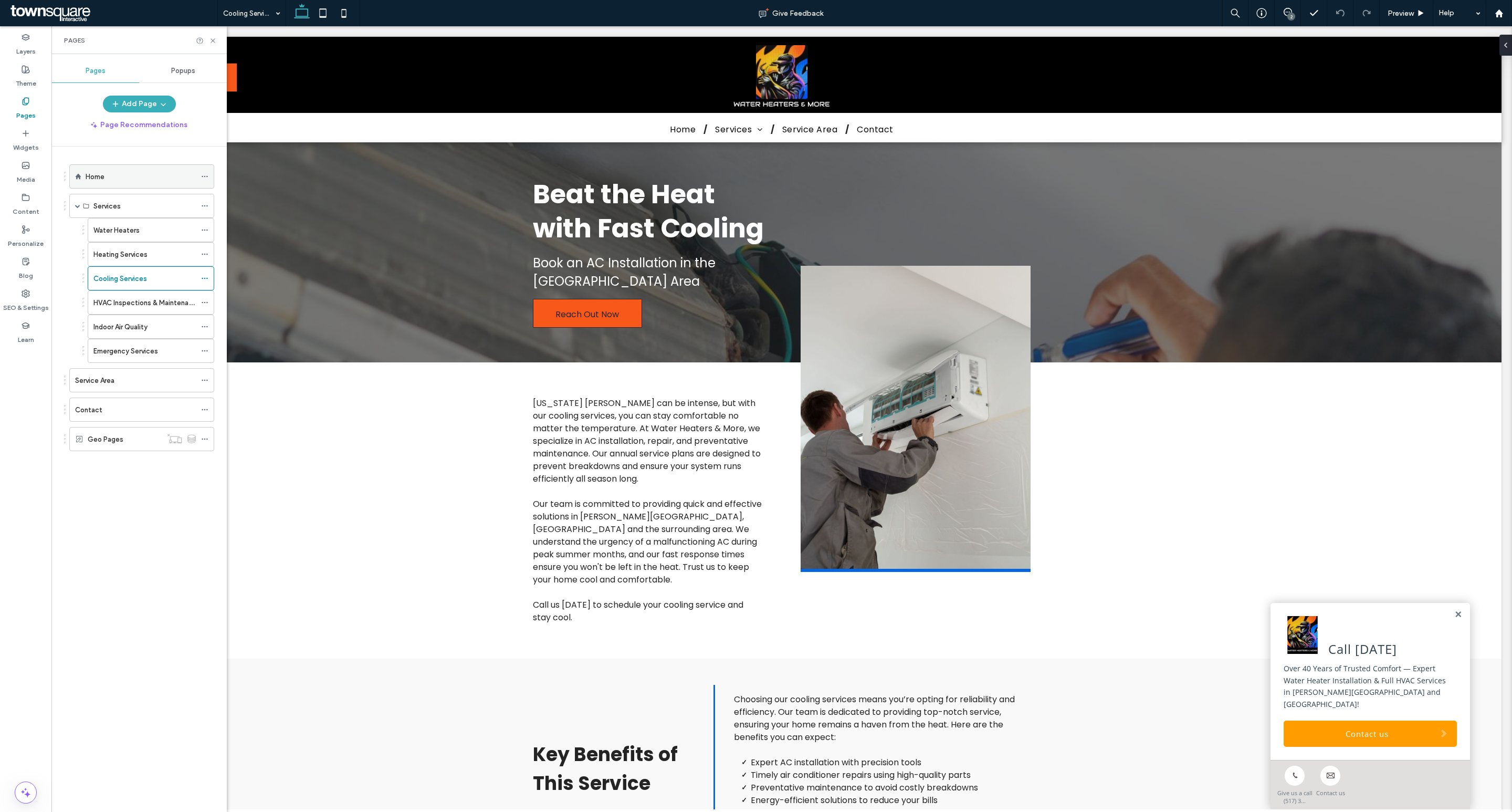
click at [134, 185] on div "Home" at bounding box center [140, 176] width 111 height 23
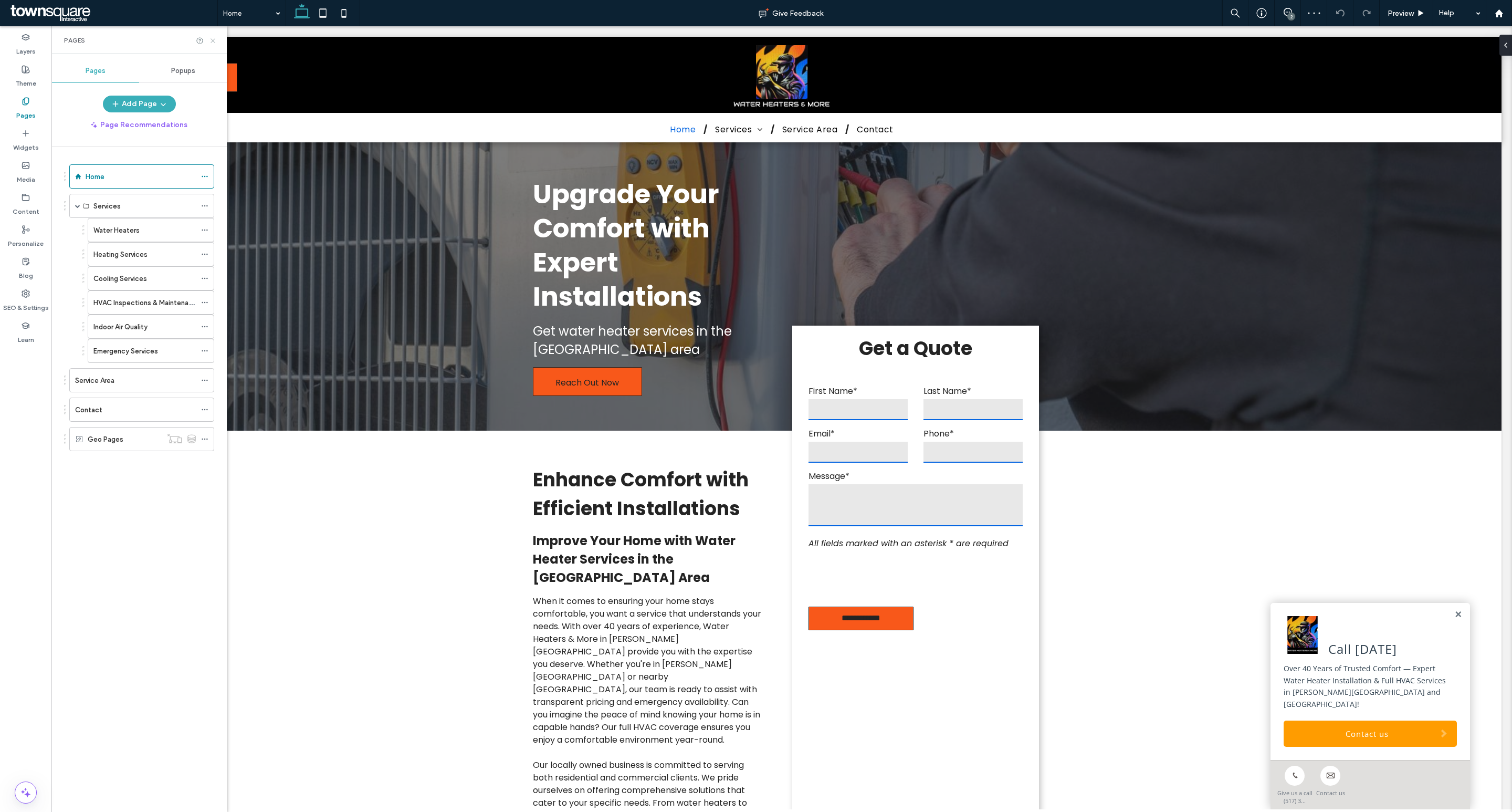
click at [213, 40] on use at bounding box center [213, 40] width 4 height 4
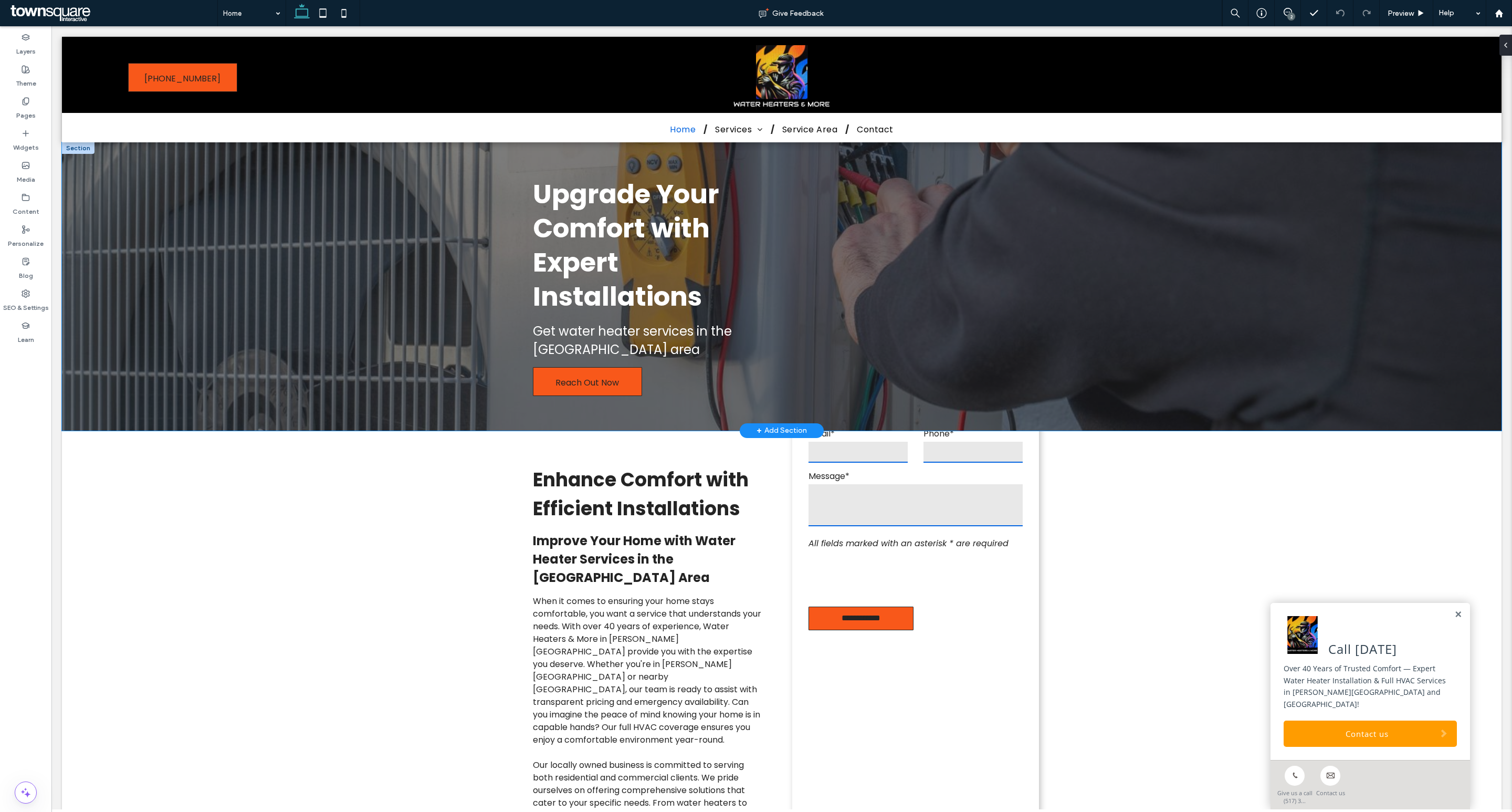
click at [278, 270] on div "Upgrade Your Comfort with Expert Installations Get water heater services in the…" at bounding box center [782, 286] width 1440 height 288
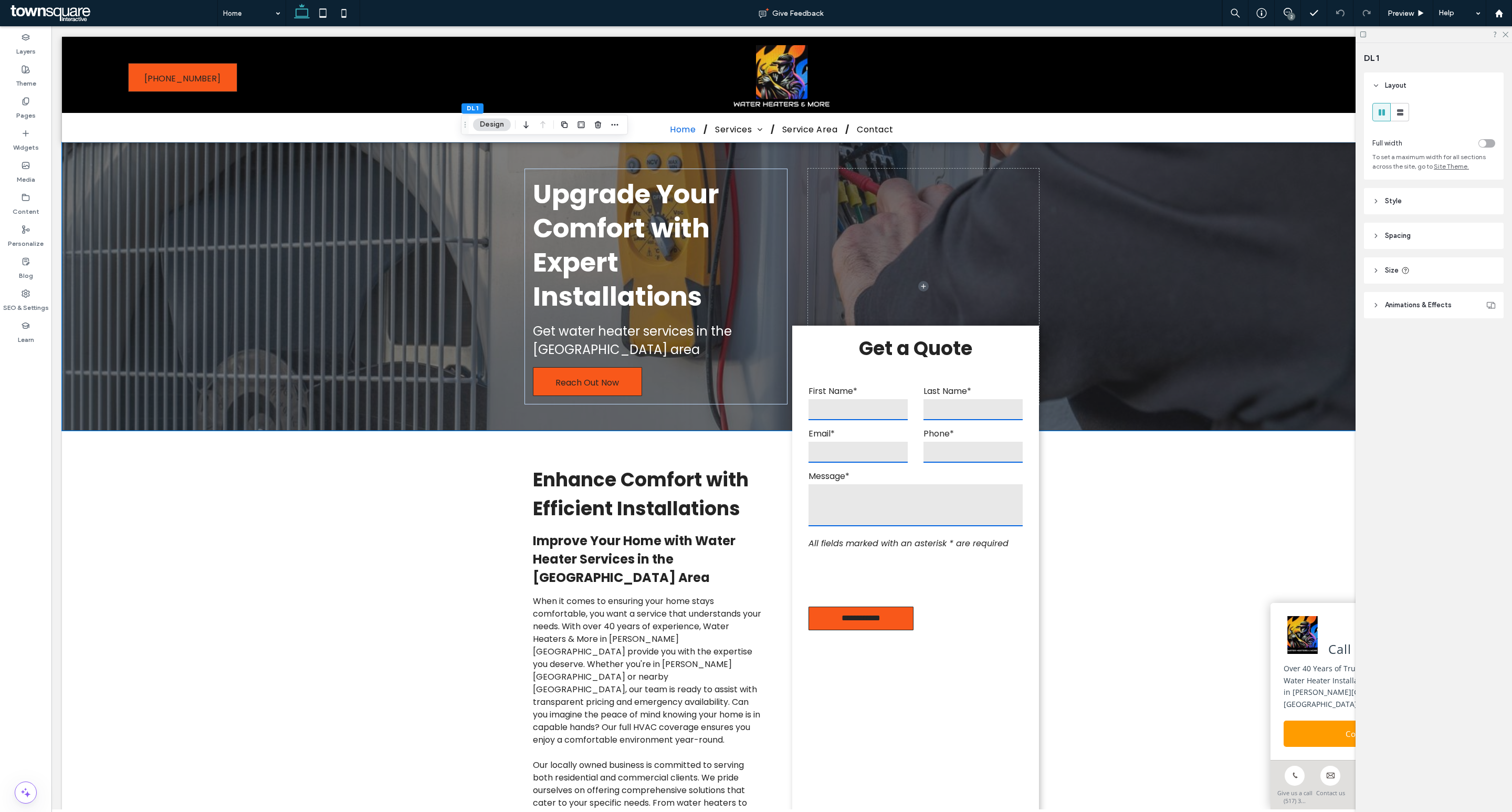
click at [1396, 200] on span "Style" at bounding box center [1394, 201] width 17 height 10
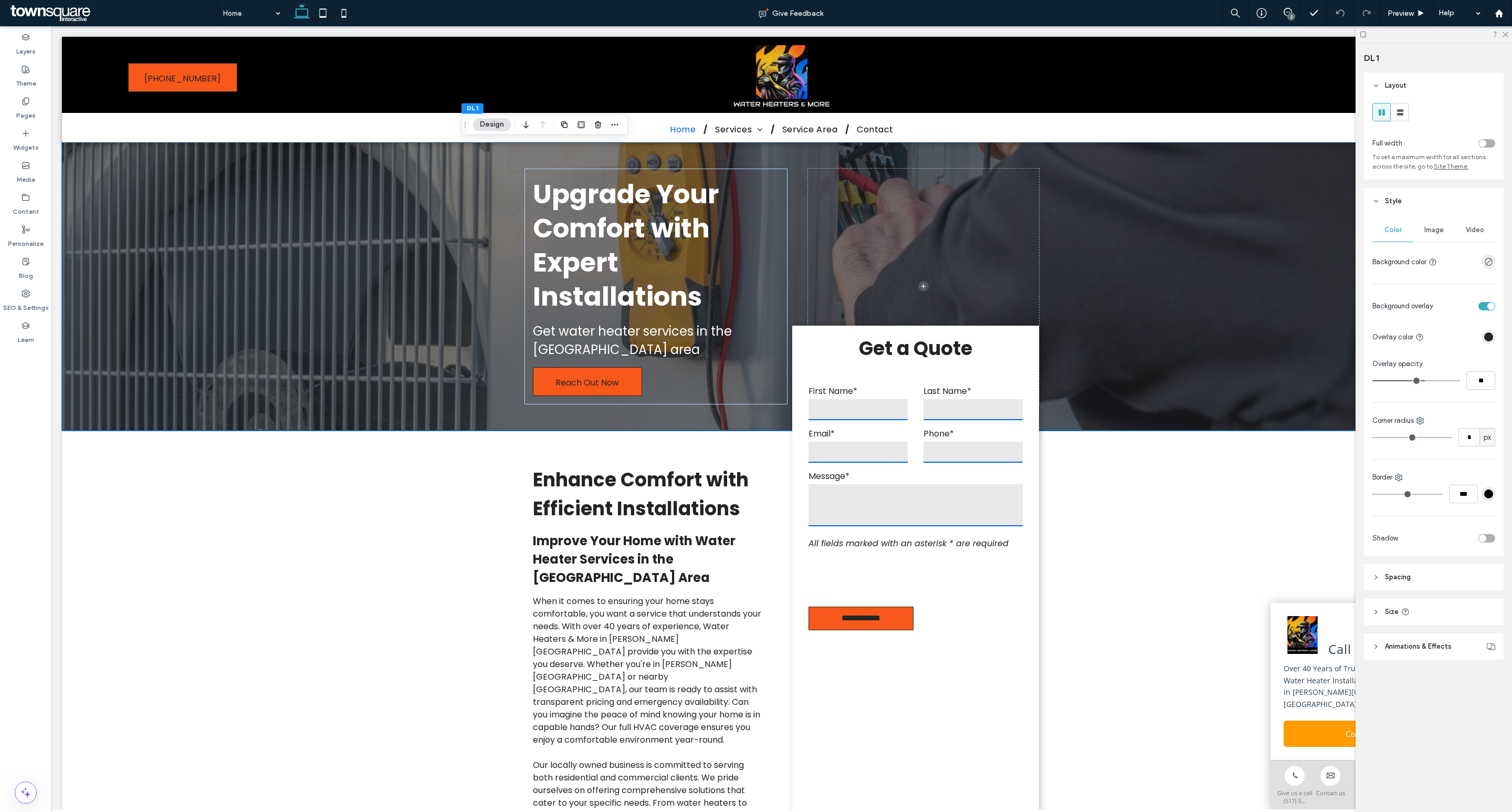
click at [1473, 227] on span "Video" at bounding box center [1475, 230] width 18 height 8
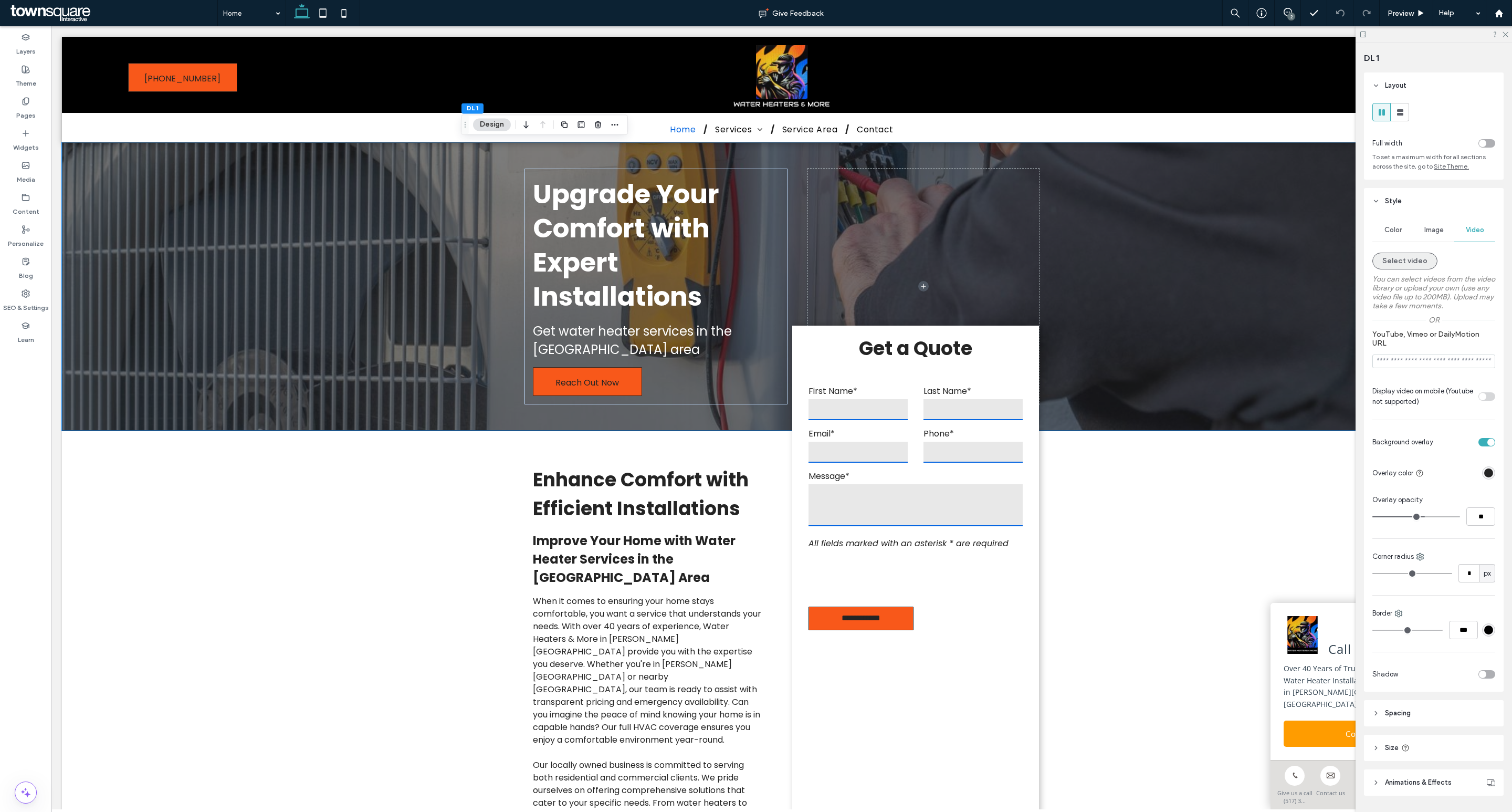
click at [1405, 259] on button "Select video" at bounding box center [1405, 261] width 65 height 17
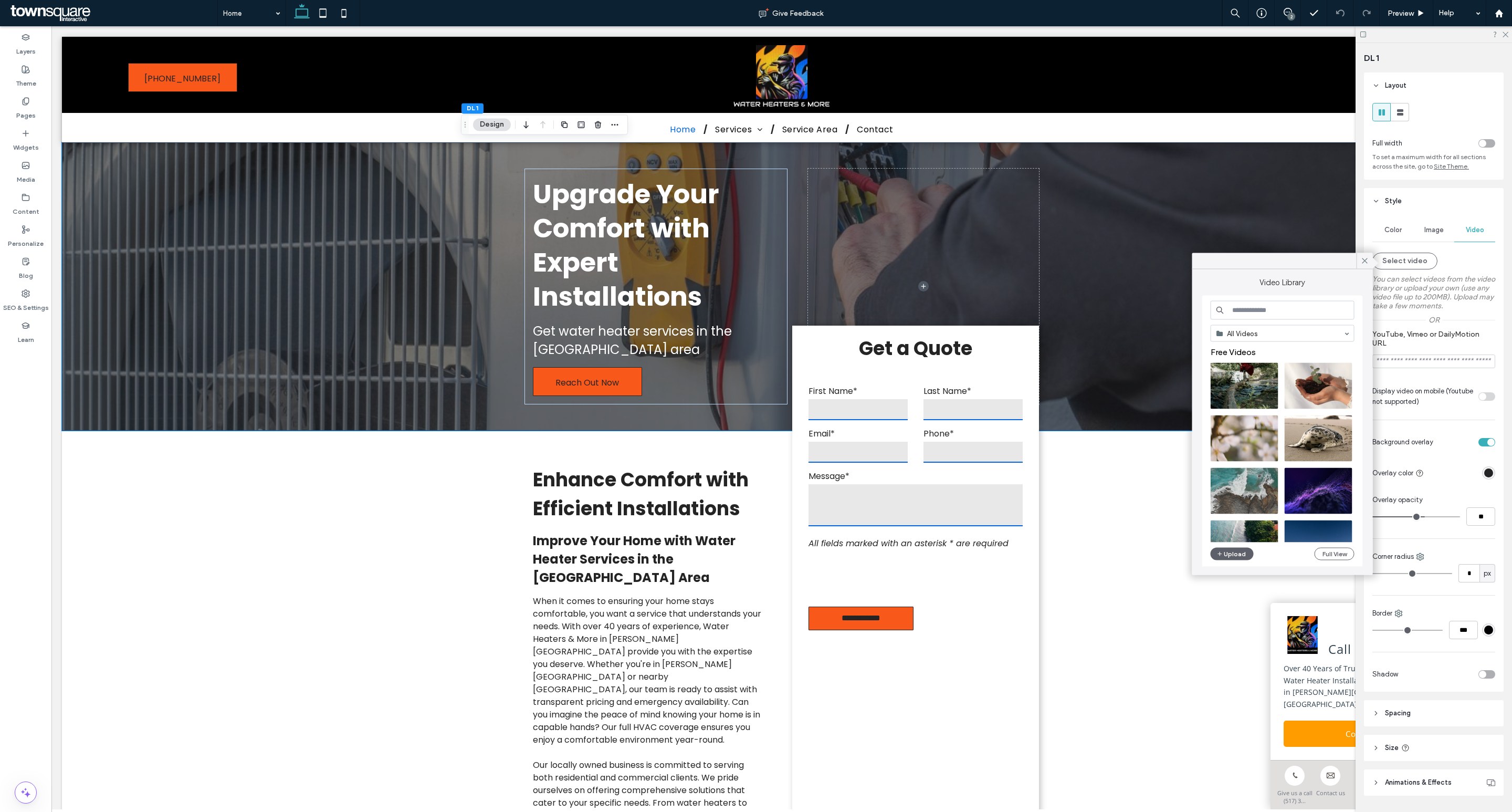
click at [1281, 311] on input at bounding box center [1283, 310] width 144 height 19
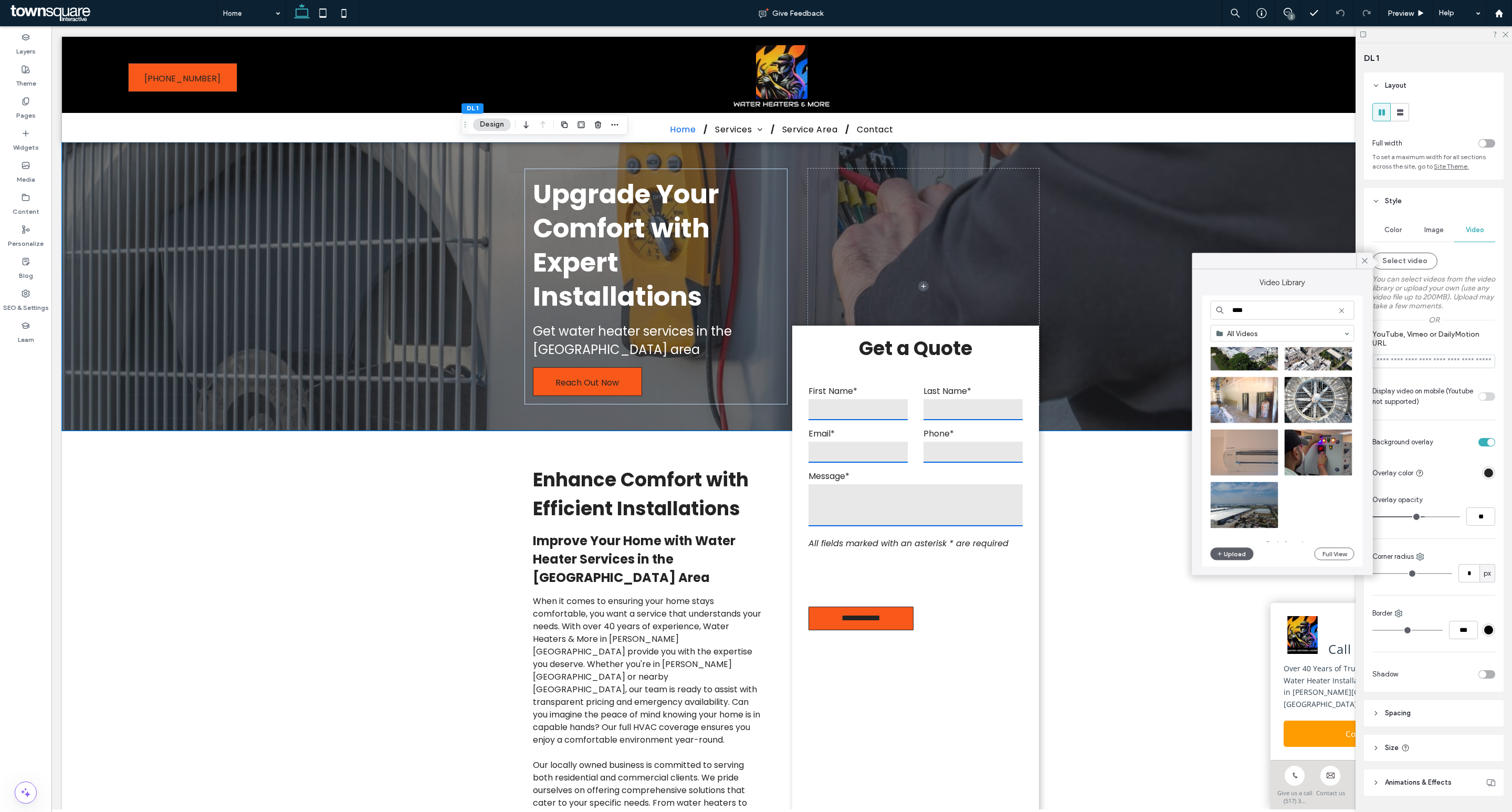
scroll to position [364, 0]
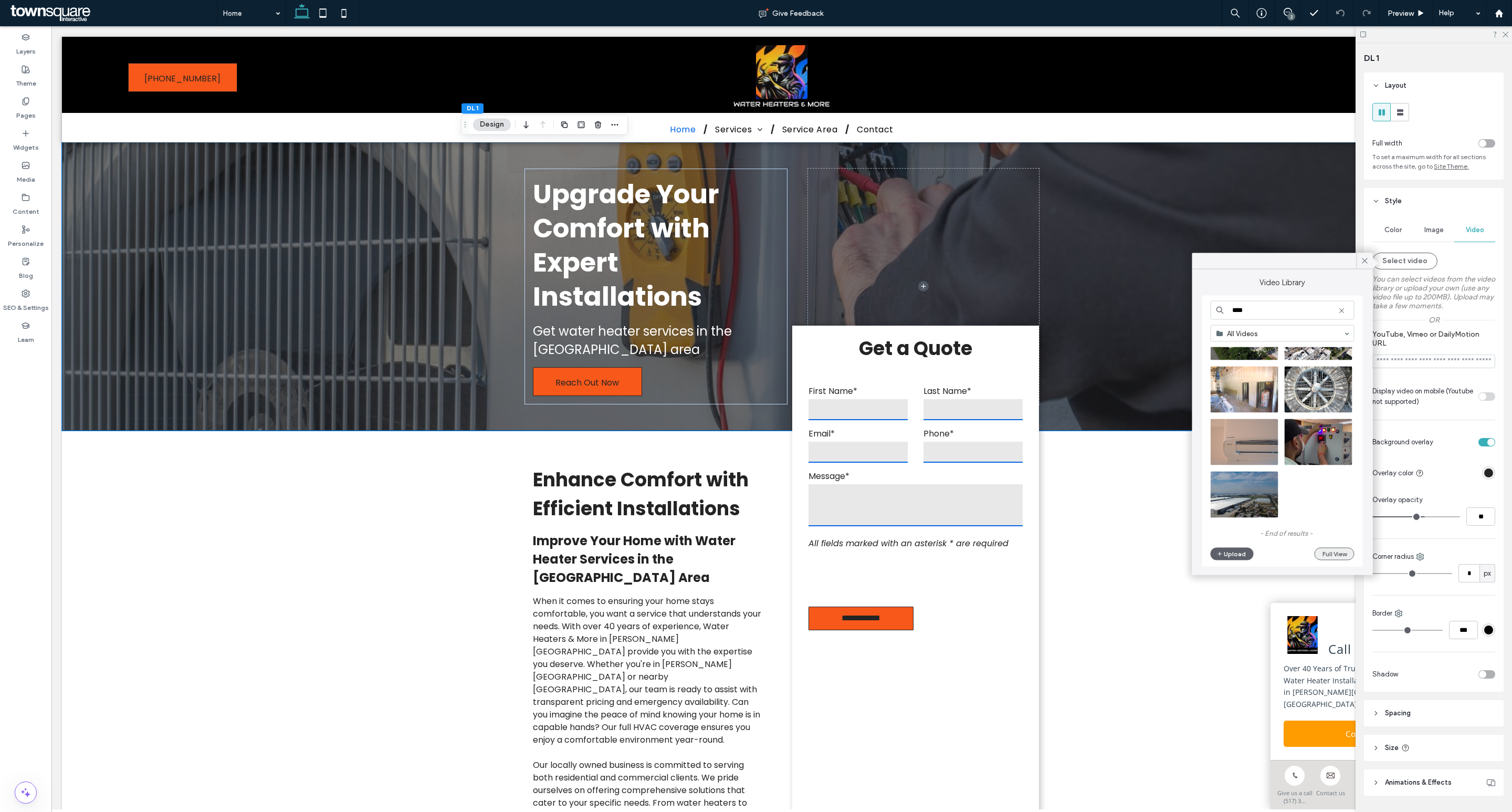
type input "****"
click at [1326, 558] on button "Full View" at bounding box center [1335, 553] width 40 height 12
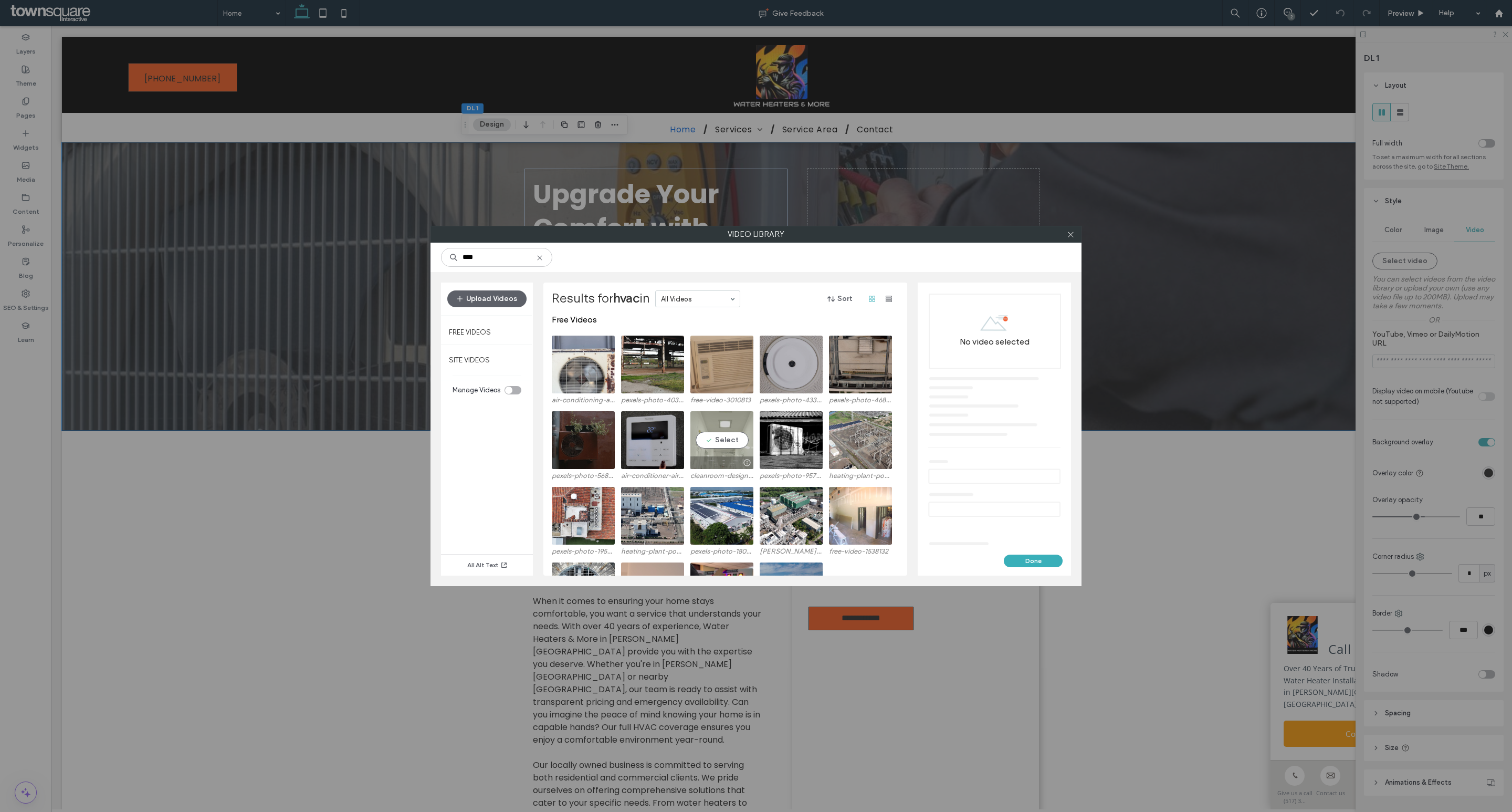
scroll to position [0, 0]
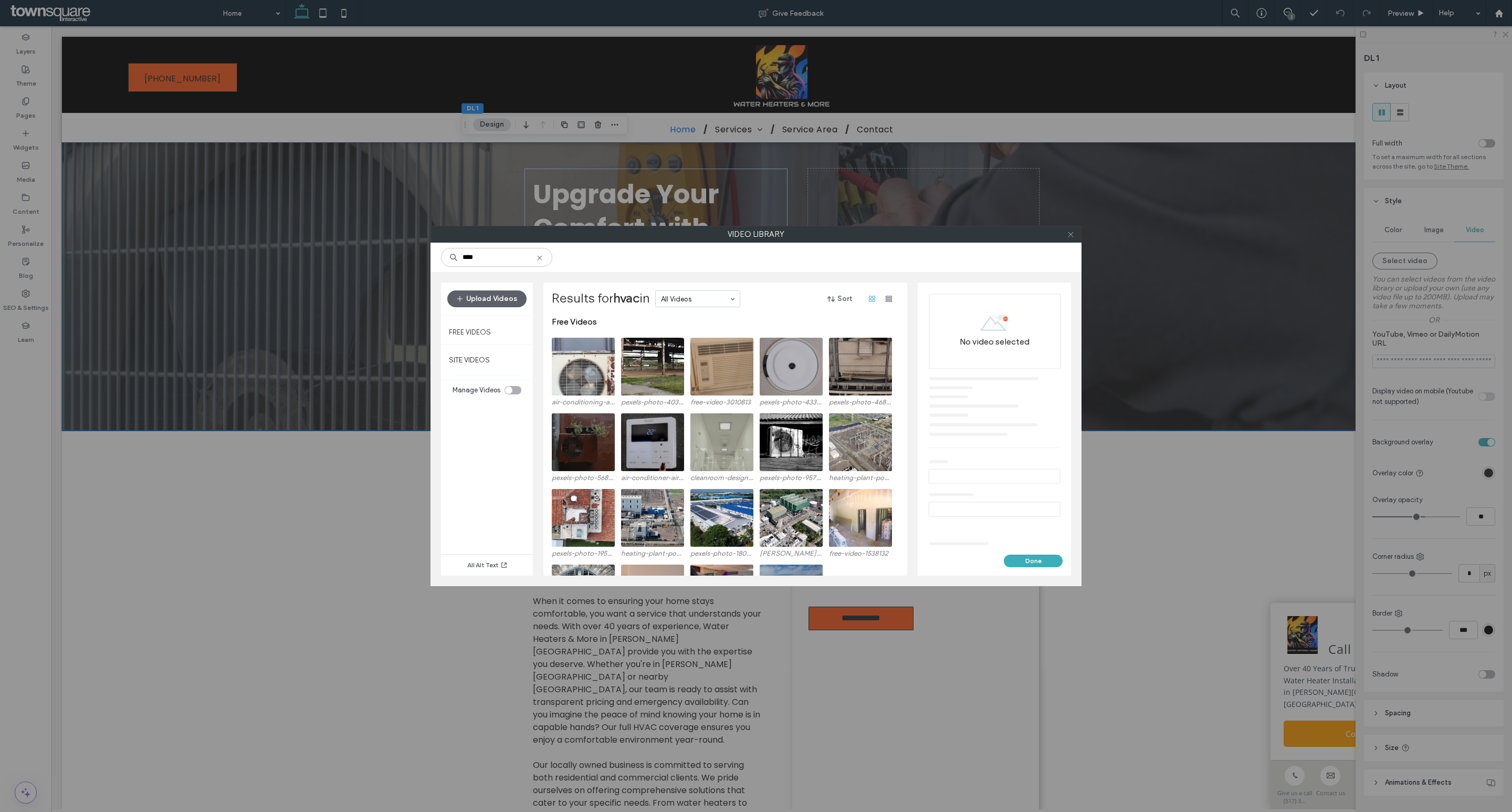
click at [1072, 233] on use at bounding box center [1070, 234] width 5 height 5
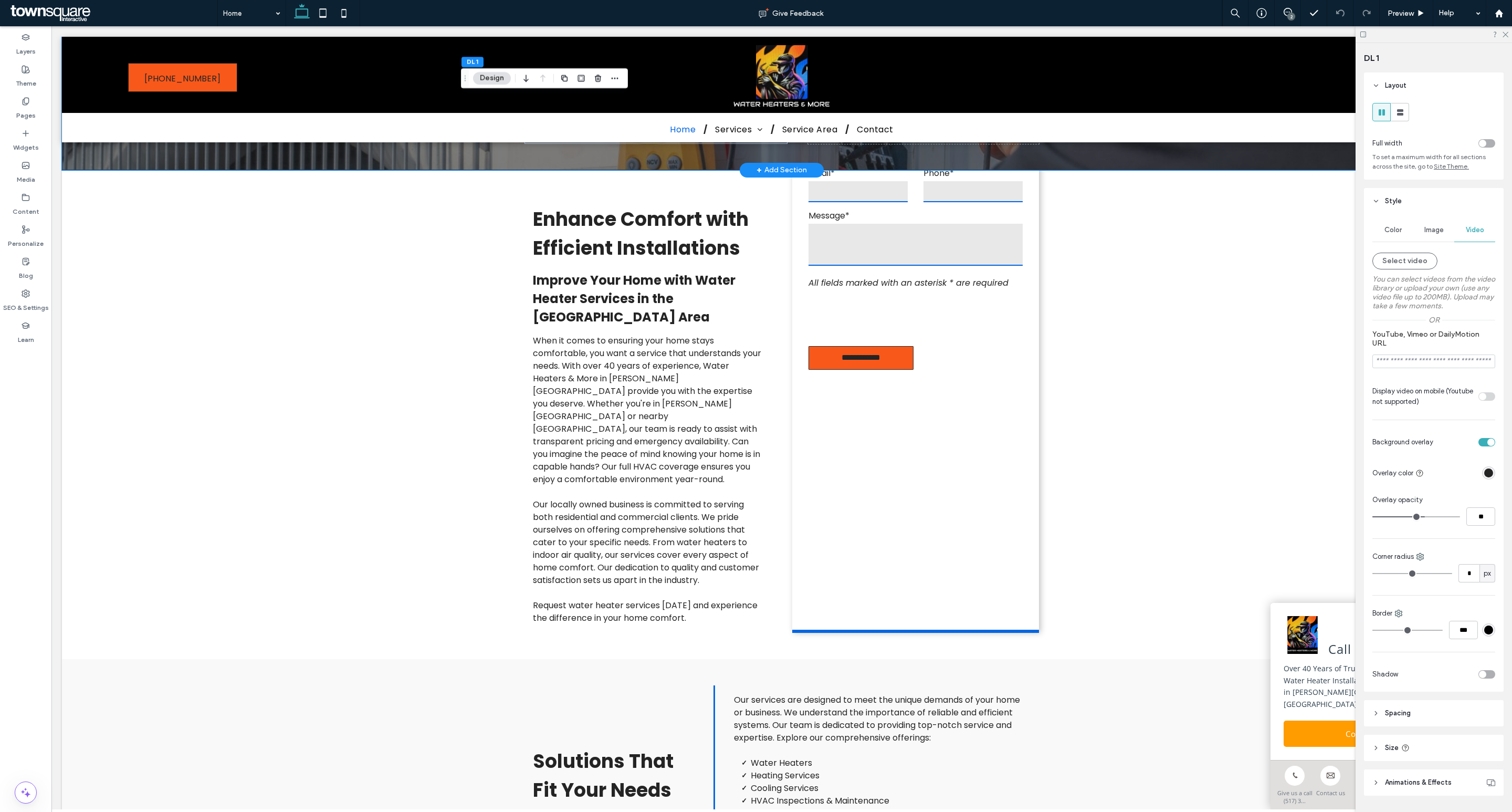
scroll to position [273, 0]
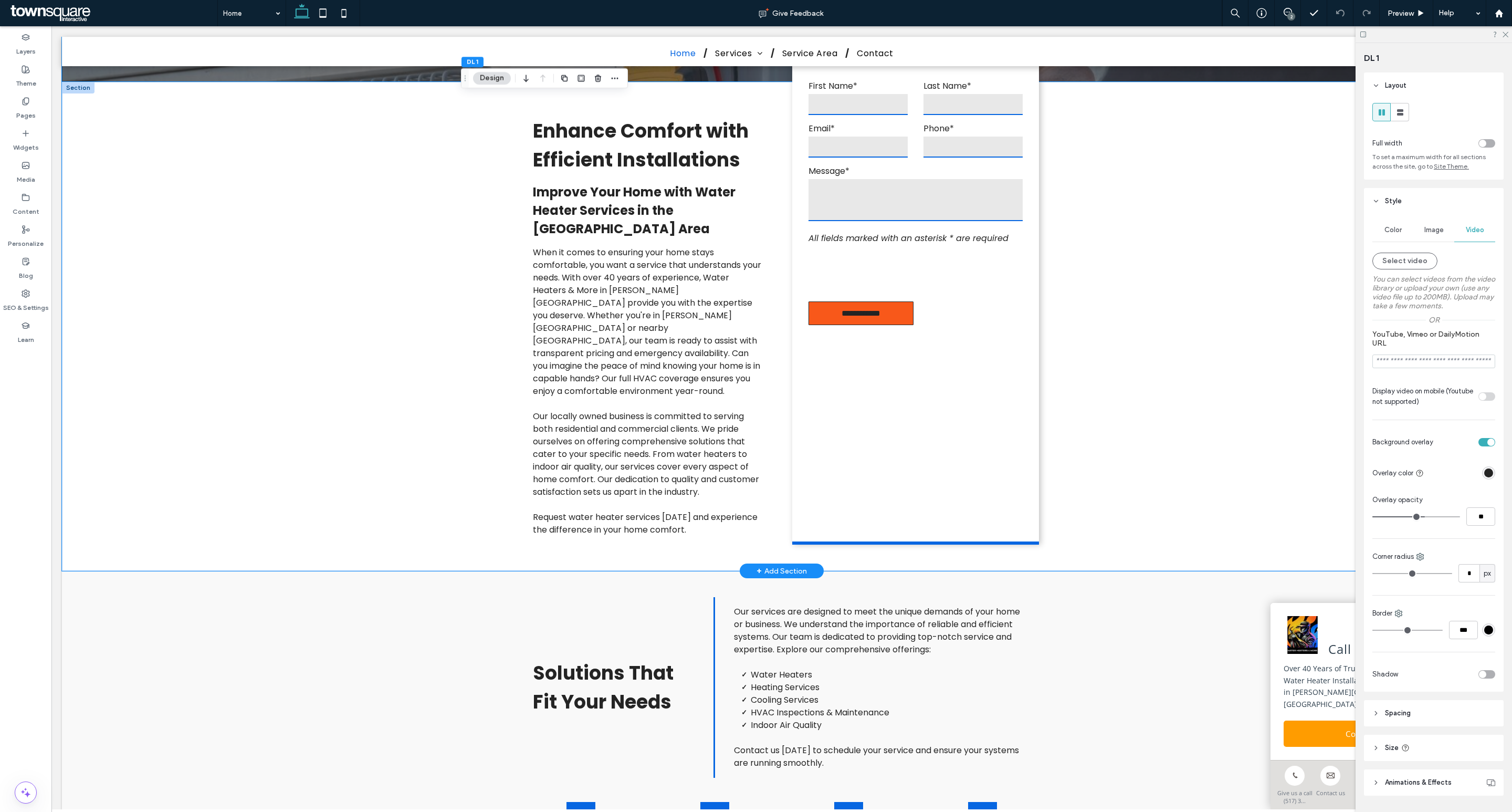
click at [1233, 385] on div "Enhance Comfort with Efficient Installations Improve Your Home with Water Heate…" at bounding box center [782, 326] width 1440 height 489
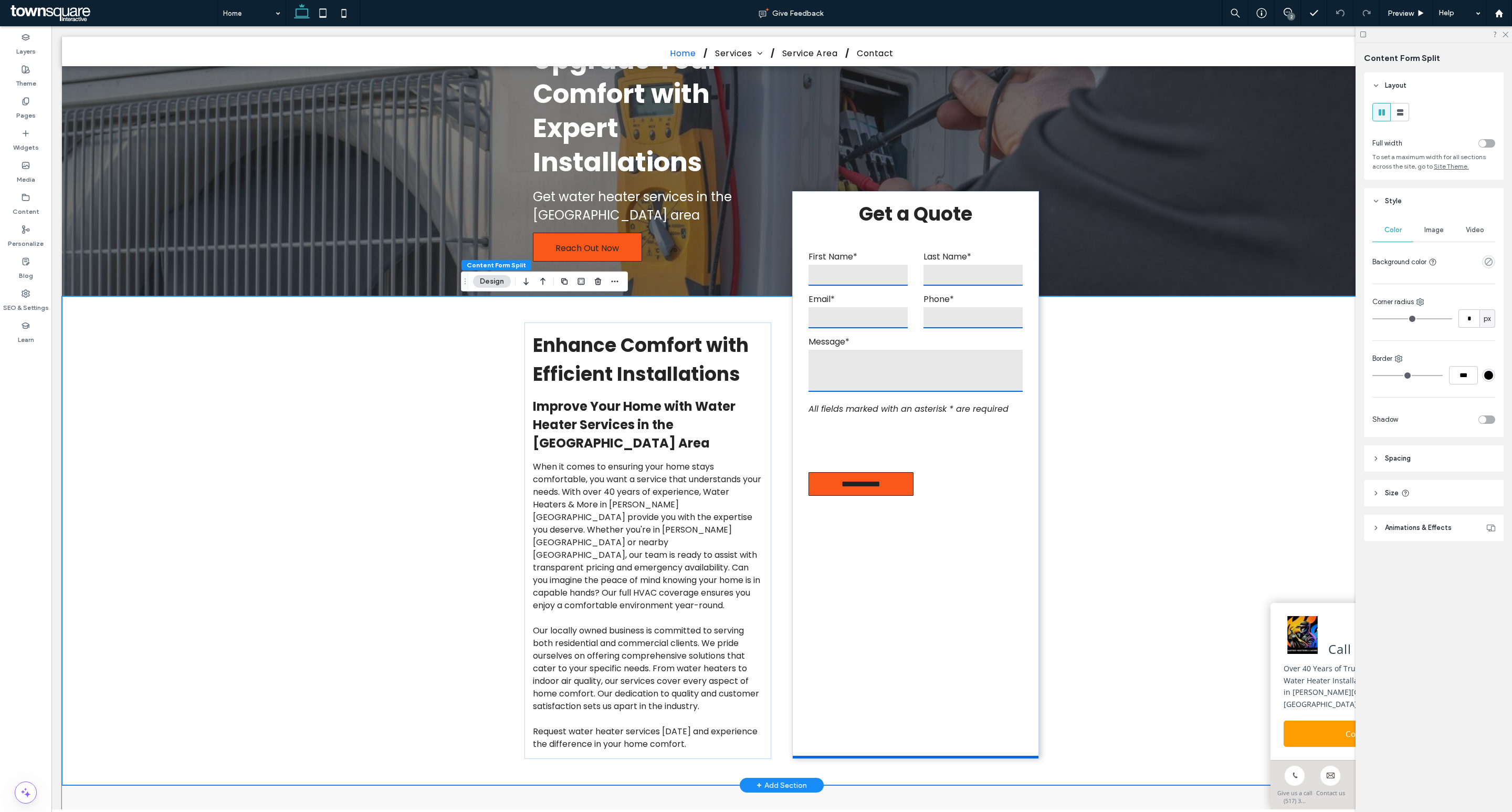
scroll to position [0, 0]
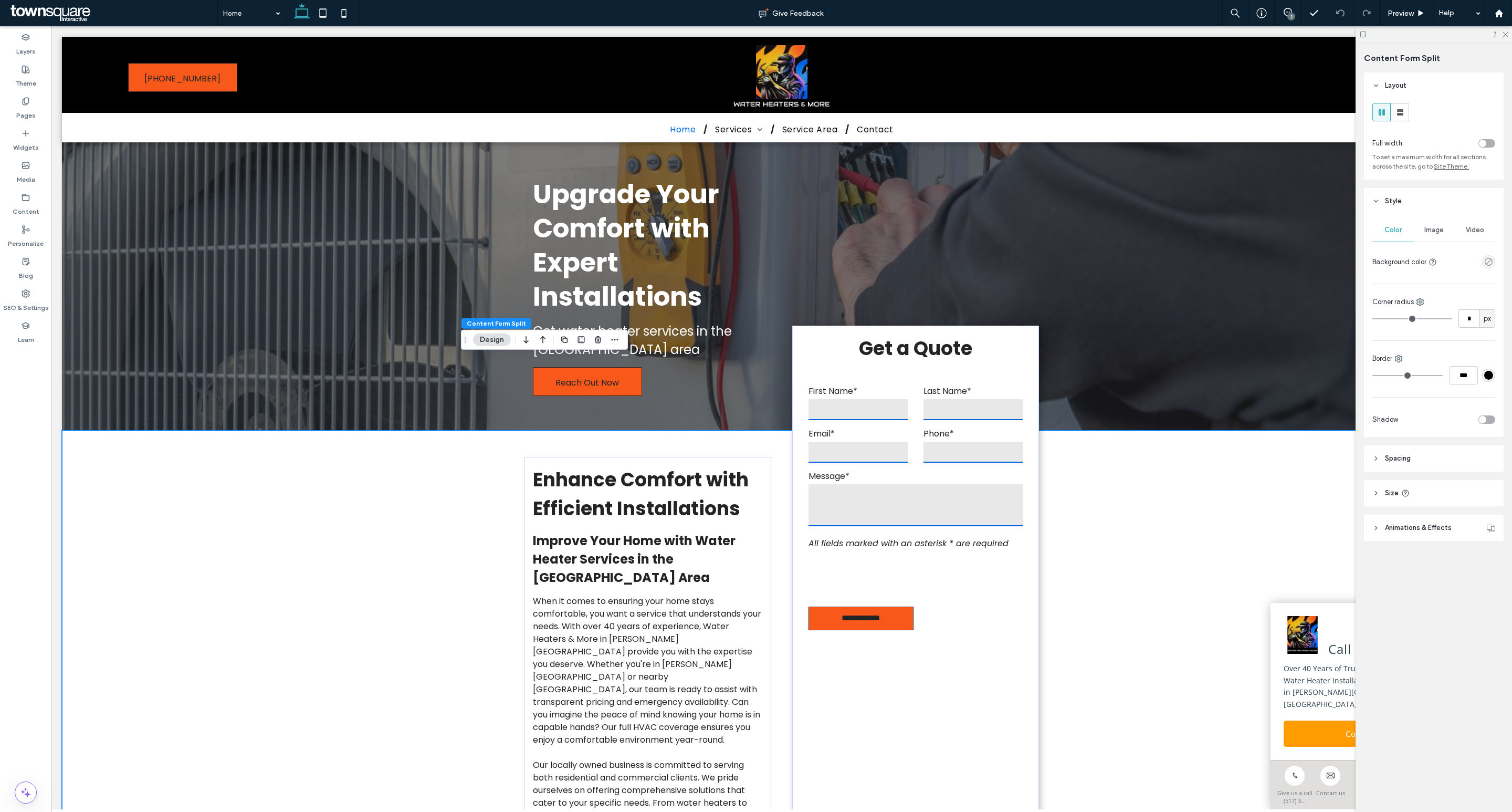
click at [394, 520] on div "Enhance Comfort with Efficient Installations Improve Your Home with Water Heate…" at bounding box center [782, 675] width 1440 height 489
click at [1435, 231] on span "Image" at bounding box center [1434, 230] width 19 height 8
click at [1430, 278] on icon at bounding box center [1434, 279] width 8 height 8
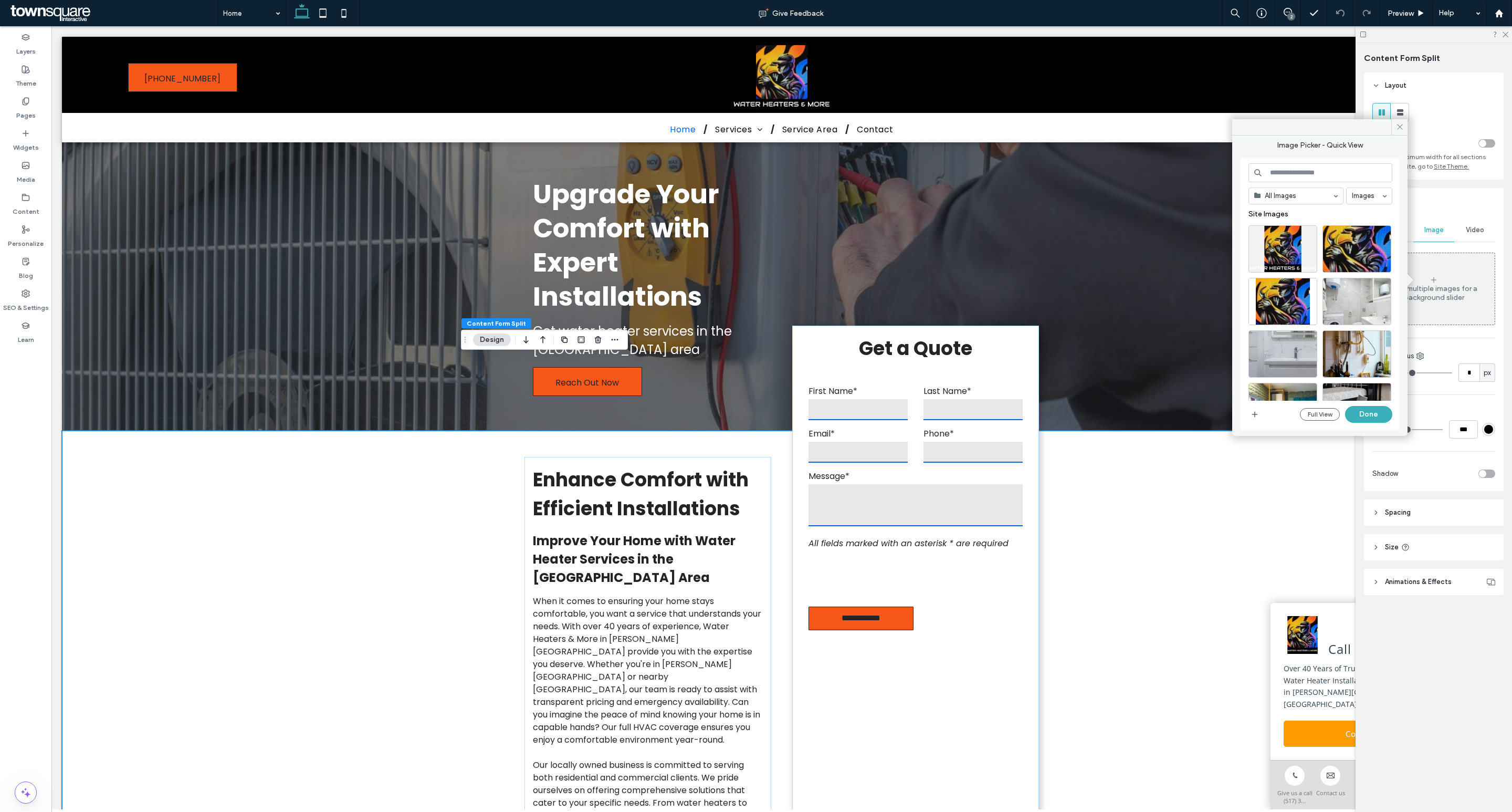
click at [379, 549] on div "Enhance Comfort with Efficient Installations Improve Your Home with Water Heate…" at bounding box center [782, 675] width 1440 height 489
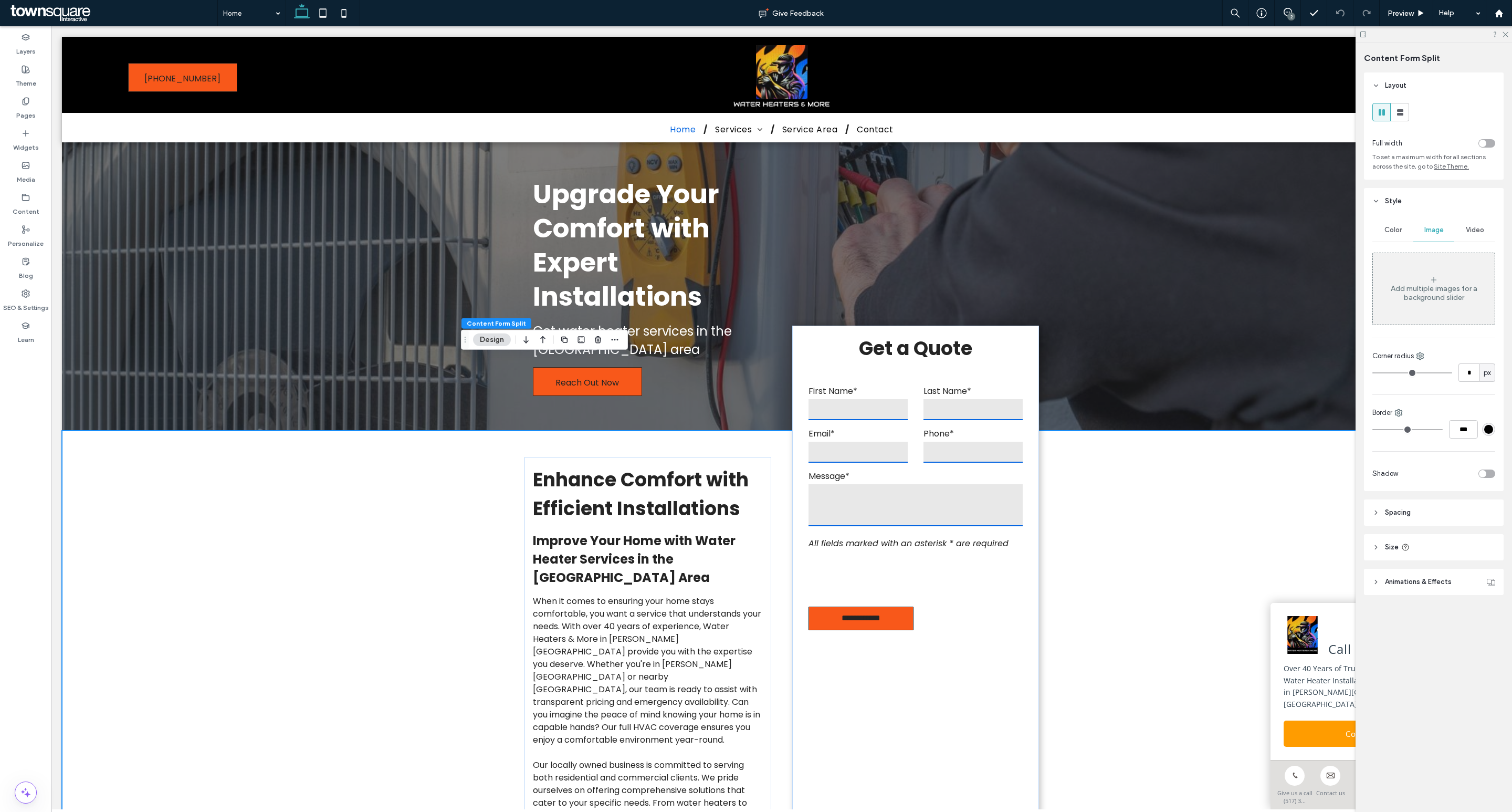
click at [379, 549] on div "Enhance Comfort with Efficient Installations Improve Your Home with Water Heate…" at bounding box center [782, 675] width 1440 height 489
click at [1420, 271] on div "Add multiple images for a background slider" at bounding box center [1434, 288] width 122 height 69
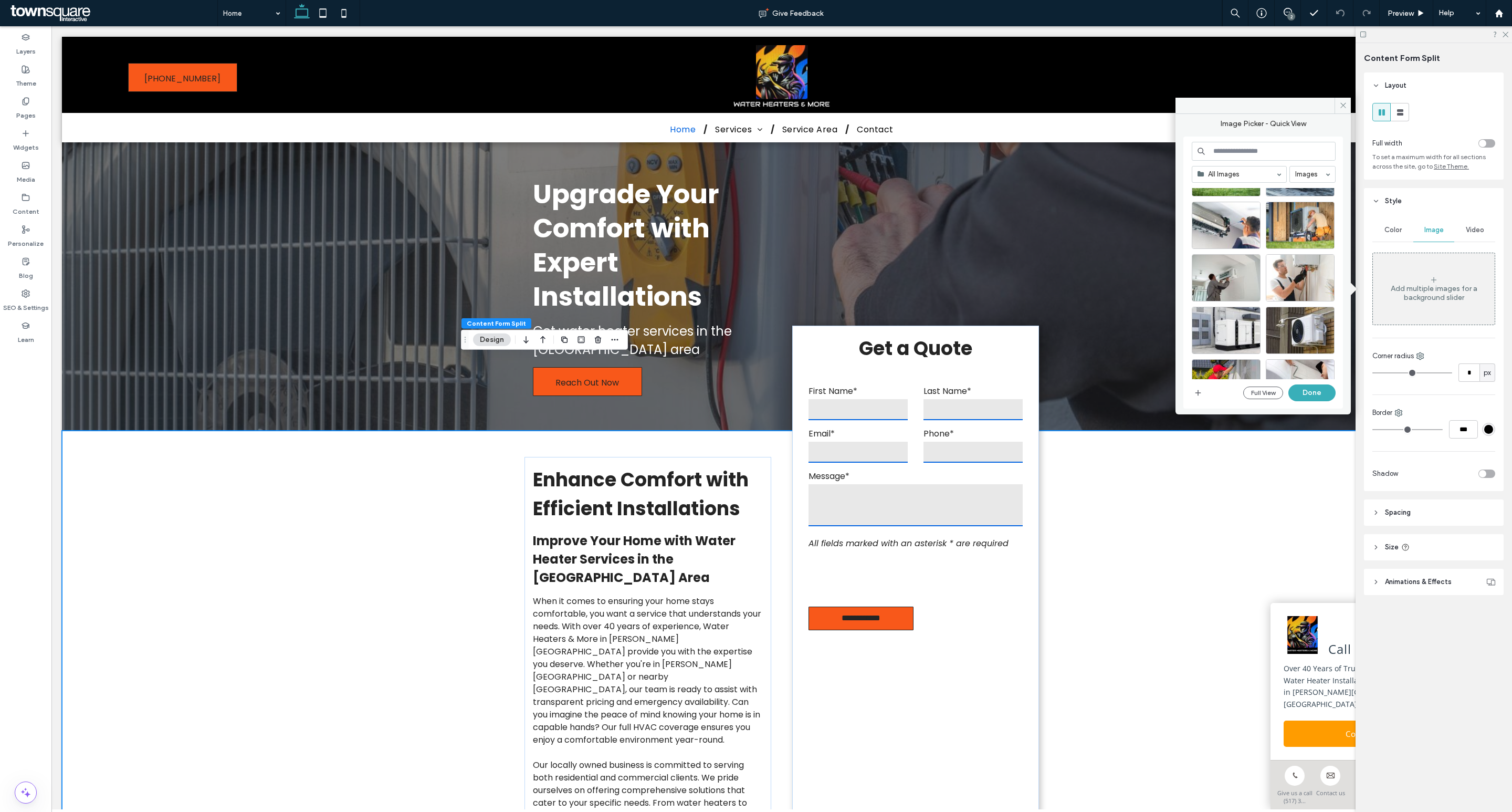
scroll to position [423, 0]
click at [1339, 108] on icon at bounding box center [1343, 105] width 8 height 8
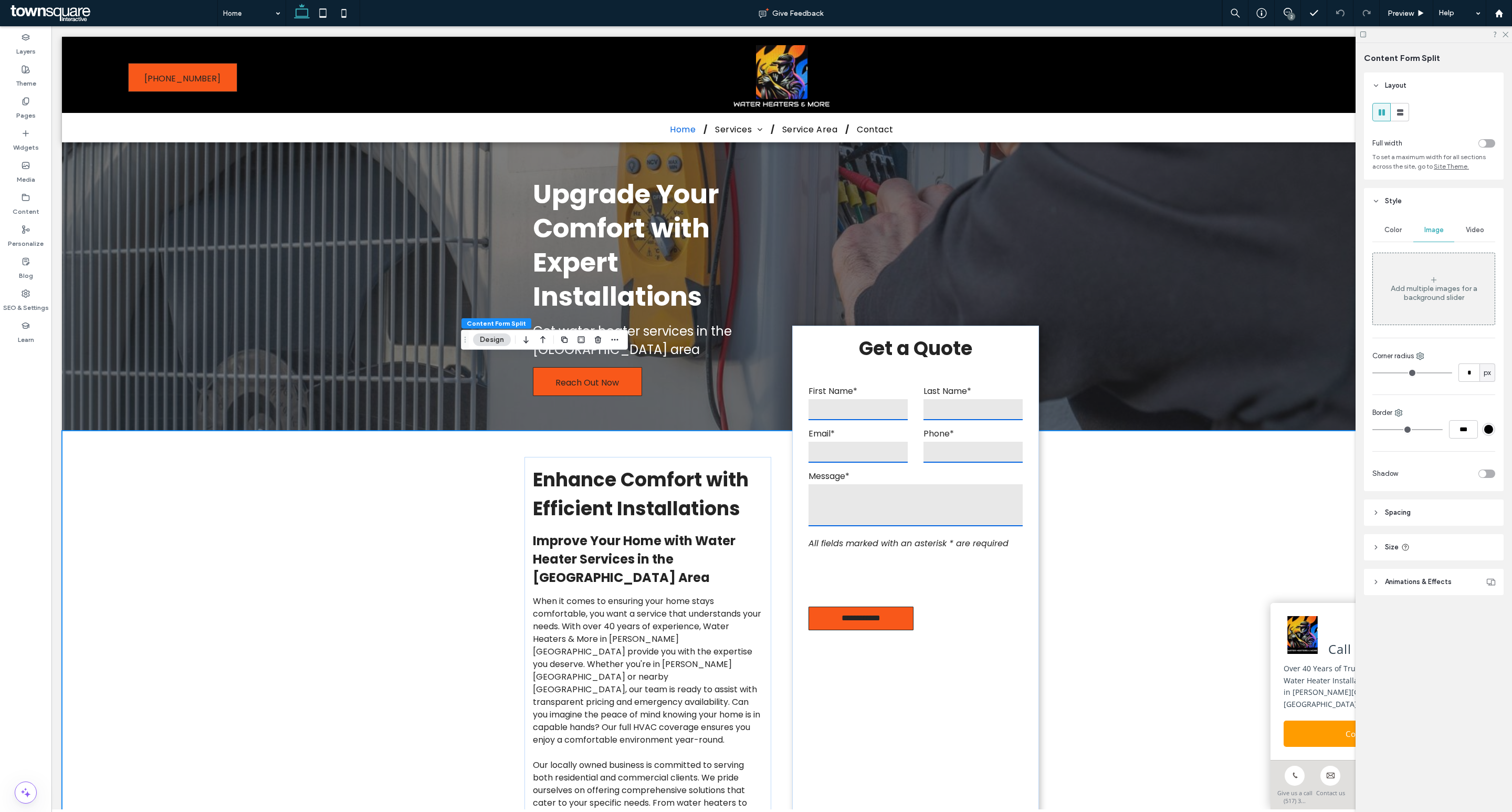
click at [1511, 30] on div at bounding box center [1434, 34] width 156 height 16
click at [1288, 13] on div "2" at bounding box center [1292, 16] width 8 height 8
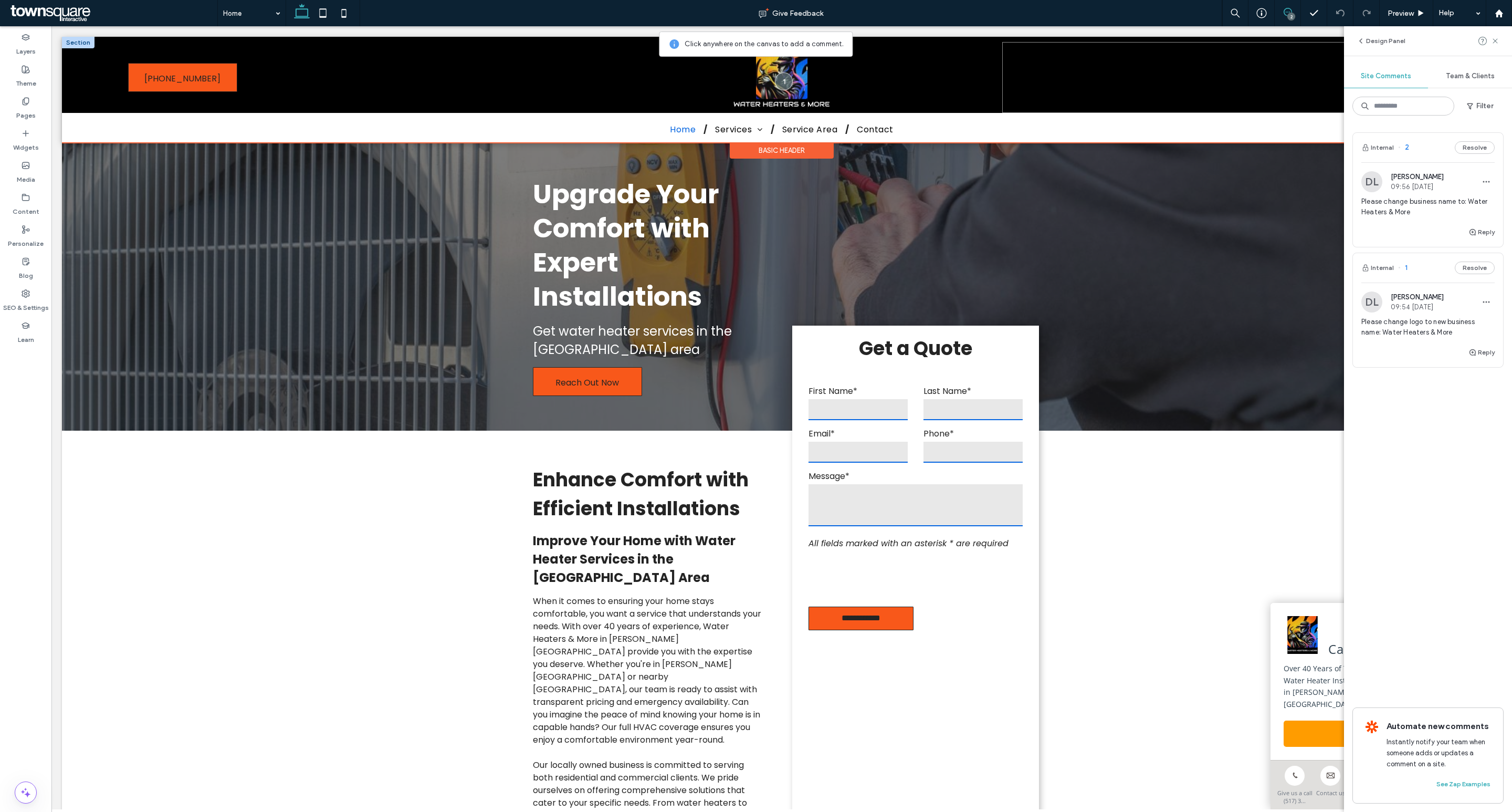
click at [1021, 43] on div at bounding box center [1223, 78] width 442 height 71
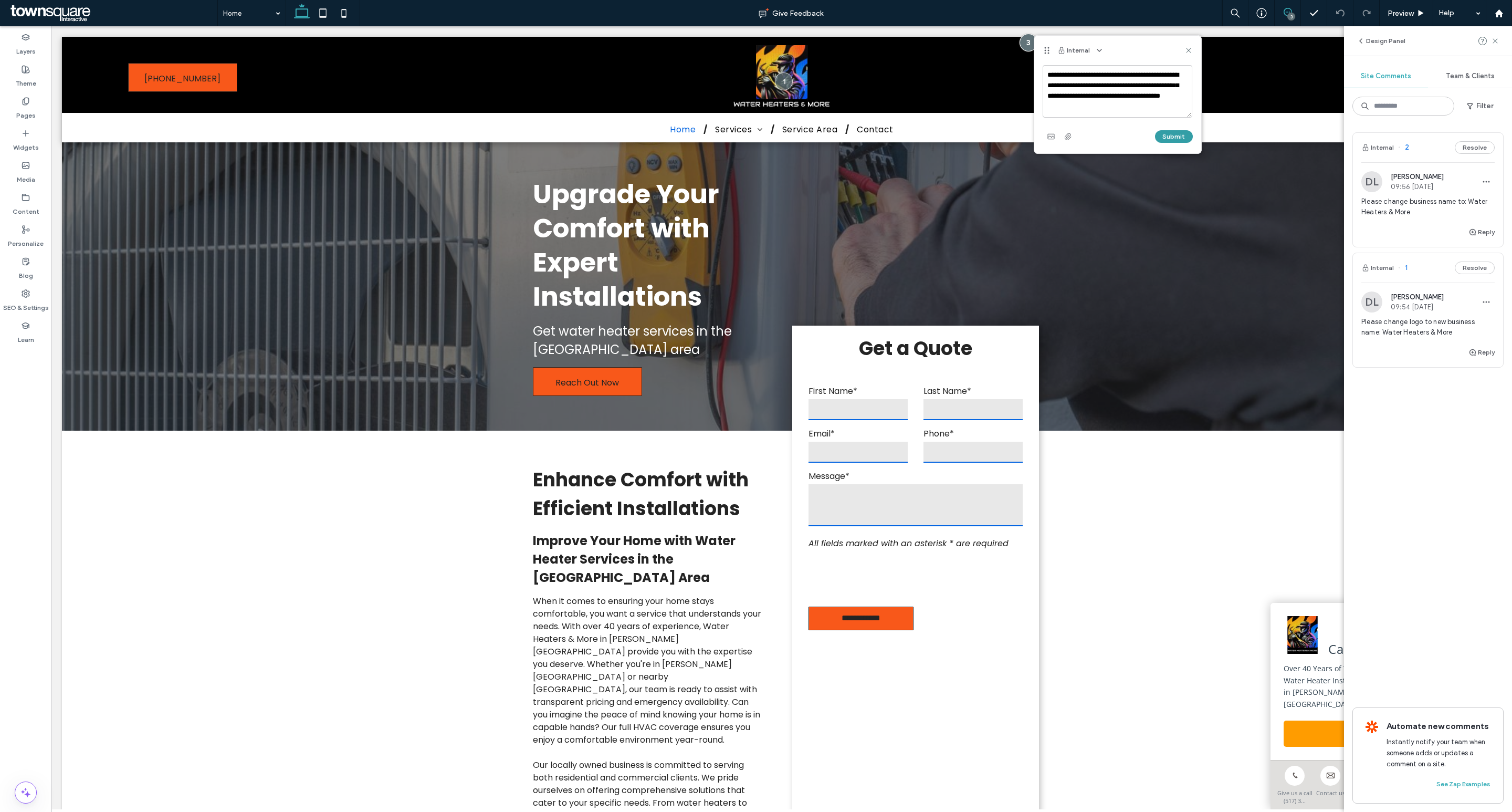
type textarea "**********"
click at [1177, 133] on button "Submit" at bounding box center [1174, 136] width 37 height 12
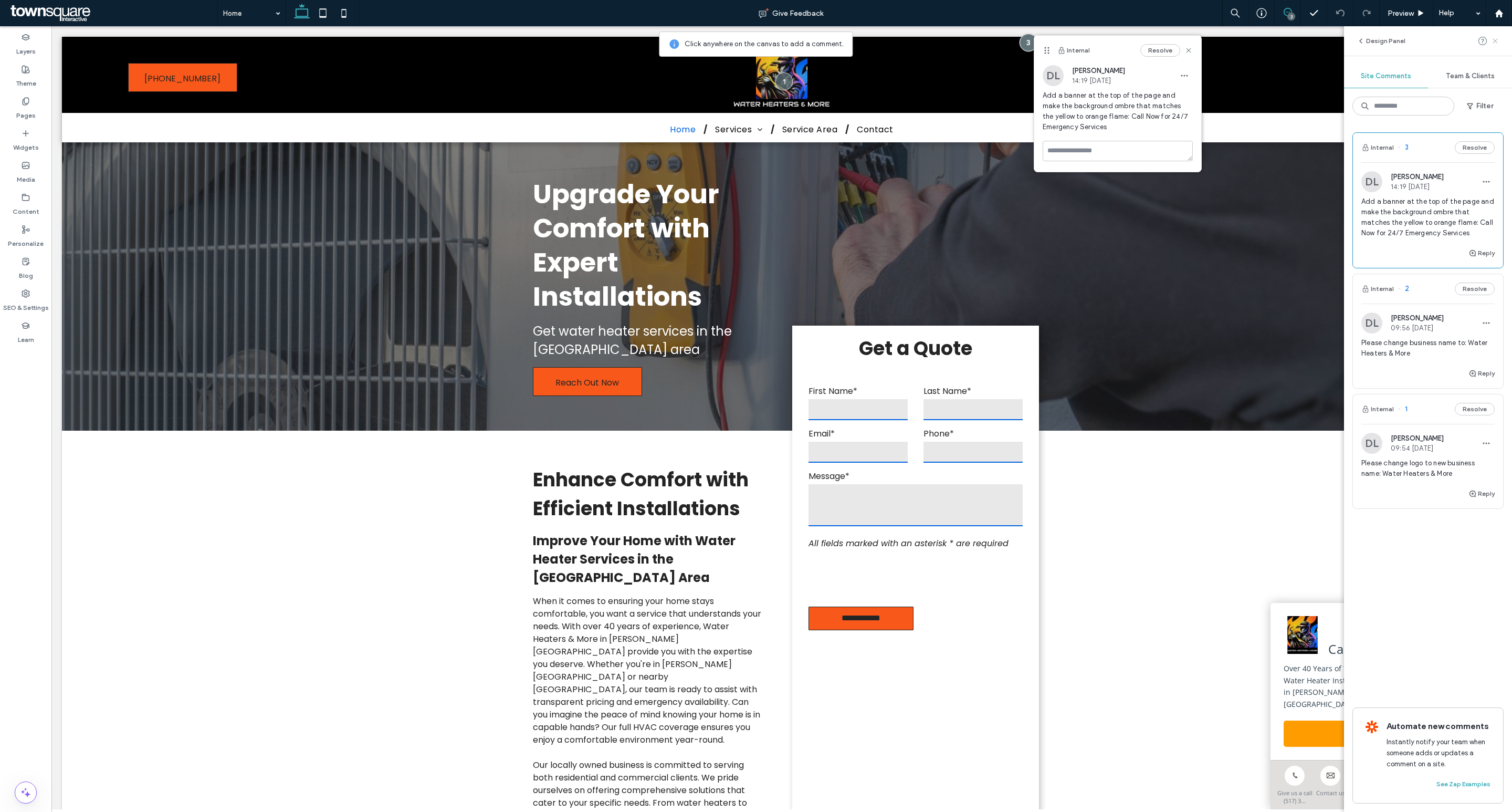
click at [1495, 41] on use at bounding box center [1495, 40] width 5 height 5
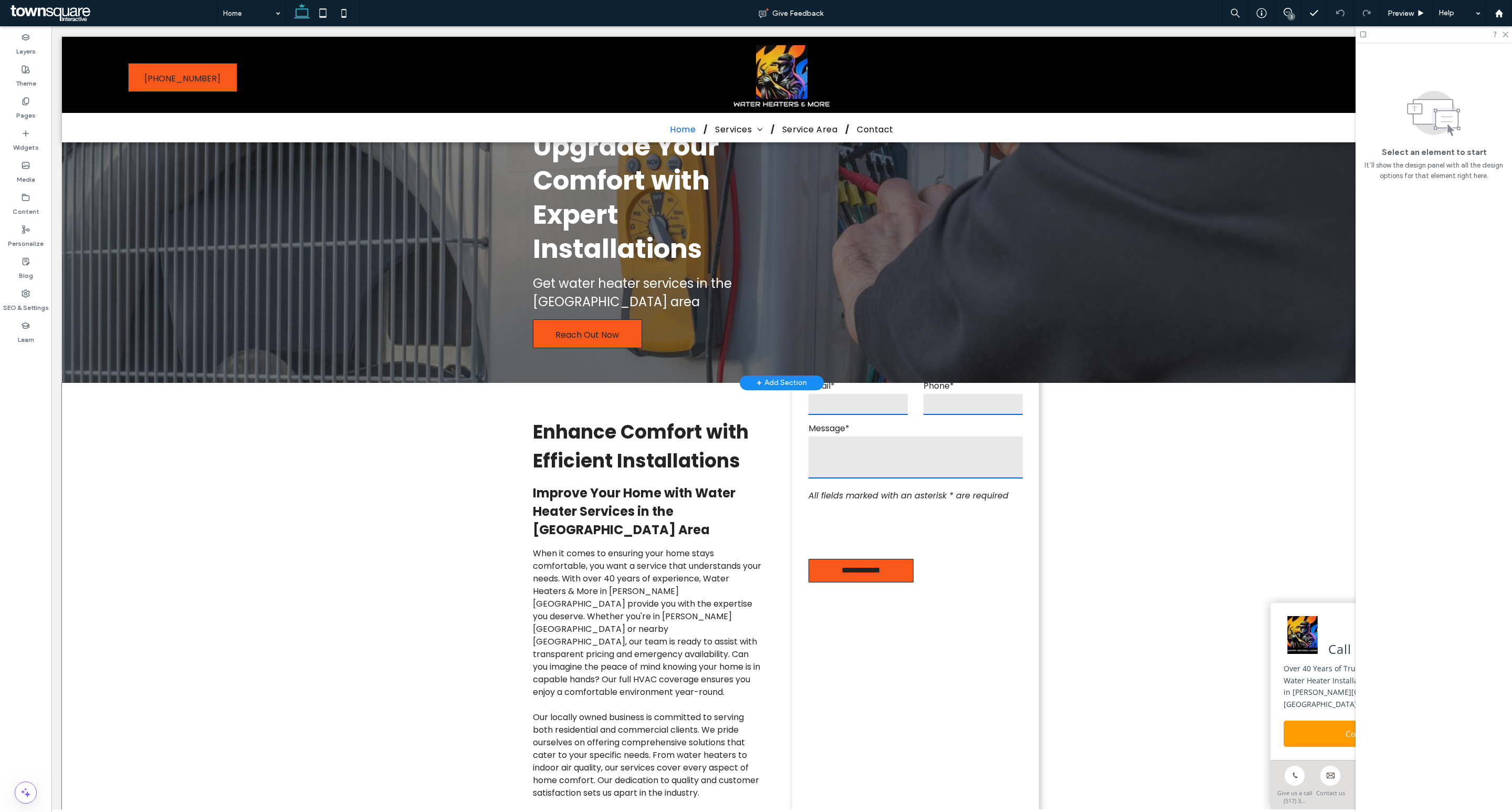
scroll to position [0, 0]
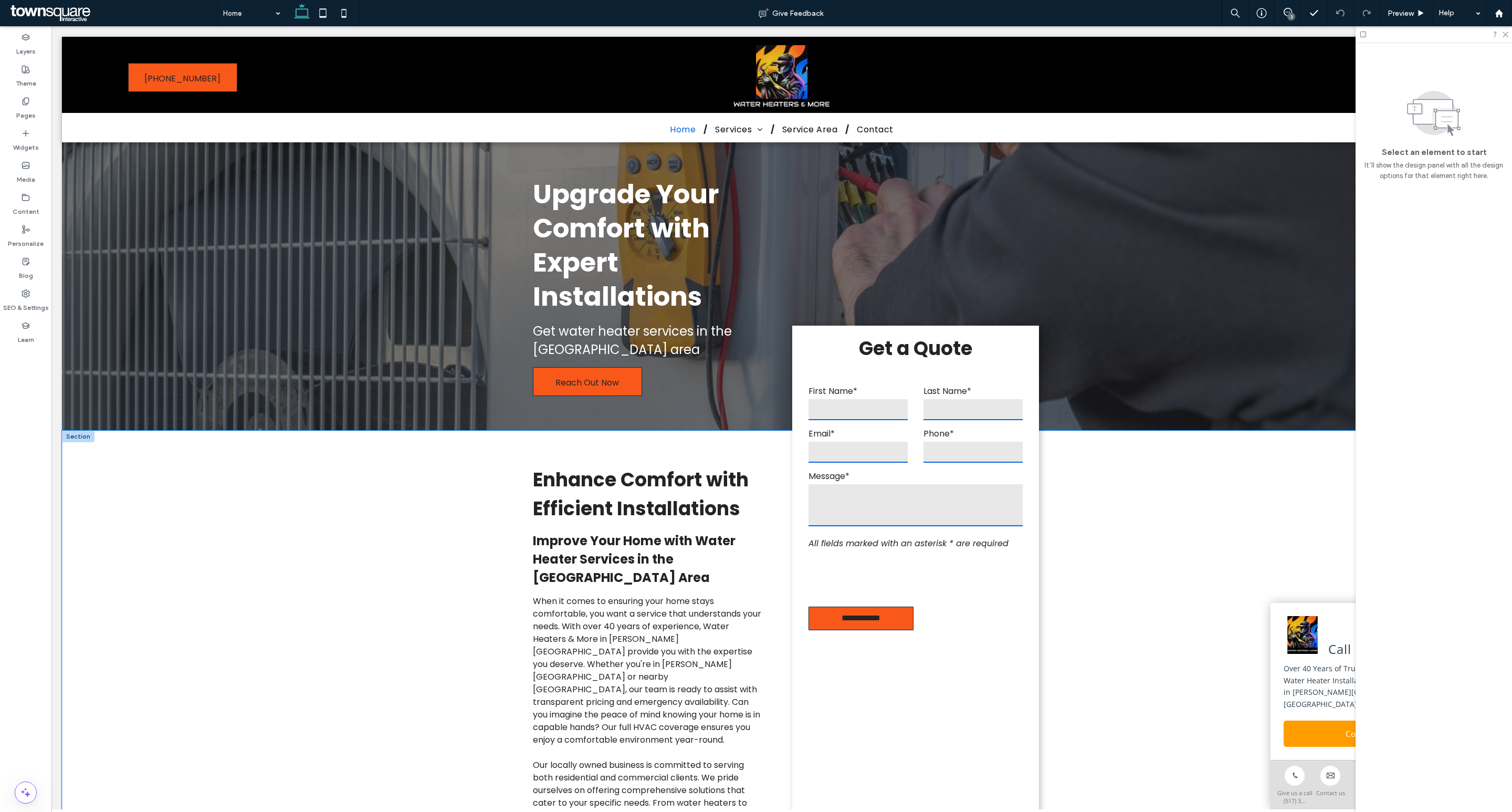
click at [317, 583] on div "Enhance Comfort with Efficient Installations Improve Your Home with Water Heate…" at bounding box center [782, 675] width 1440 height 489
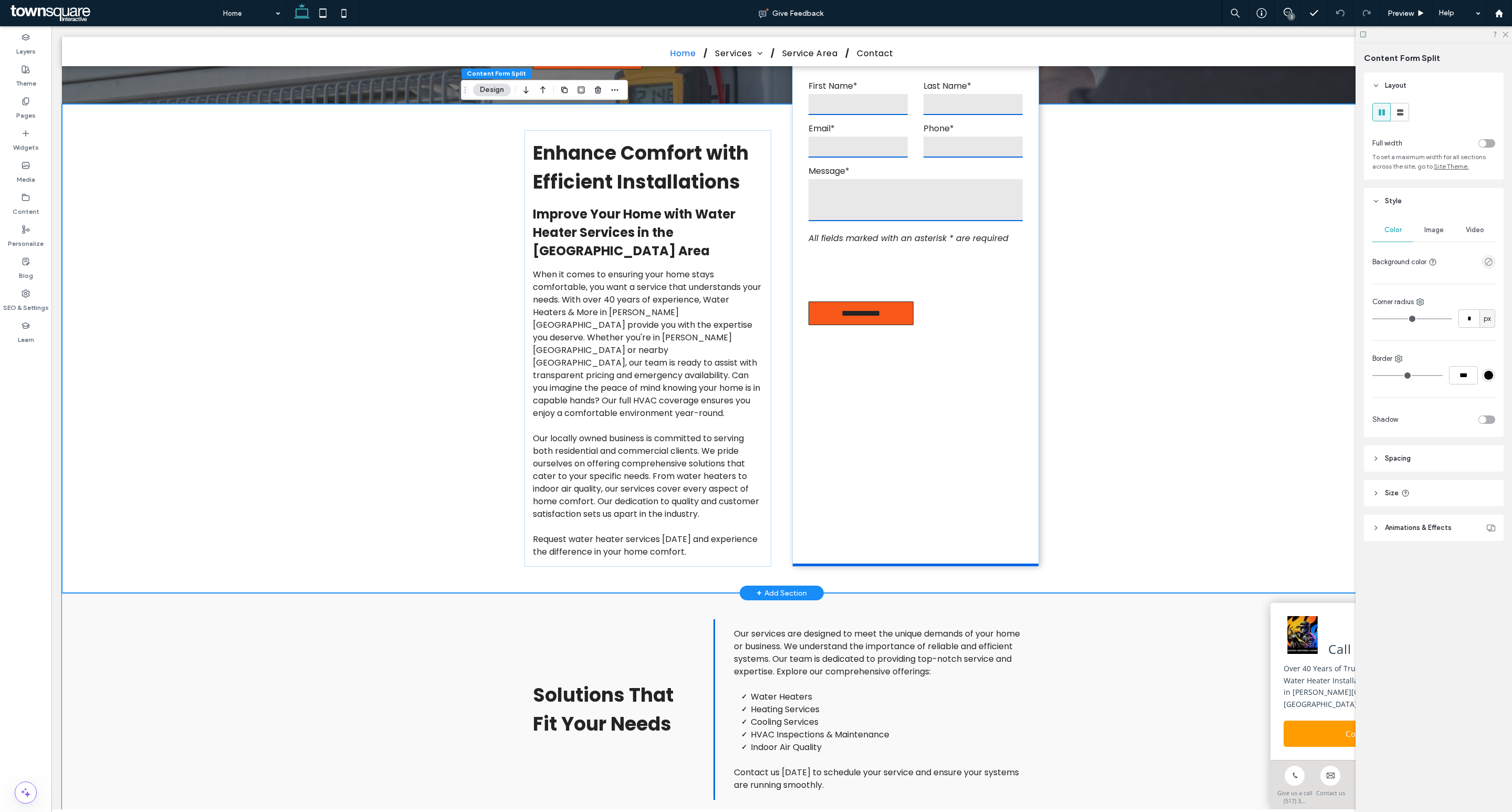
scroll to position [250, 0]
click at [16, 104] on div "Pages" at bounding box center [26, 109] width 52 height 32
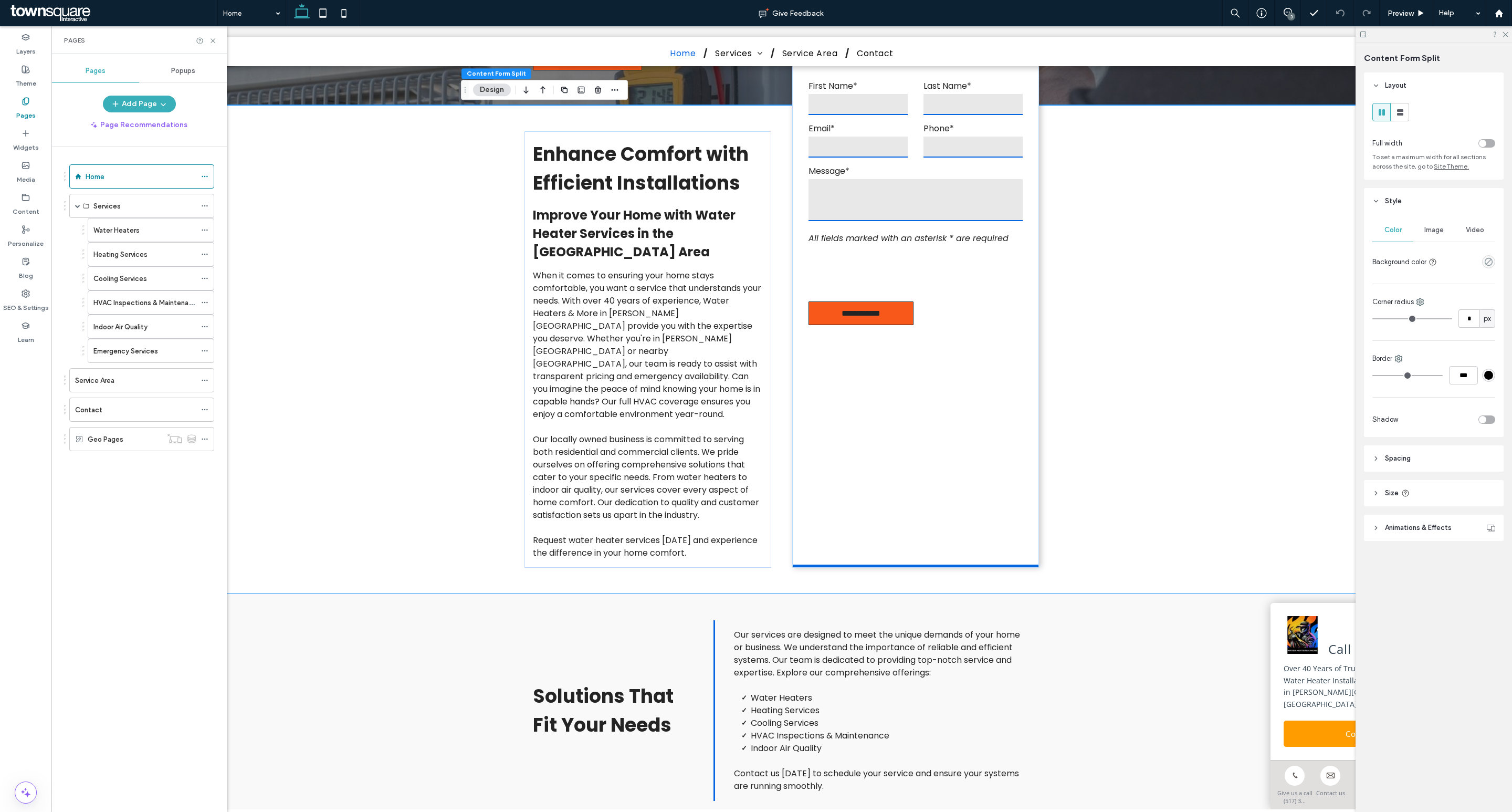
click at [122, 381] on div "Service Area" at bounding box center [135, 380] width 121 height 11
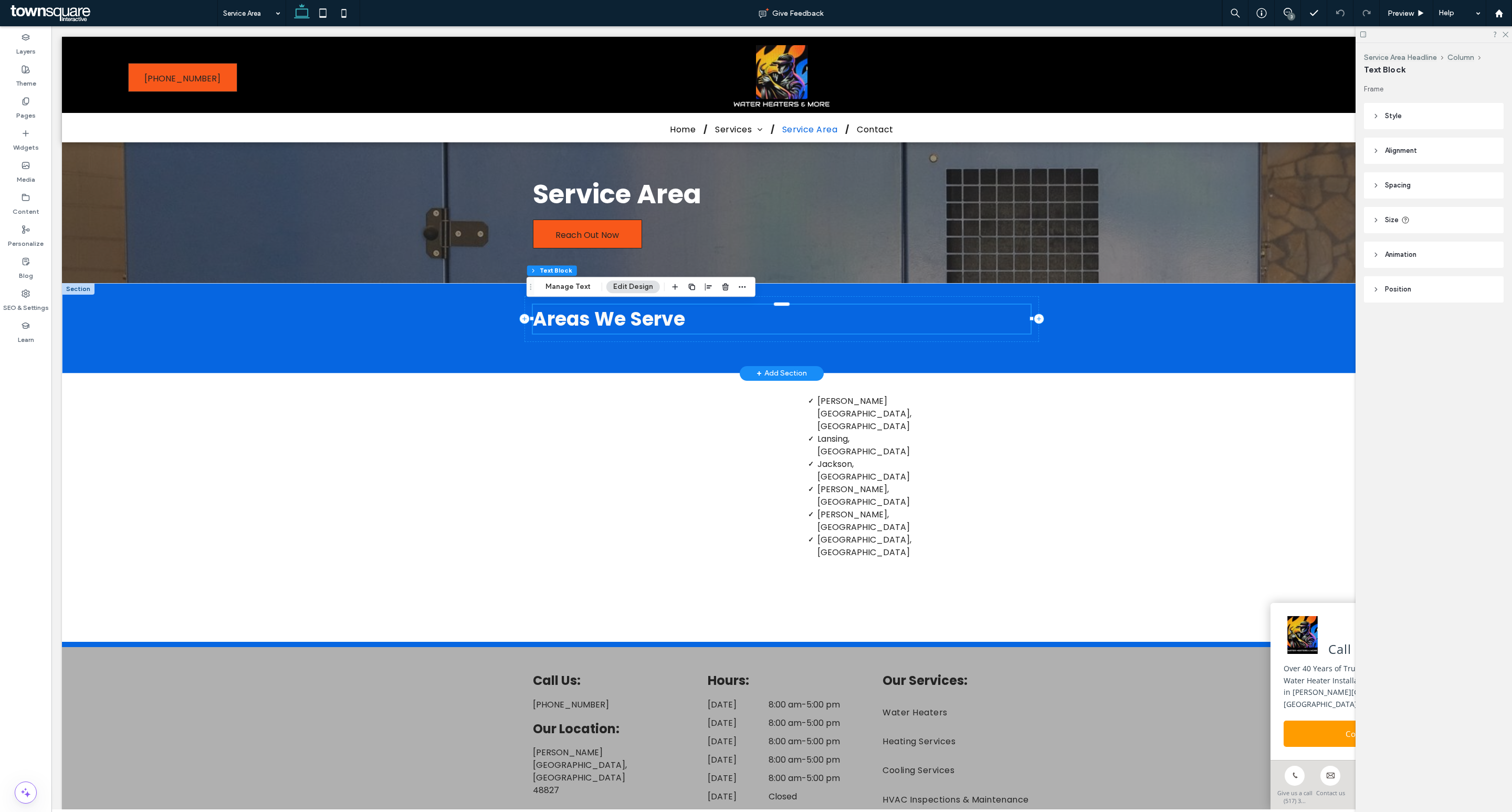
click at [665, 319] on div "Areas We Serve" at bounding box center [782, 319] width 498 height 29
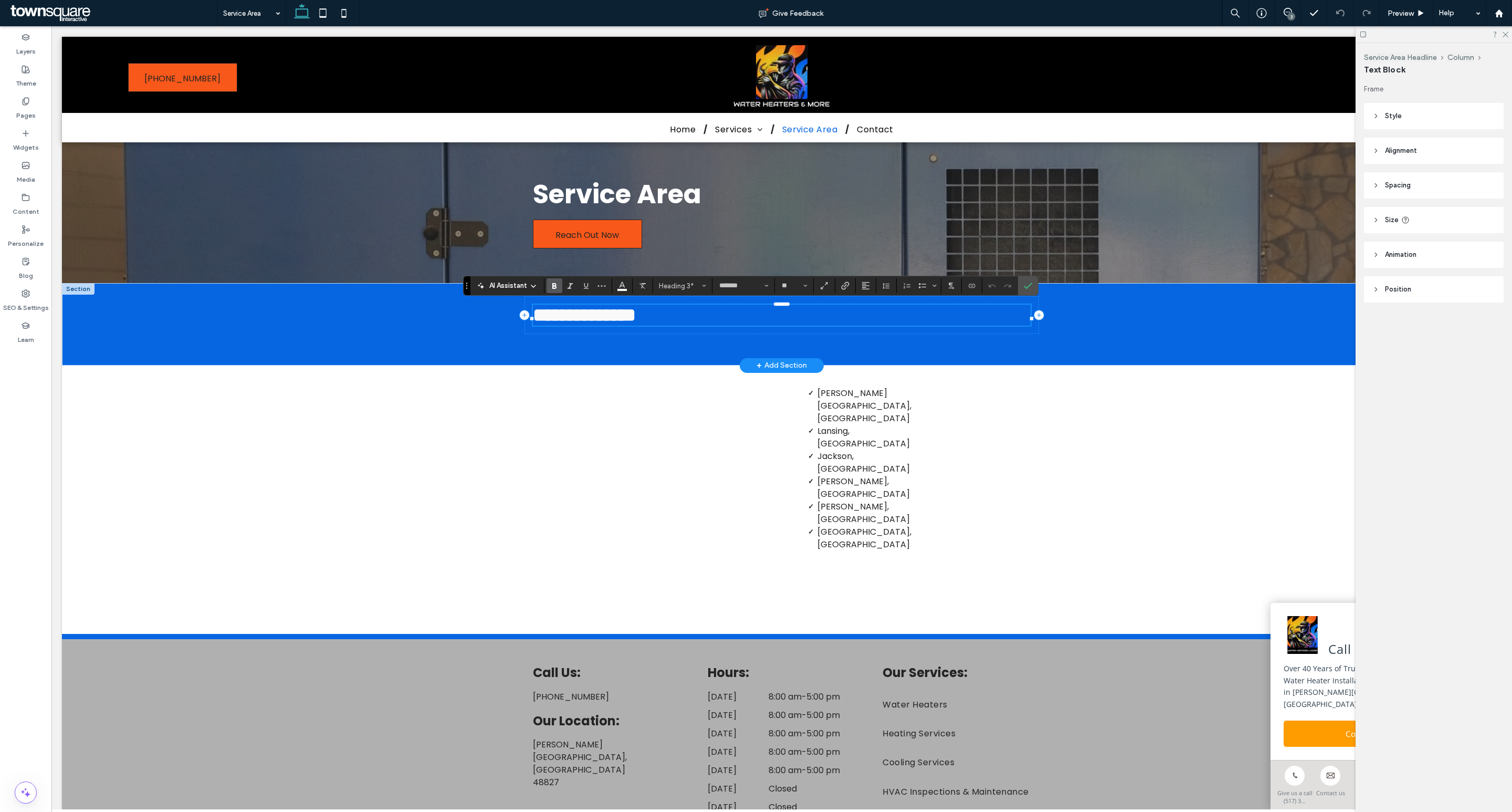
click at [684, 318] on h3 "**********" at bounding box center [782, 315] width 498 height 21
click at [1292, 8] on span at bounding box center [1288, 12] width 26 height 8
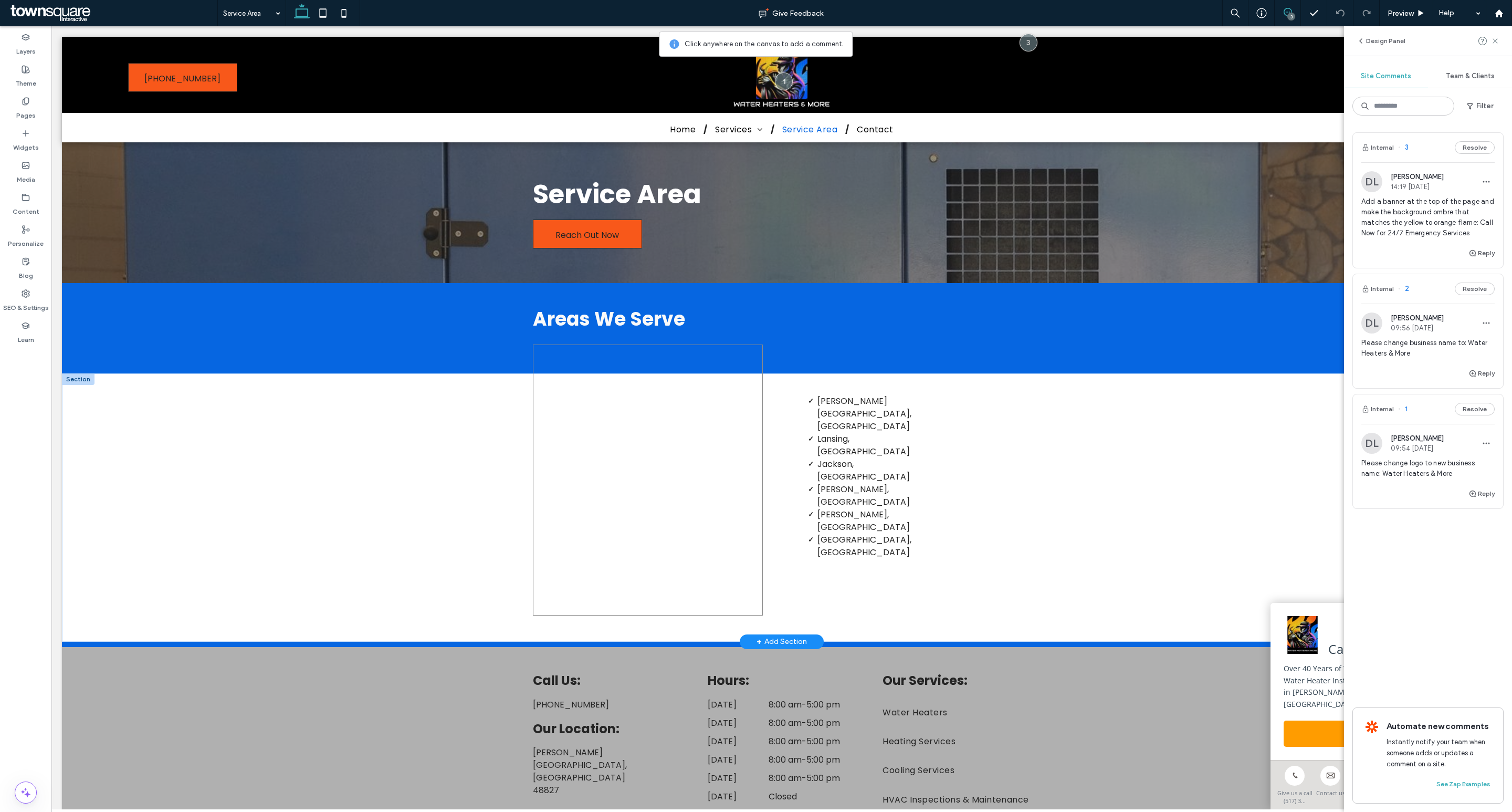
click at [736, 401] on div at bounding box center [648, 480] width 231 height 271
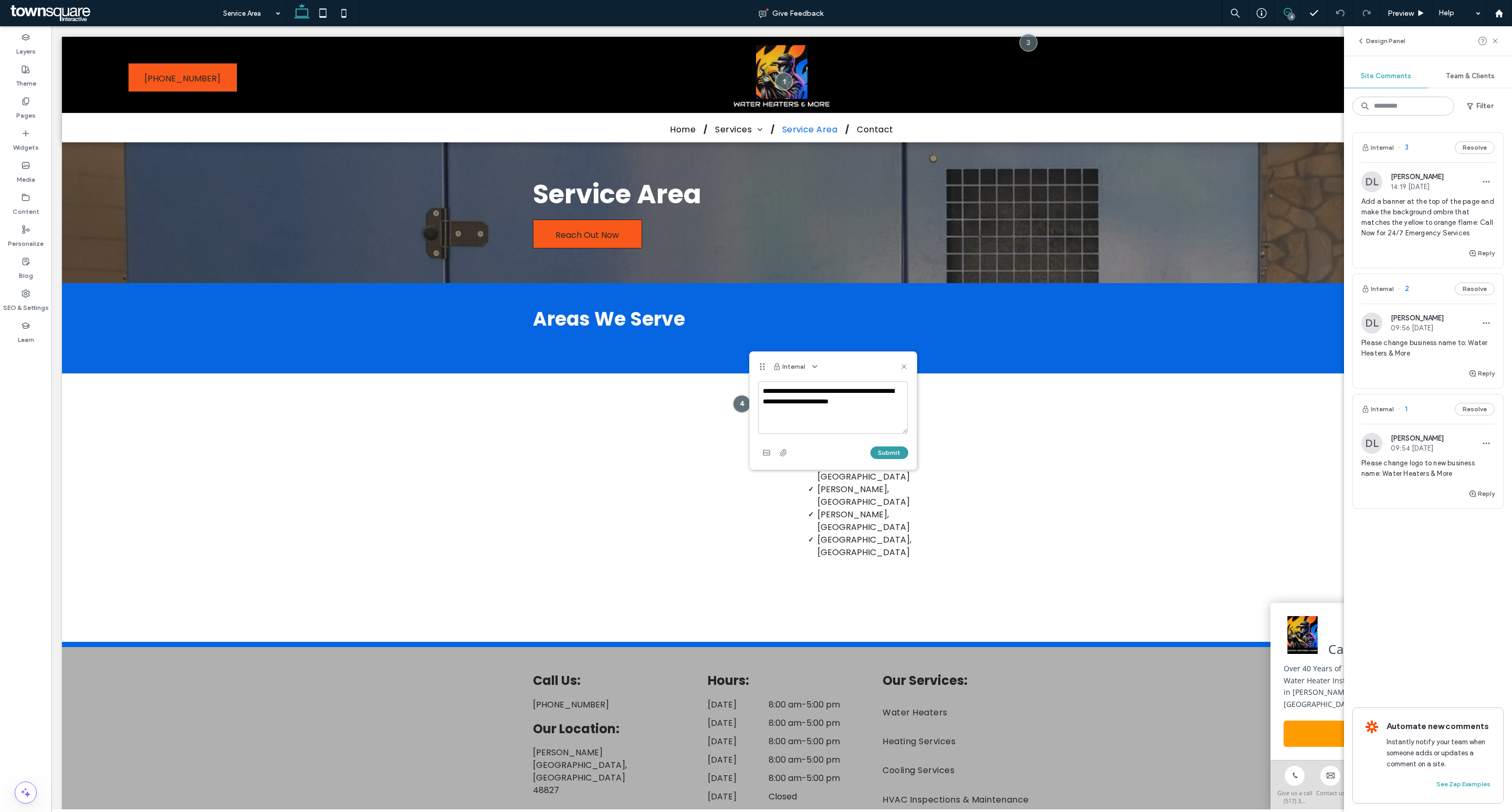
type textarea "**********"
click at [893, 453] on button "Submit" at bounding box center [889, 452] width 37 height 12
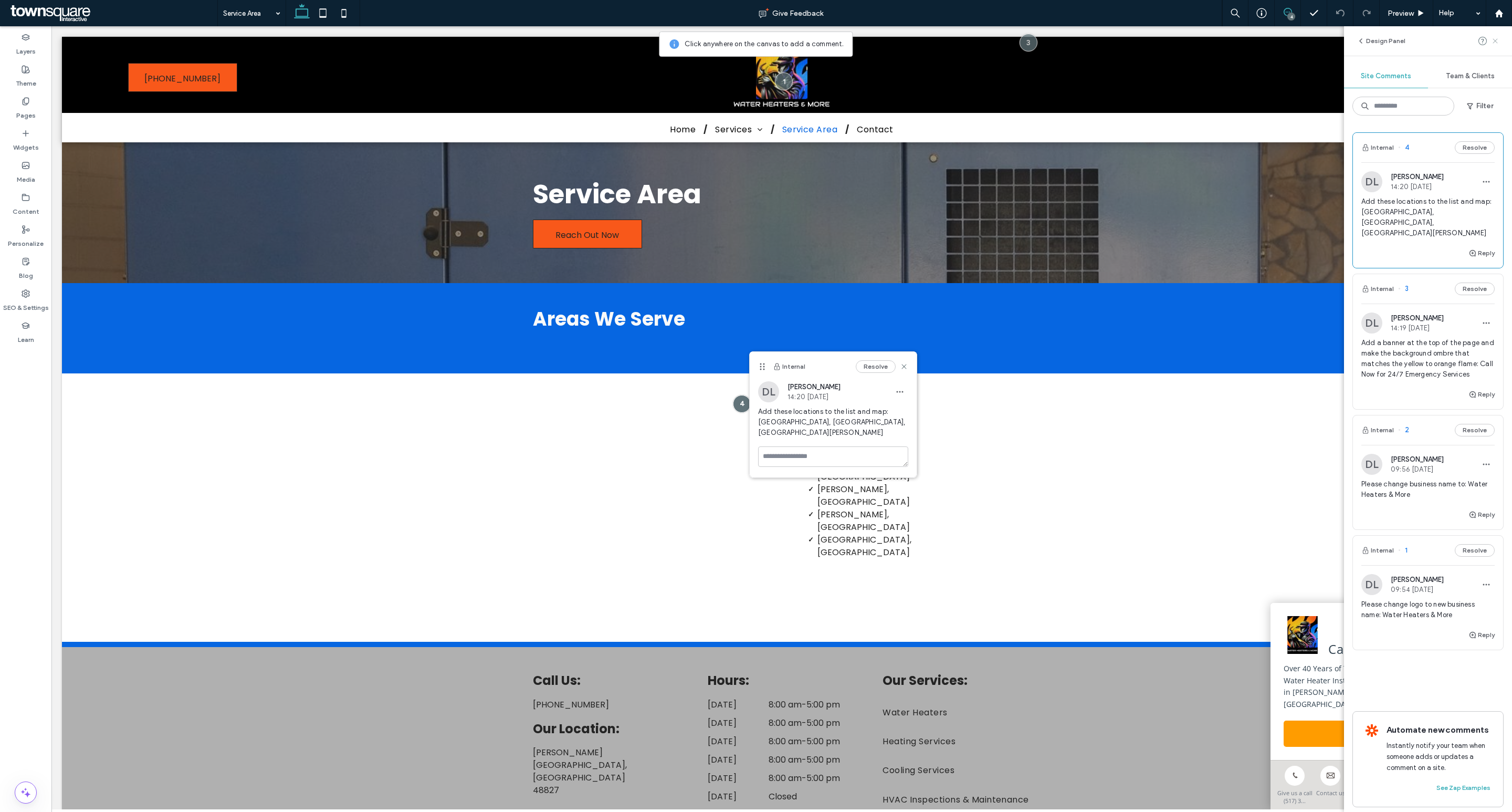
click at [1498, 41] on icon at bounding box center [1495, 41] width 8 height 8
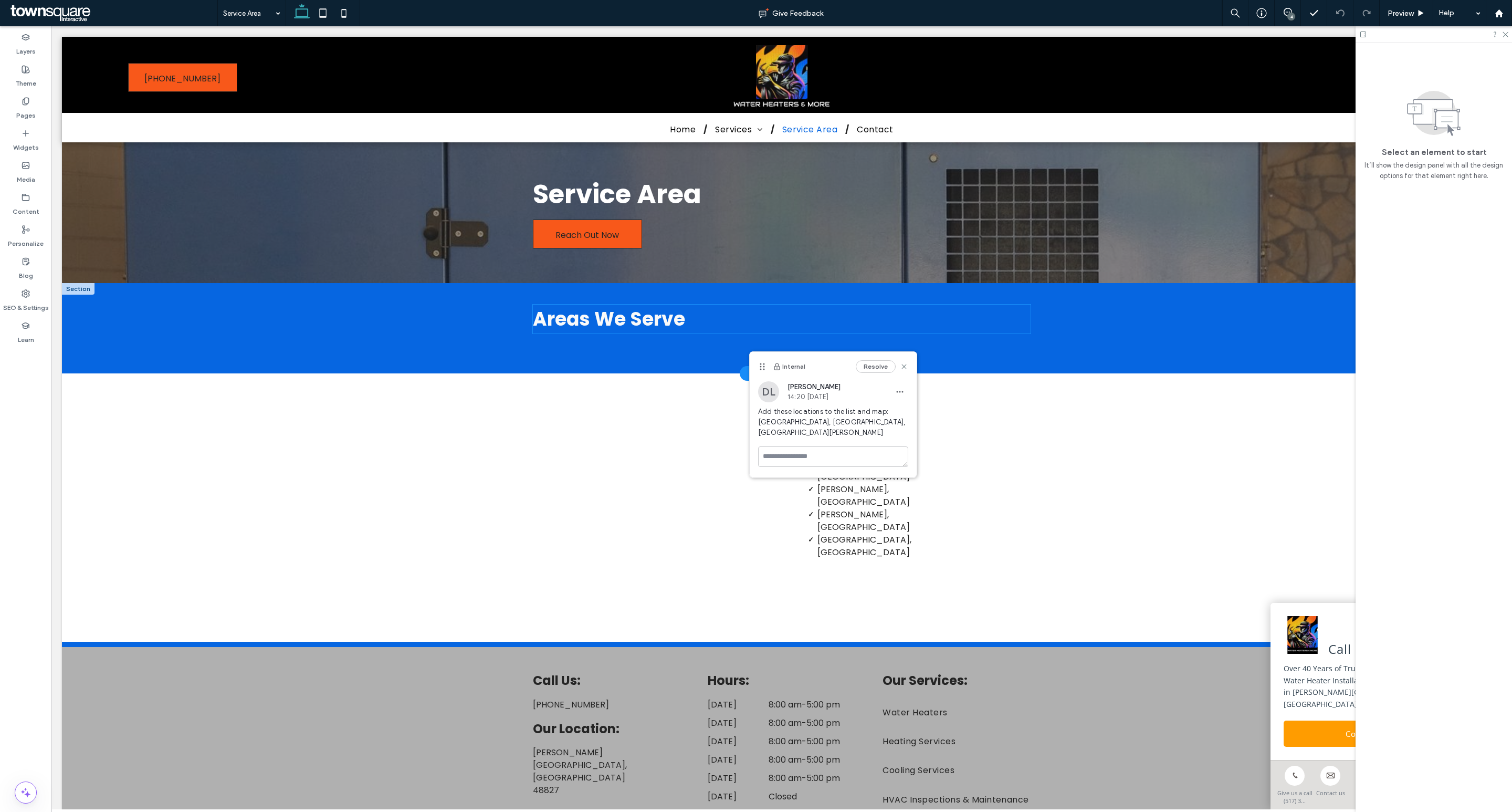
click at [690, 312] on h3 "Areas We Serve" at bounding box center [782, 319] width 498 height 29
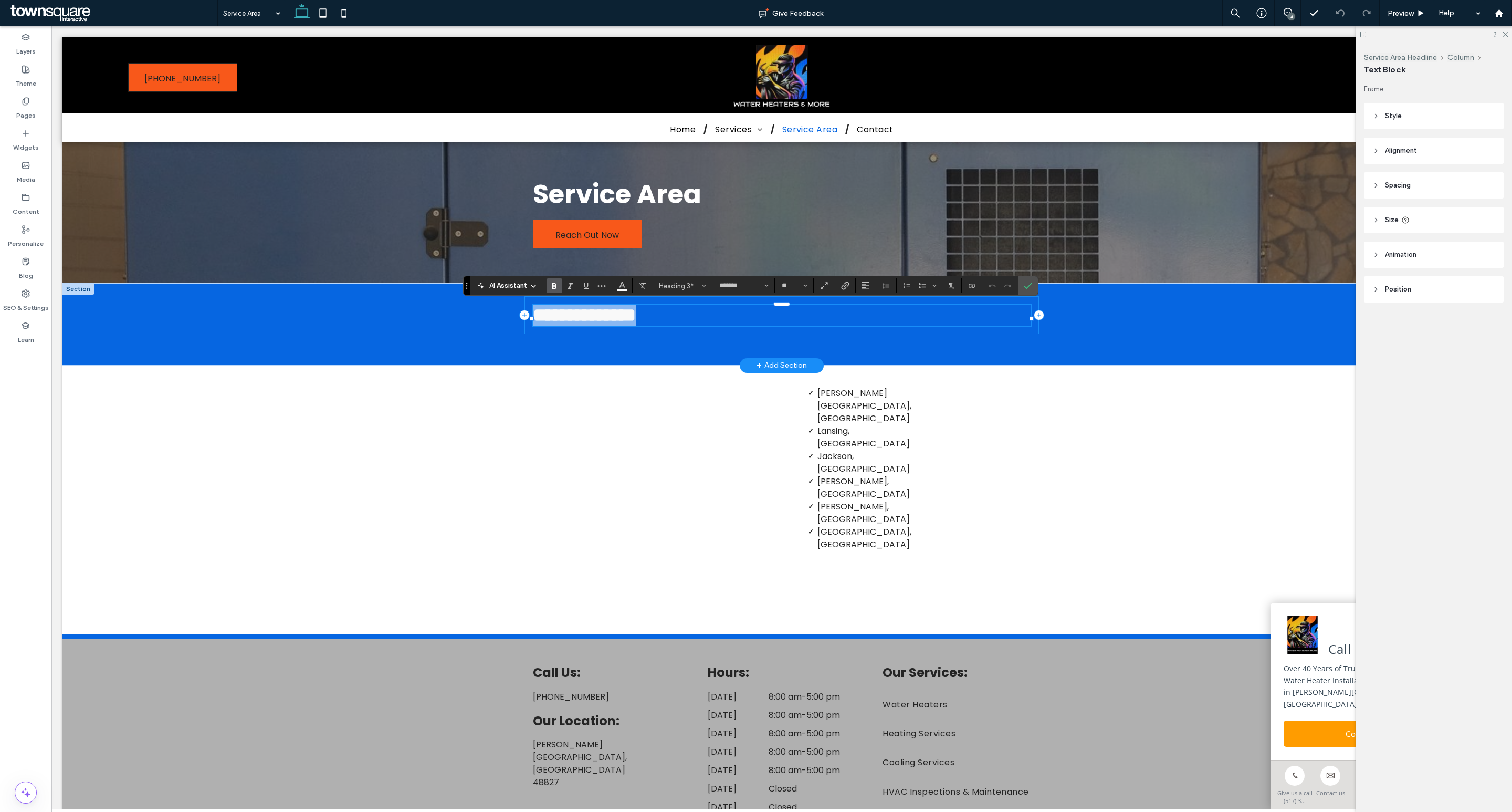
drag, startPoint x: 695, startPoint y: 320, endPoint x: 520, endPoint y: 323, distance: 175.0
click at [524, 323] on div "**********" at bounding box center [782, 315] width 515 height 37
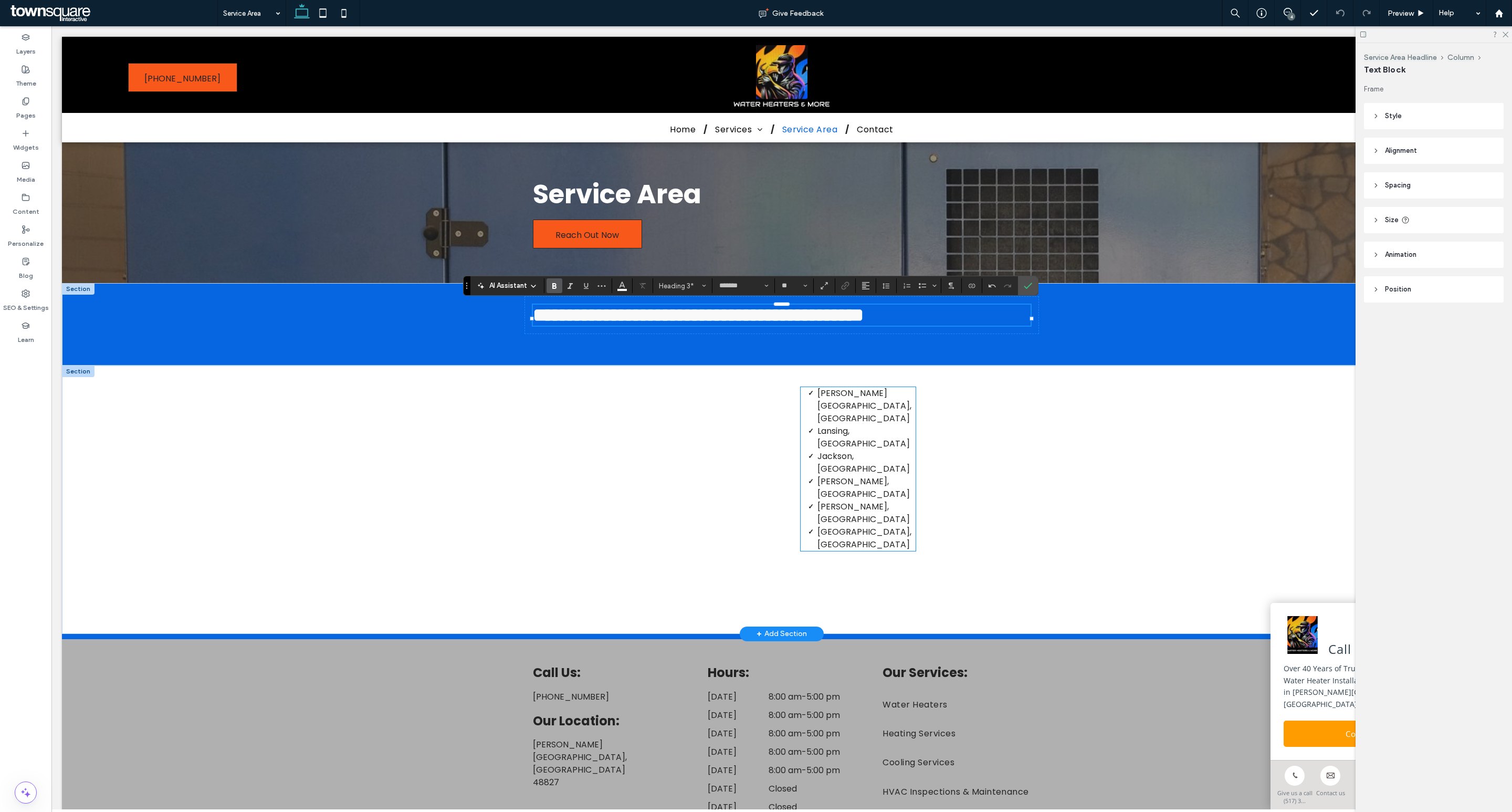
click at [893, 526] on li "East Lansing, MI" at bounding box center [867, 538] width 98 height 25
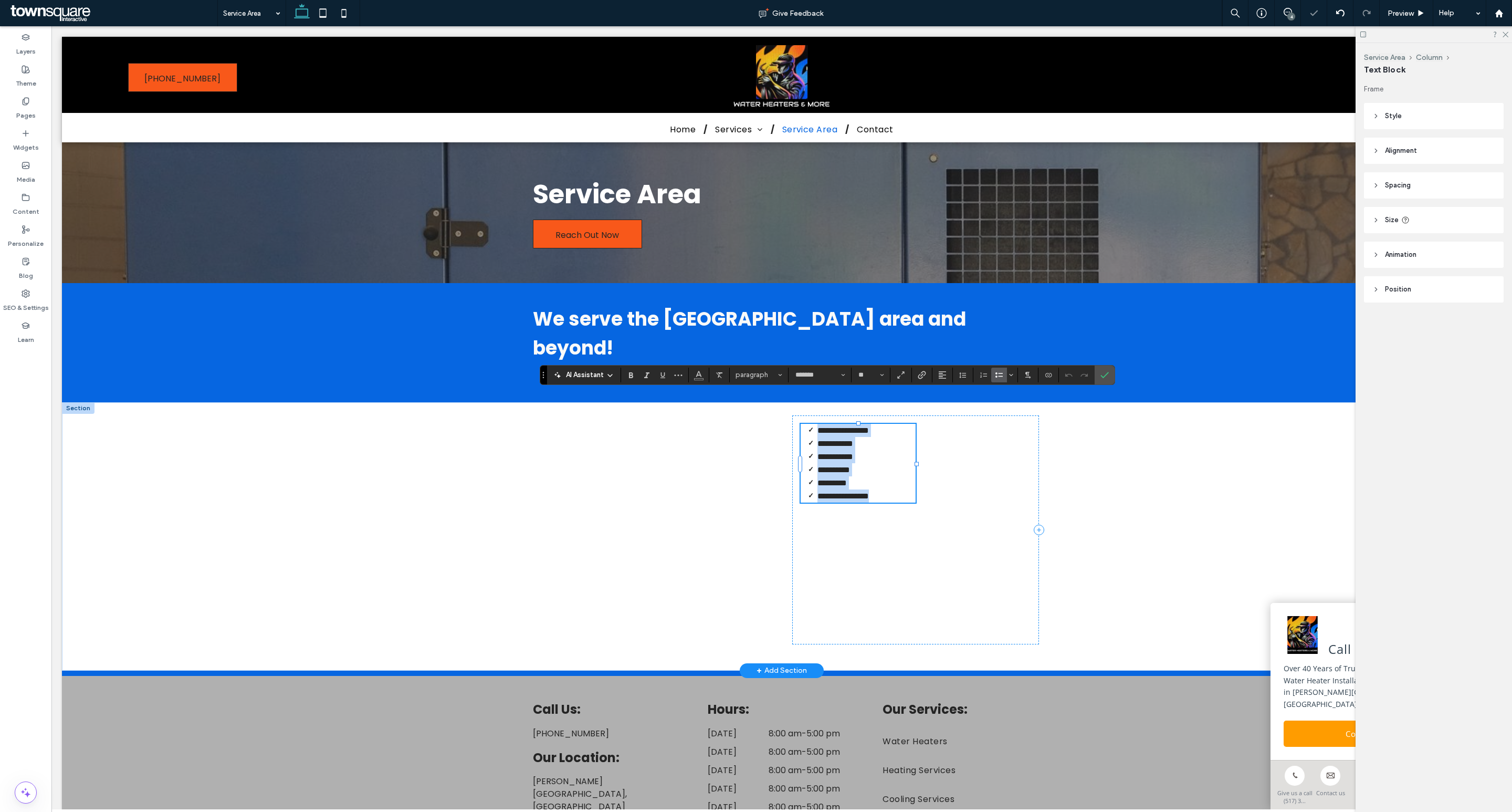
click at [891, 489] on li "**********" at bounding box center [867, 496] width 98 height 13
click at [1142, 482] on div "**********" at bounding box center [782, 536] width 1440 height 268
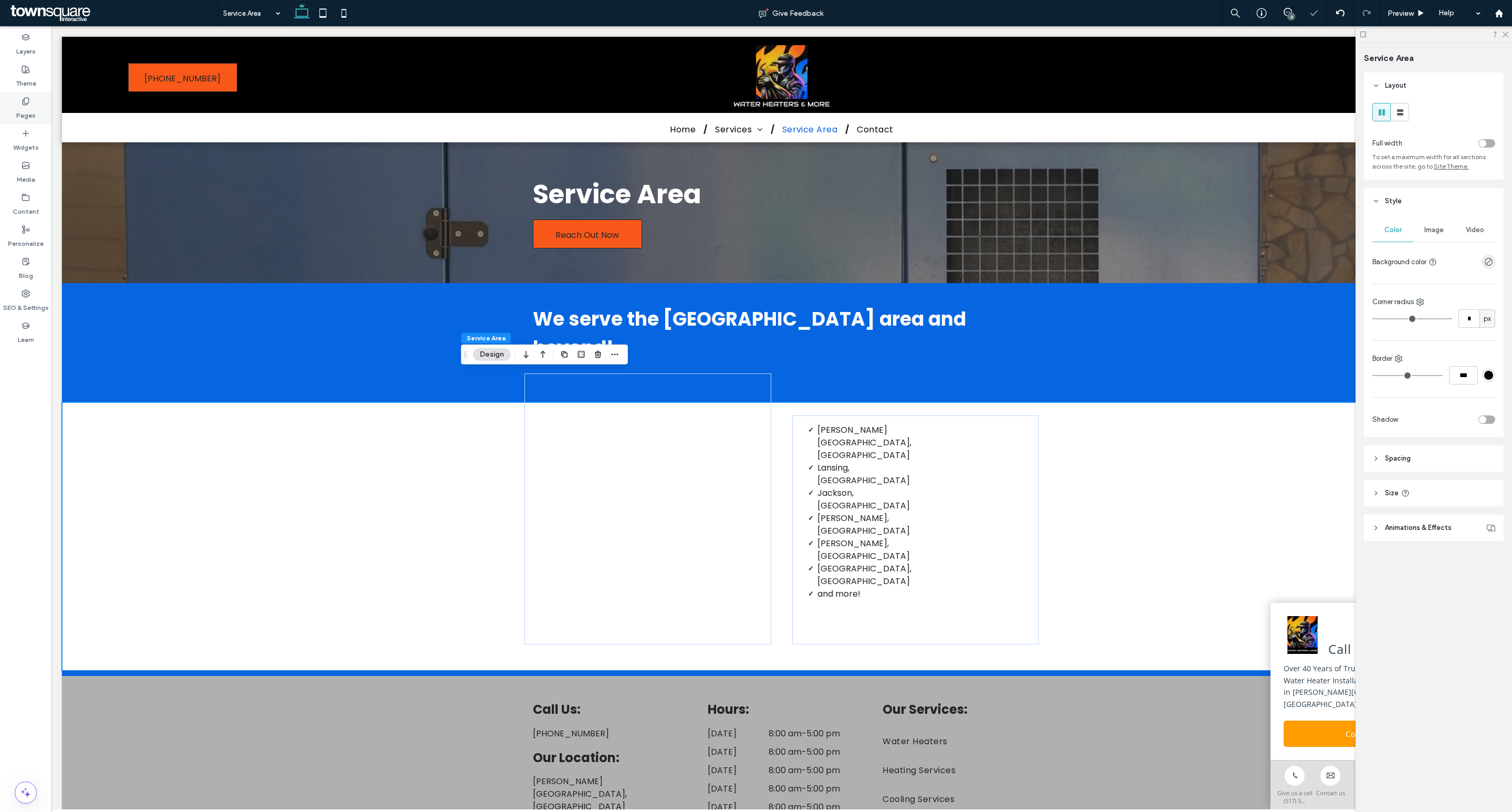
click at [24, 111] on label "Pages" at bounding box center [26, 112] width 19 height 15
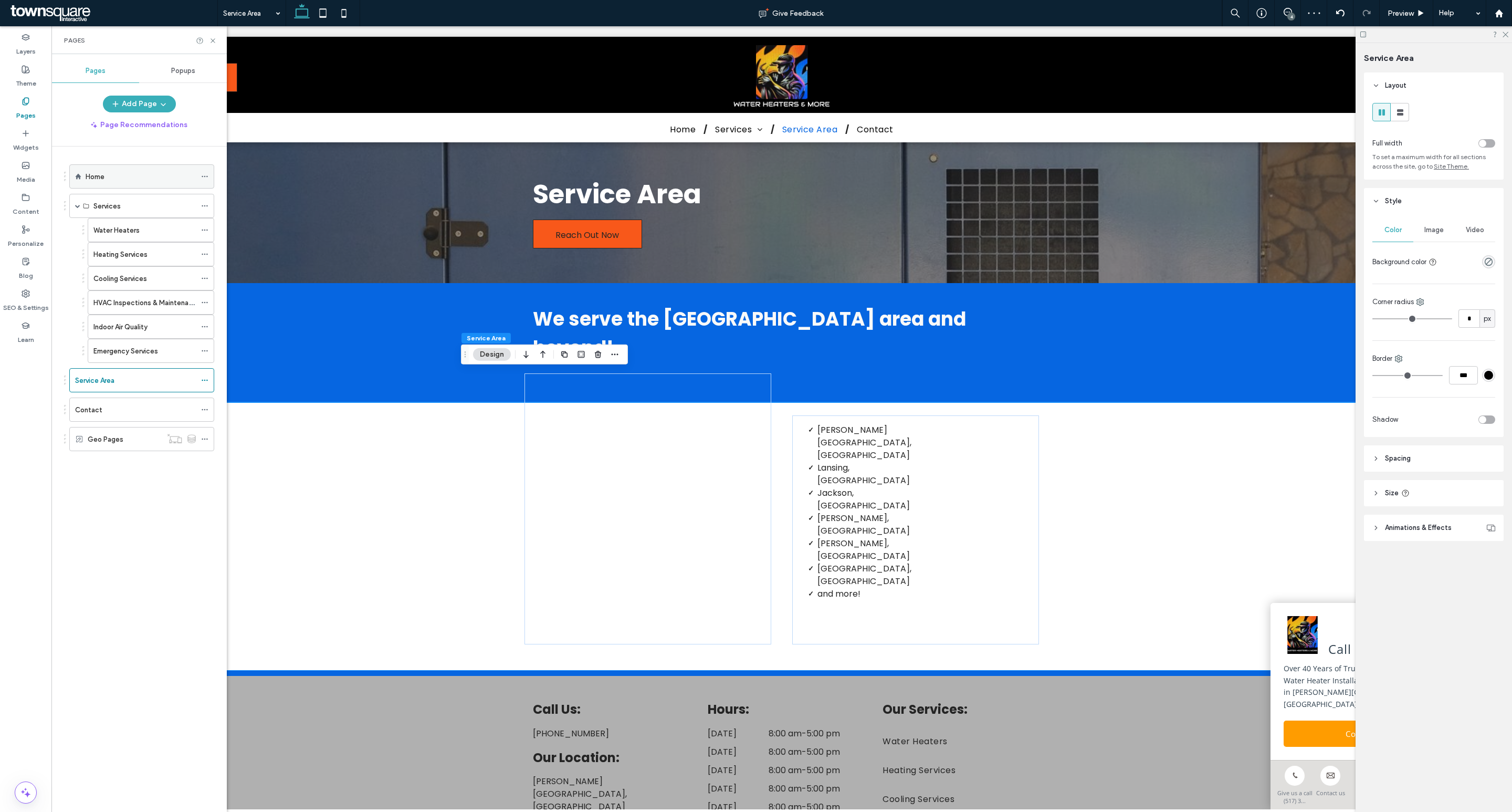
click at [112, 170] on div "Home" at bounding box center [140, 176] width 111 height 23
